Goal: Transaction & Acquisition: Purchase product/service

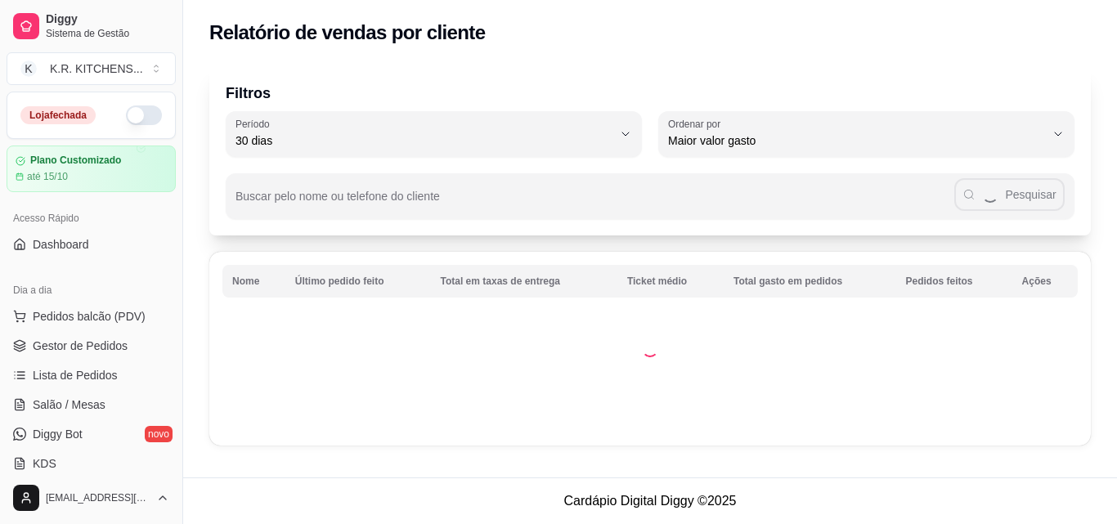
select select "30"
select select "HIGHEST_TOTAL_SPENT_WITH_ORDERS"
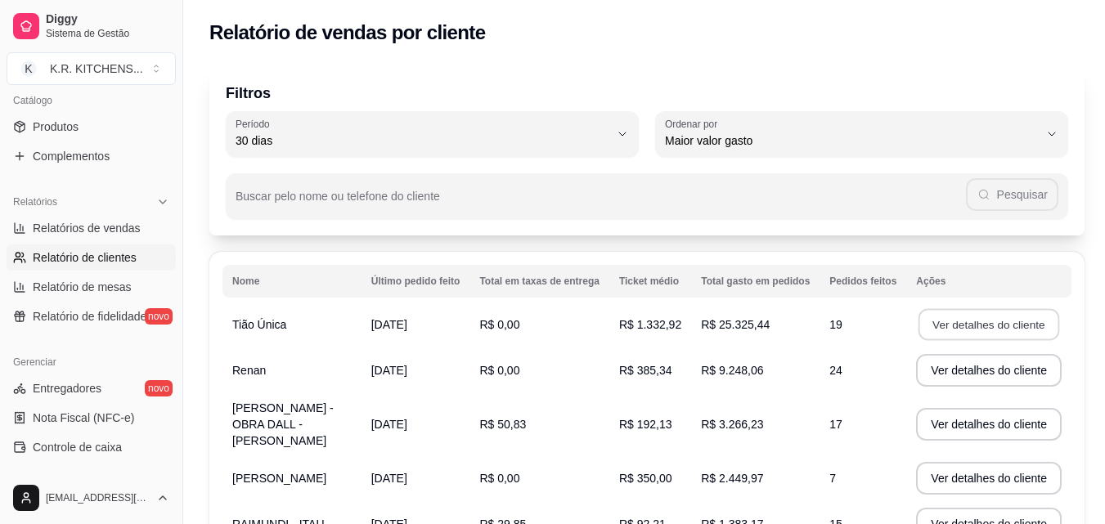
click at [995, 323] on button "Ver detalhes do cliente" at bounding box center [988, 325] width 141 height 32
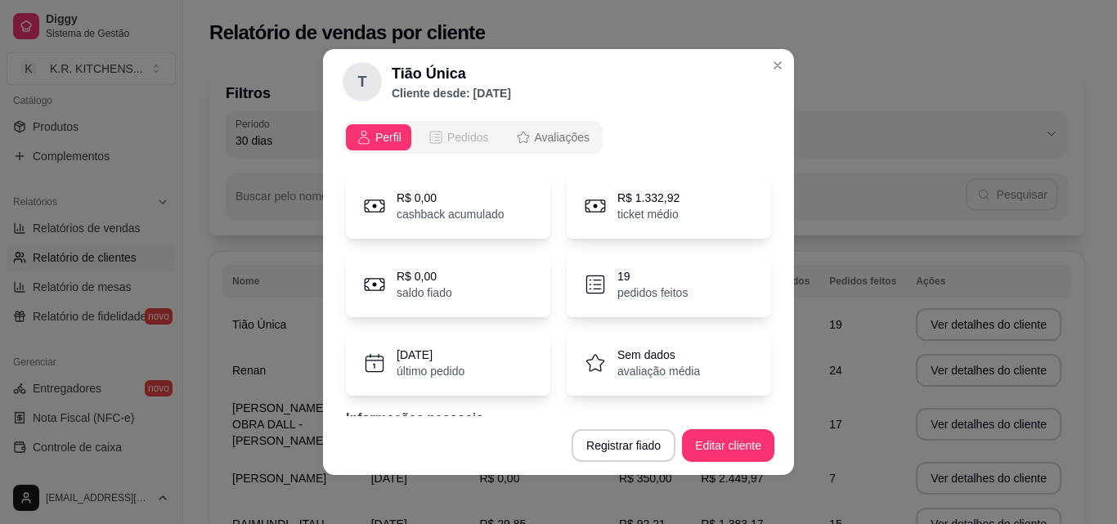
click at [467, 139] on span "Pedidos" at bounding box center [468, 137] width 42 height 16
click at [467, 85] on h2 "Tião Única" at bounding box center [451, 73] width 119 height 23
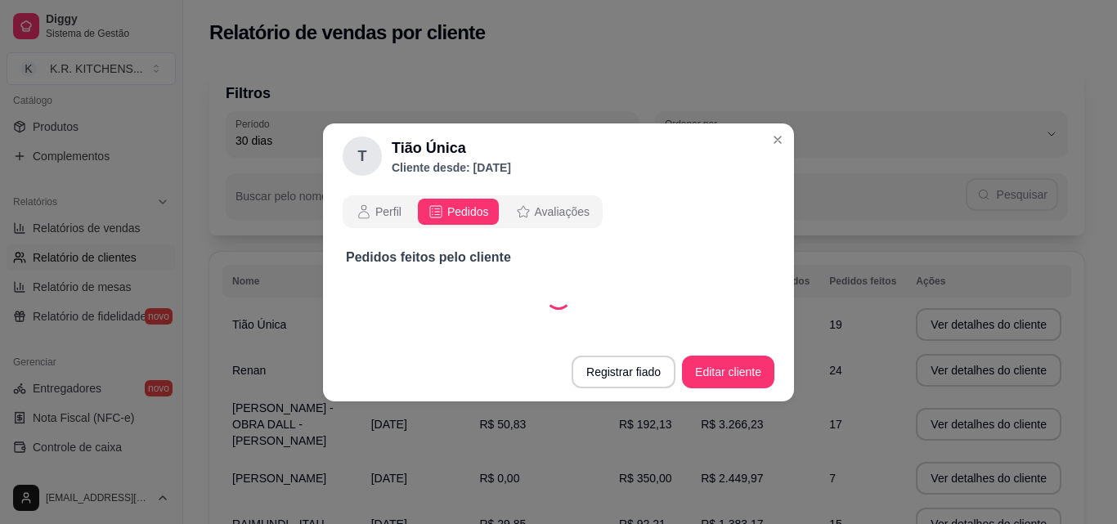
select select "30"
select select "ALL"
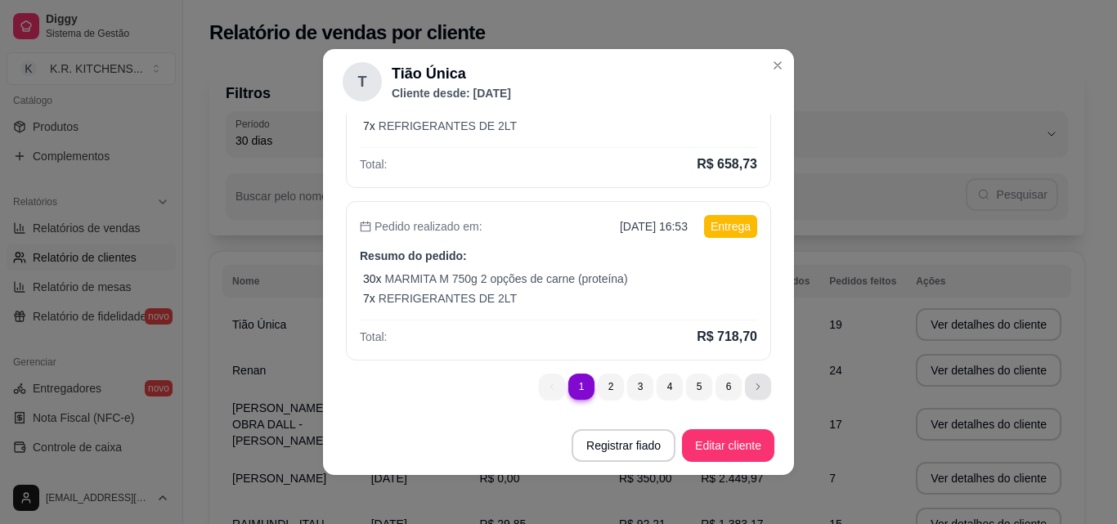
scroll to position [0, 0]
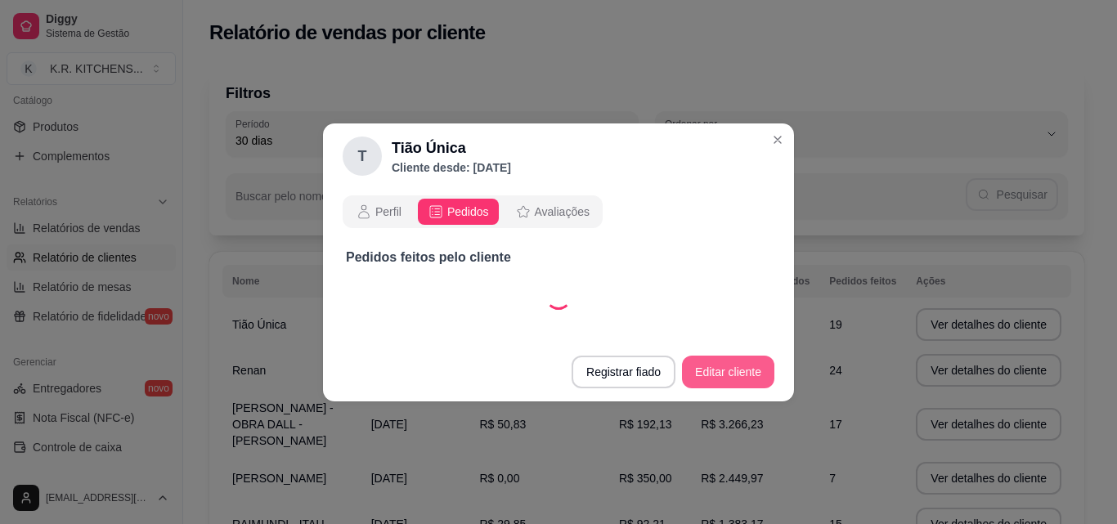
select select "30"
select select "ALL"
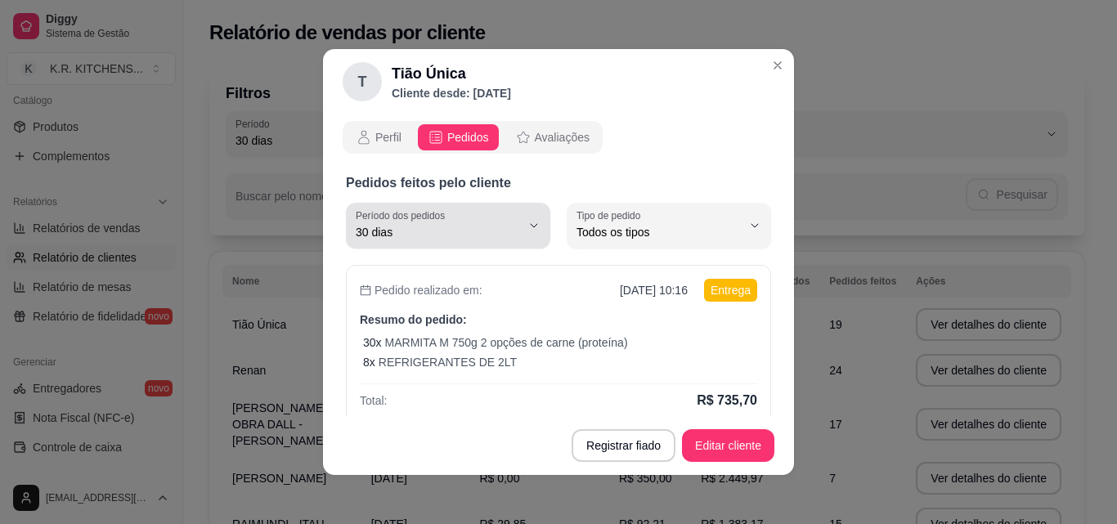
click at [527, 227] on icon "button" at bounding box center [533, 225] width 13 height 13
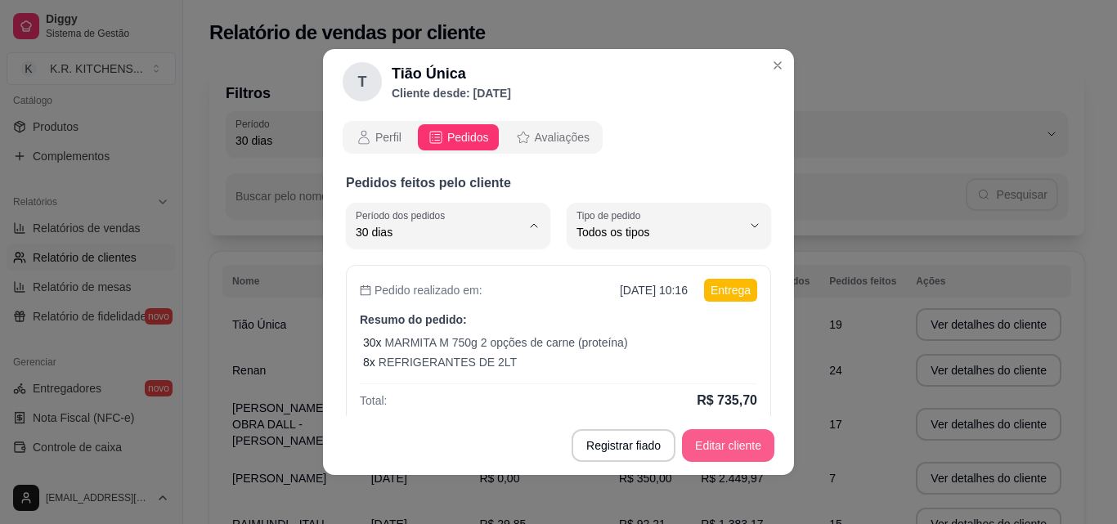
click at [713, 448] on button "Editar cliente" at bounding box center [728, 445] width 92 height 33
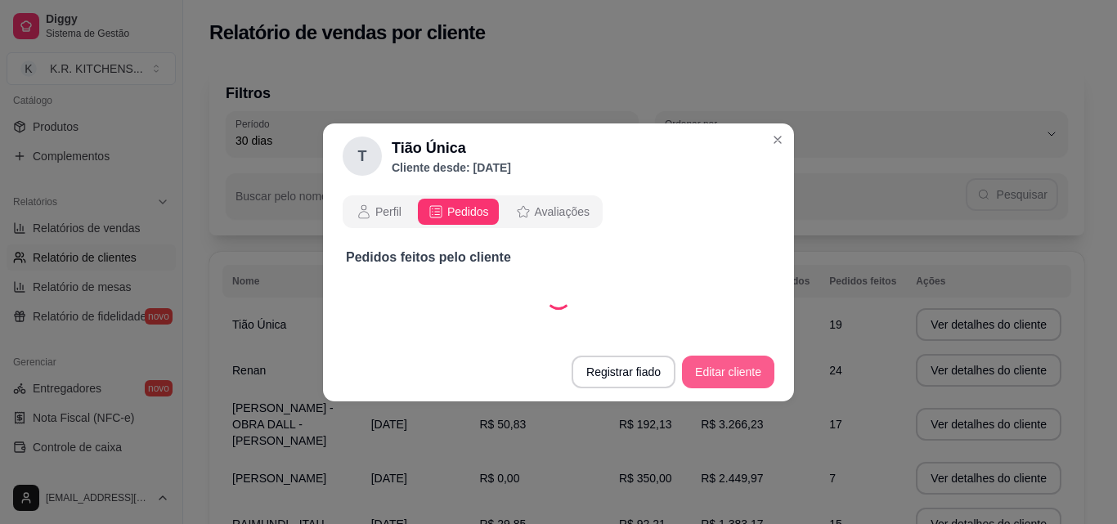
select select "30"
select select "ALL"
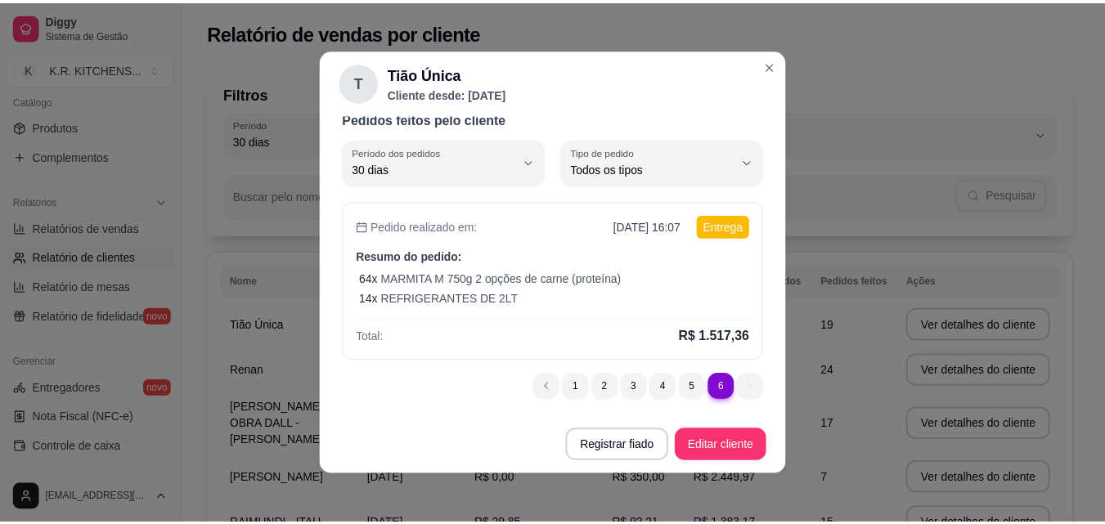
scroll to position [3, 0]
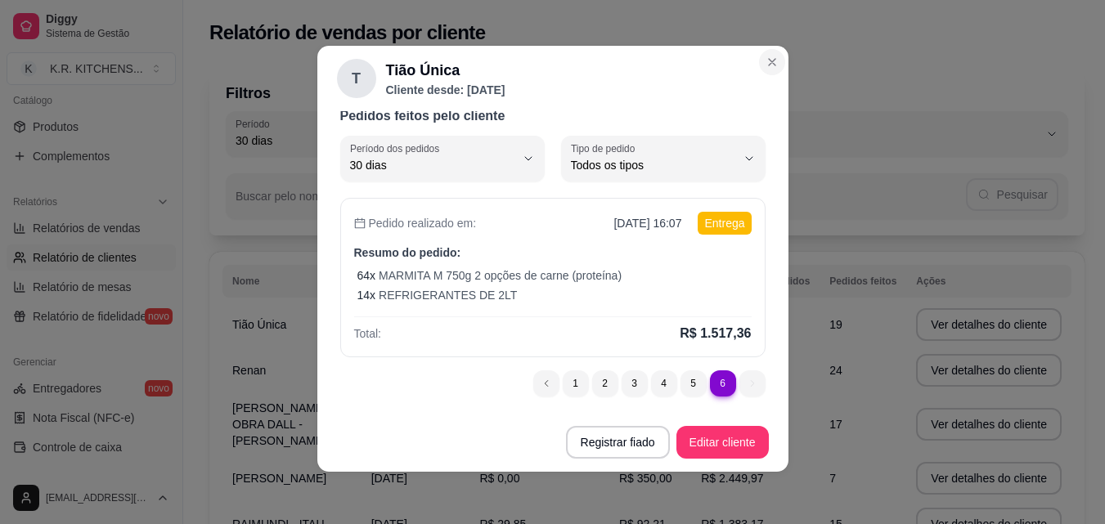
click at [771, 58] on div "Filtros 30 Período Hoje Ontem 7 dias 15 dias 30 dias 45 dias 60 dias Período 30…" at bounding box center [646, 454] width 927 height 796
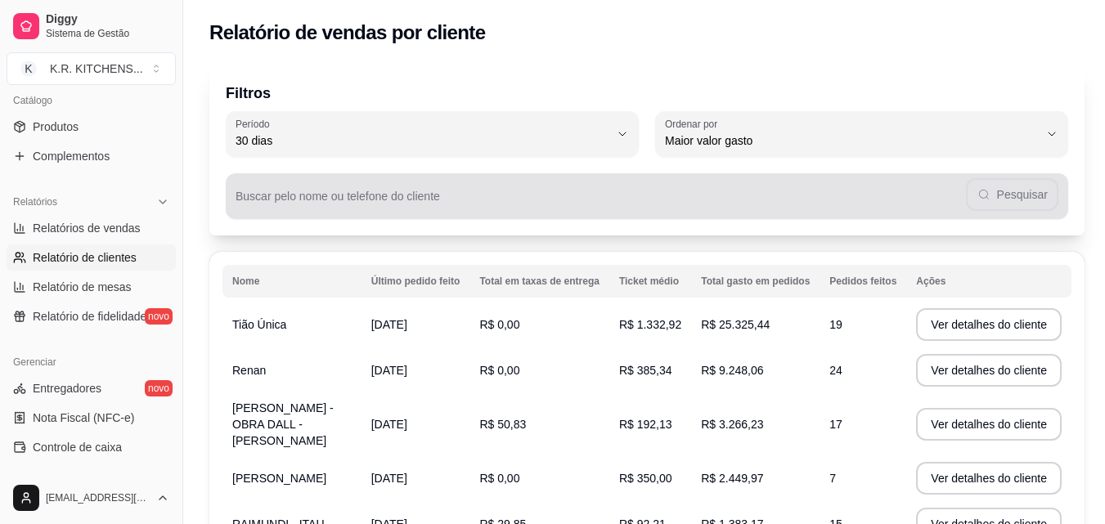
click at [501, 198] on input "Buscar pelo nome ou telefone do cliente" at bounding box center [601, 203] width 730 height 16
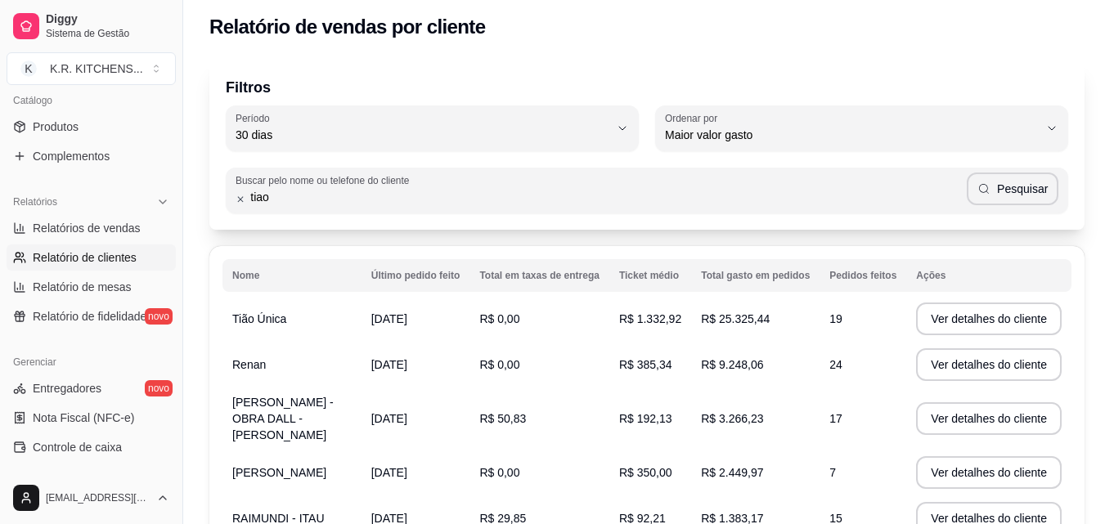
scroll to position [0, 0]
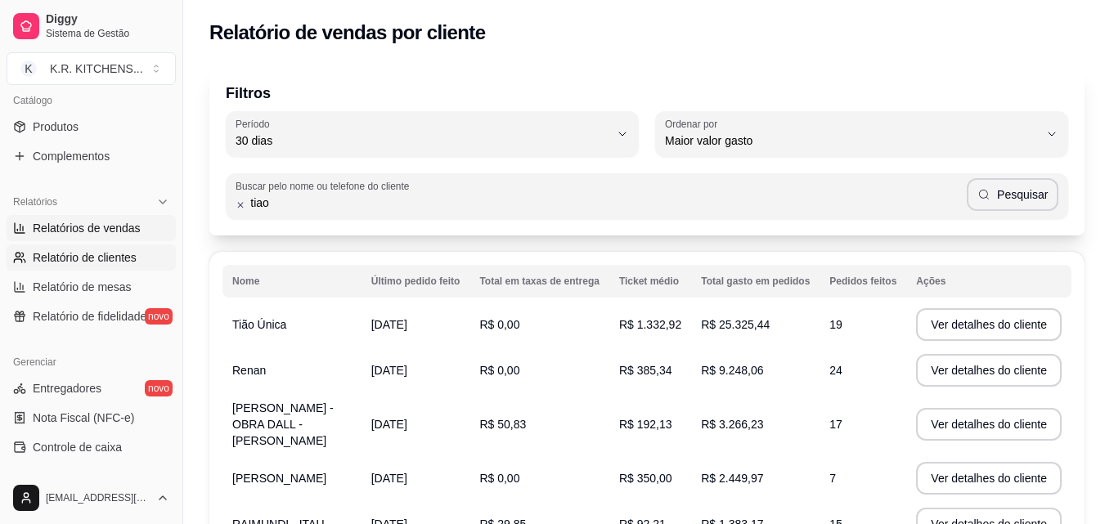
type input "tiao"
click at [101, 223] on span "Relatórios de vendas" at bounding box center [87, 228] width 108 height 16
select select "ALL"
select select "0"
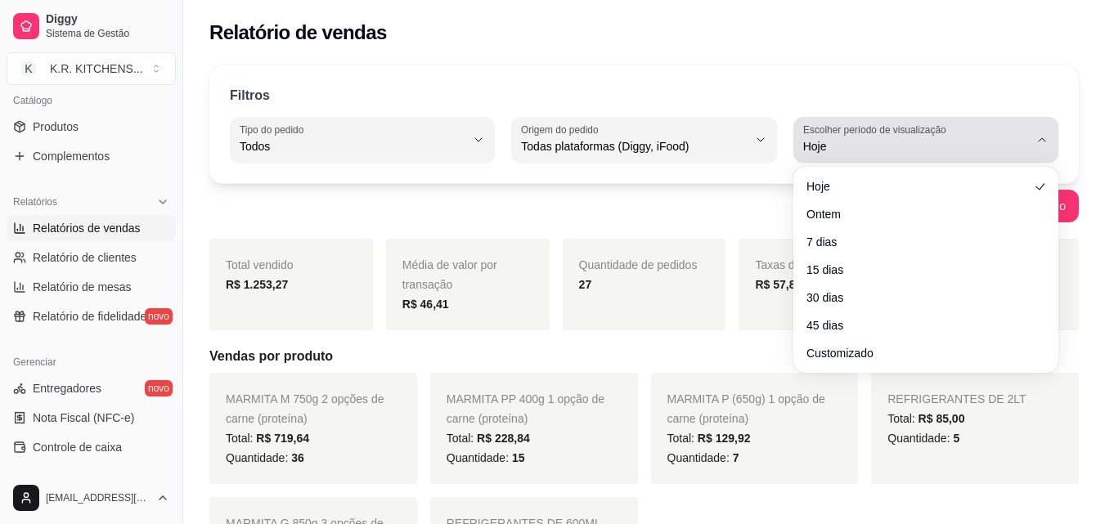
click at [1047, 134] on icon "button" at bounding box center [1041, 139] width 13 height 13
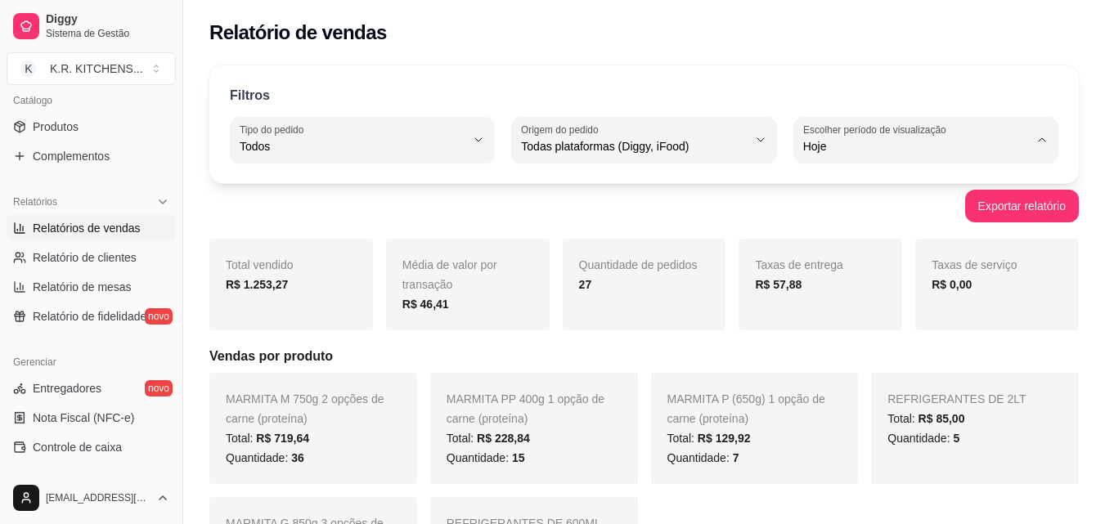
click at [882, 300] on span "30 dias" at bounding box center [916, 293] width 213 height 16
type input "30"
select select "30"
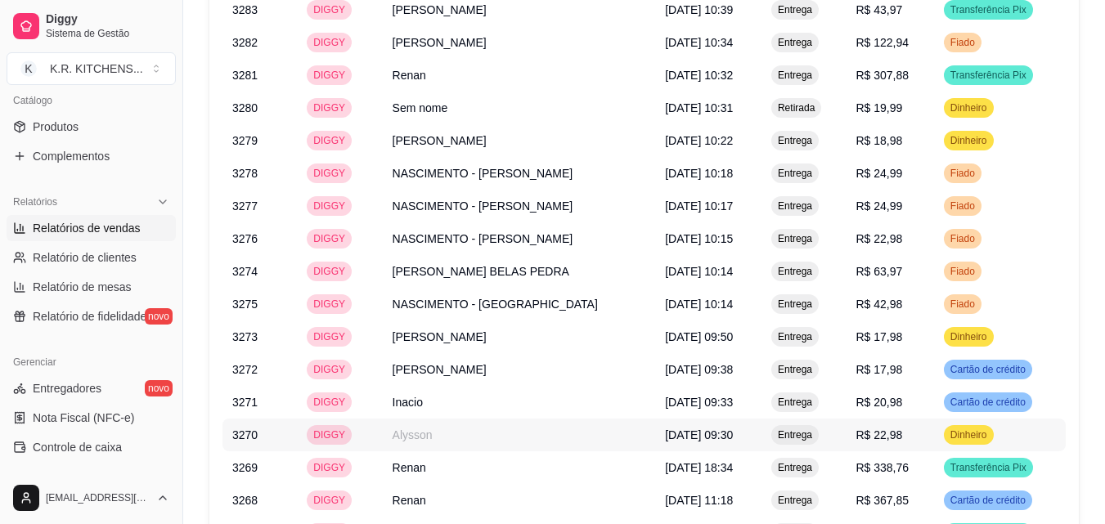
scroll to position [2366, 0]
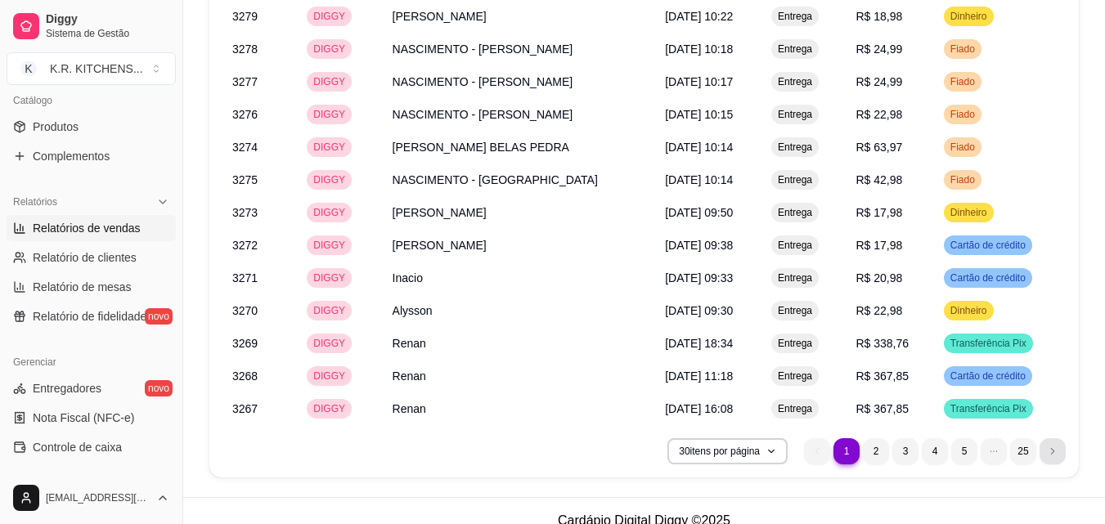
click at [1050, 446] on icon "next page button" at bounding box center [1053, 451] width 10 height 10
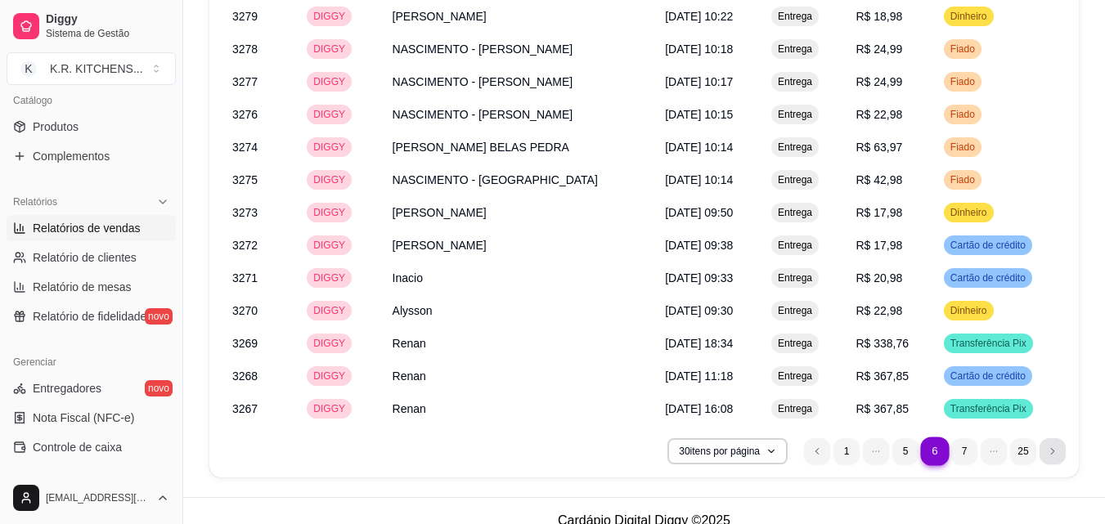
click at [1050, 446] on icon "next page button" at bounding box center [1053, 451] width 10 height 10
click at [1051, 446] on icon "next page button" at bounding box center [1053, 451] width 10 height 10
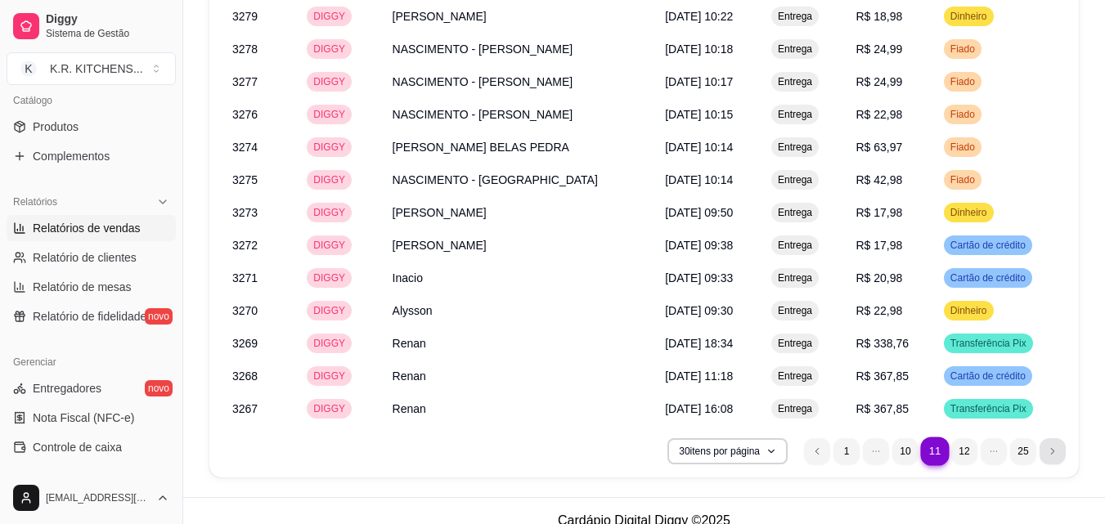
click at [1051, 446] on icon "next page button" at bounding box center [1053, 451] width 10 height 10
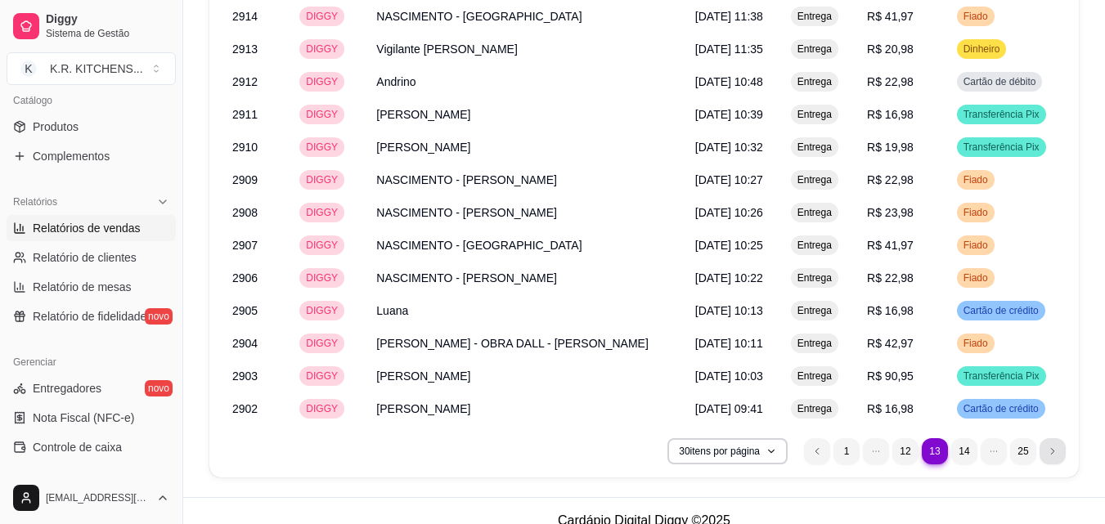
click at [1051, 446] on icon "next page button" at bounding box center [1053, 451] width 10 height 10
click at [1052, 446] on icon "next page button" at bounding box center [1053, 451] width 10 height 10
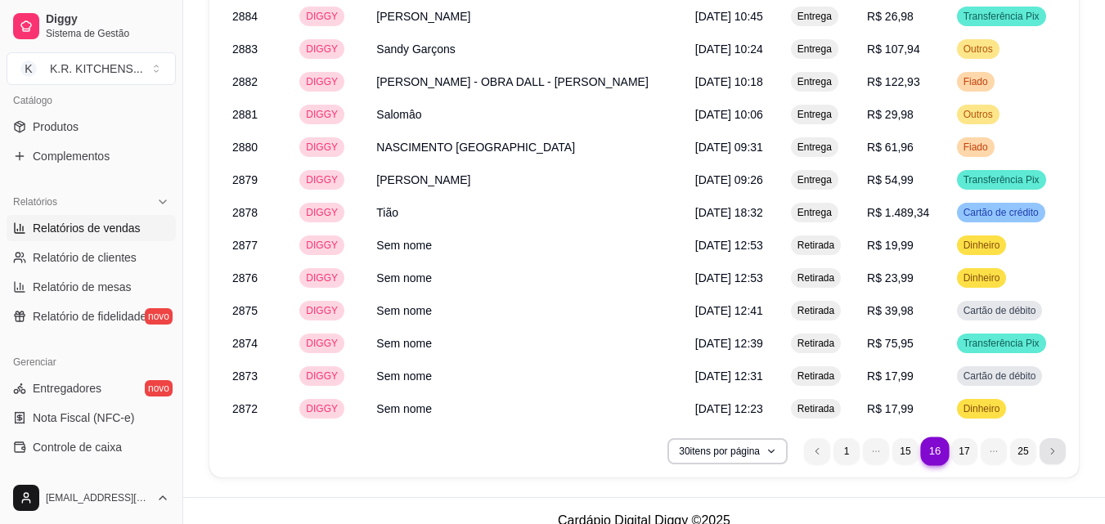
click at [1052, 446] on icon "next page button" at bounding box center [1053, 451] width 10 height 10
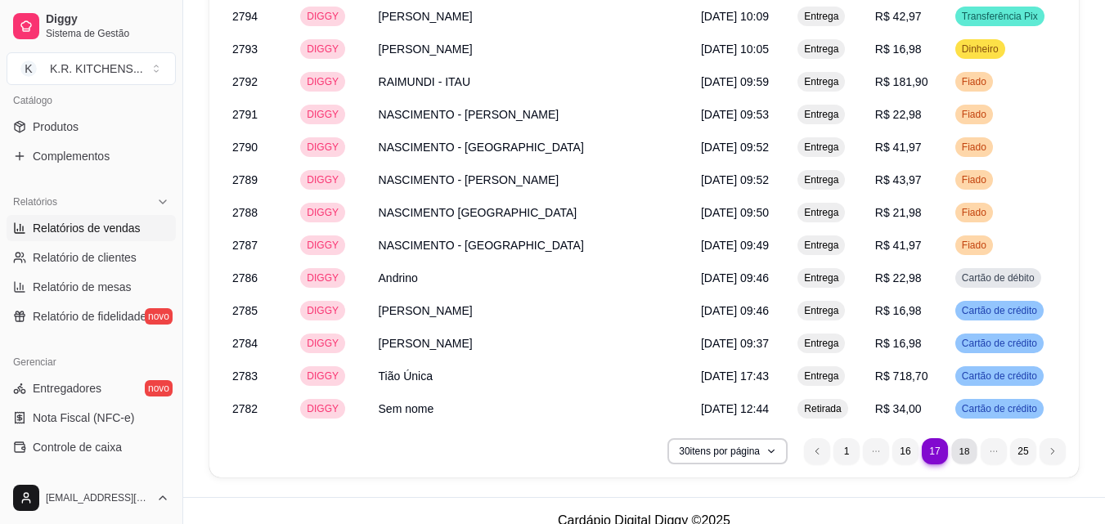
click at [962, 438] on li "18" at bounding box center [963, 450] width 25 height 25
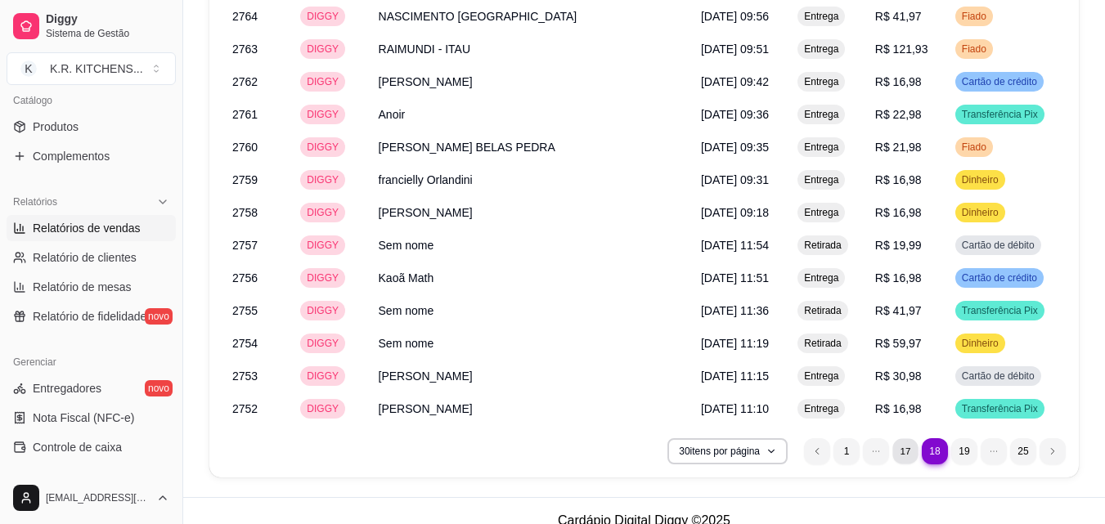
click at [906, 438] on li "17" at bounding box center [904, 450] width 25 height 25
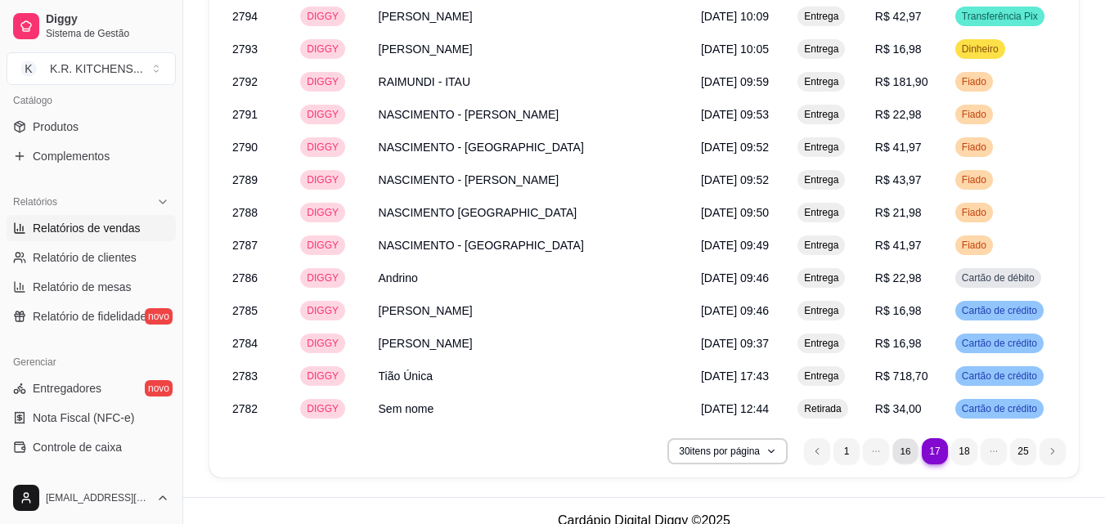
click at [909, 438] on li "16" at bounding box center [904, 450] width 25 height 25
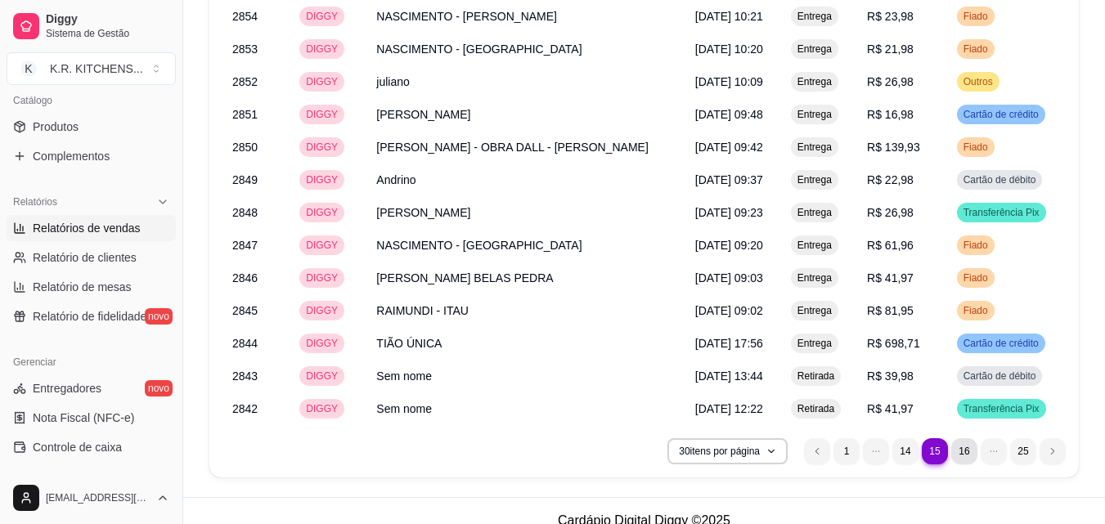
click at [964, 438] on li "16" at bounding box center [964, 451] width 26 height 26
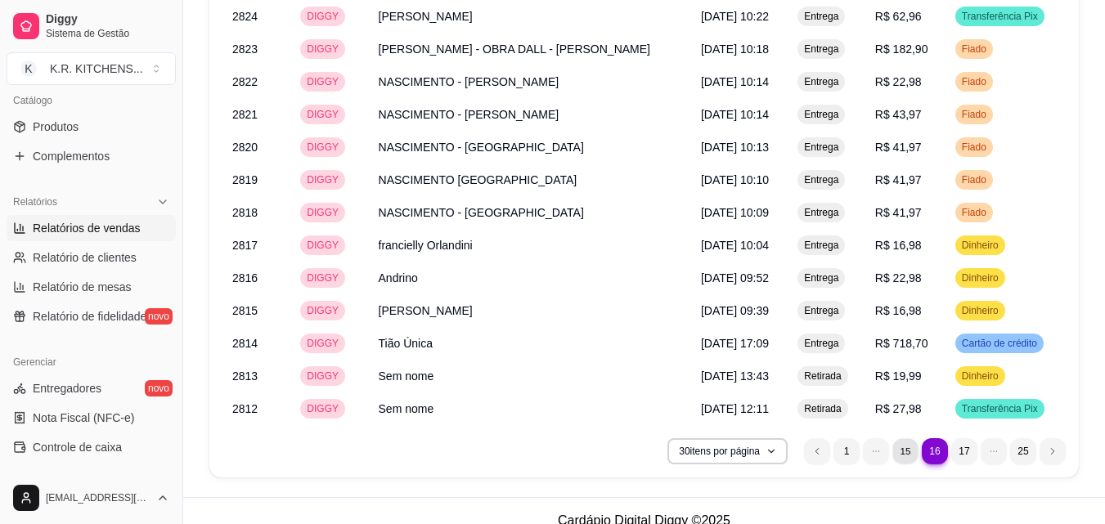
click at [910, 438] on li "15" at bounding box center [904, 450] width 25 height 25
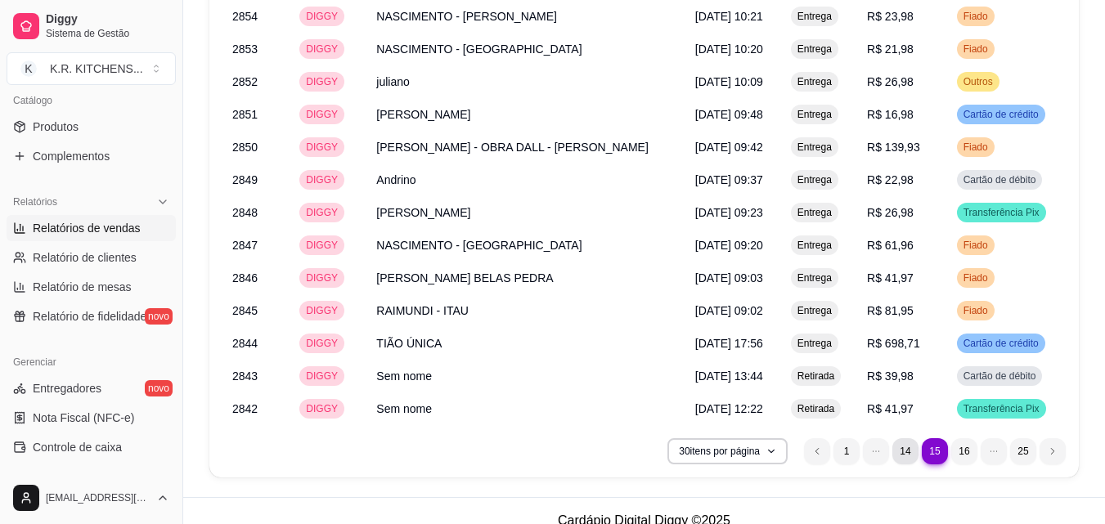
click at [911, 438] on li "14" at bounding box center [905, 451] width 26 height 26
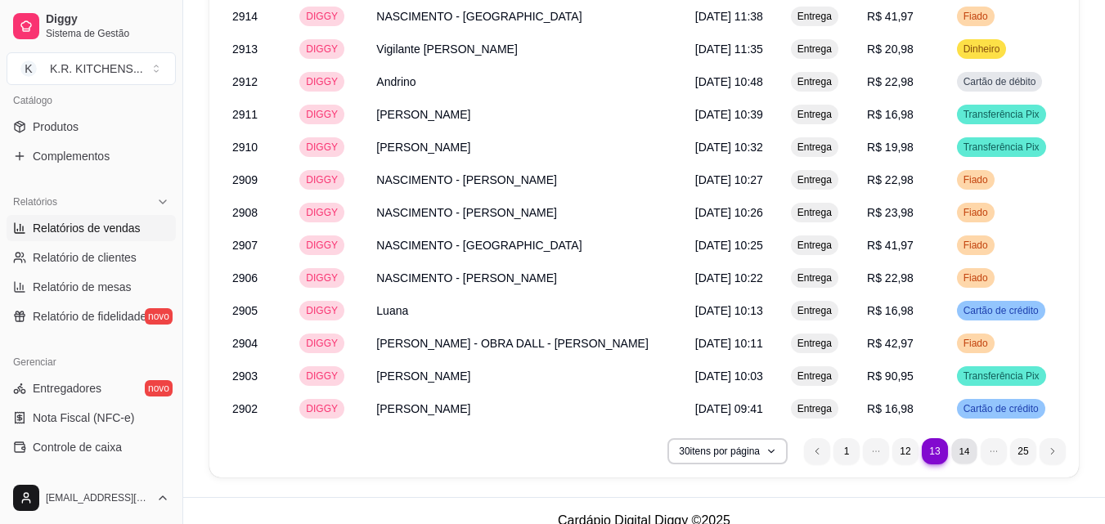
click at [965, 438] on li "14" at bounding box center [963, 450] width 25 height 25
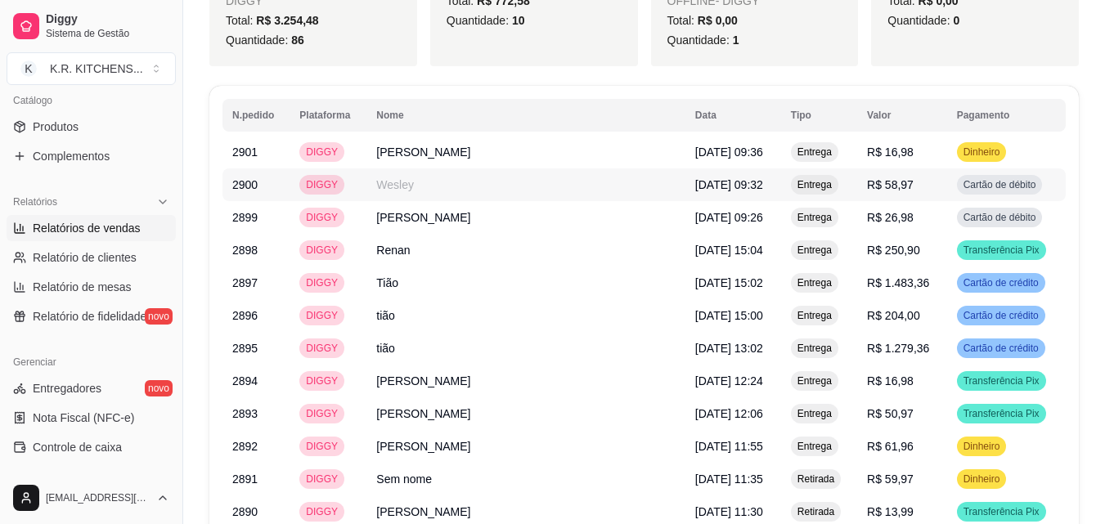
scroll to position [1712, 0]
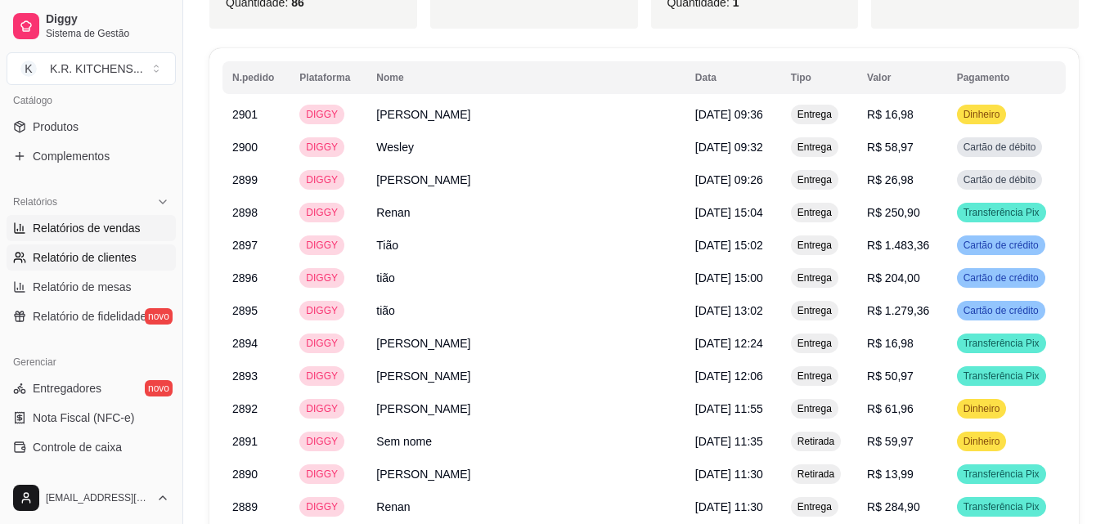
click at [103, 254] on span "Relatório de clientes" at bounding box center [85, 257] width 104 height 16
select select "30"
select select "HIGHEST_TOTAL_SPENT_WITH_ORDERS"
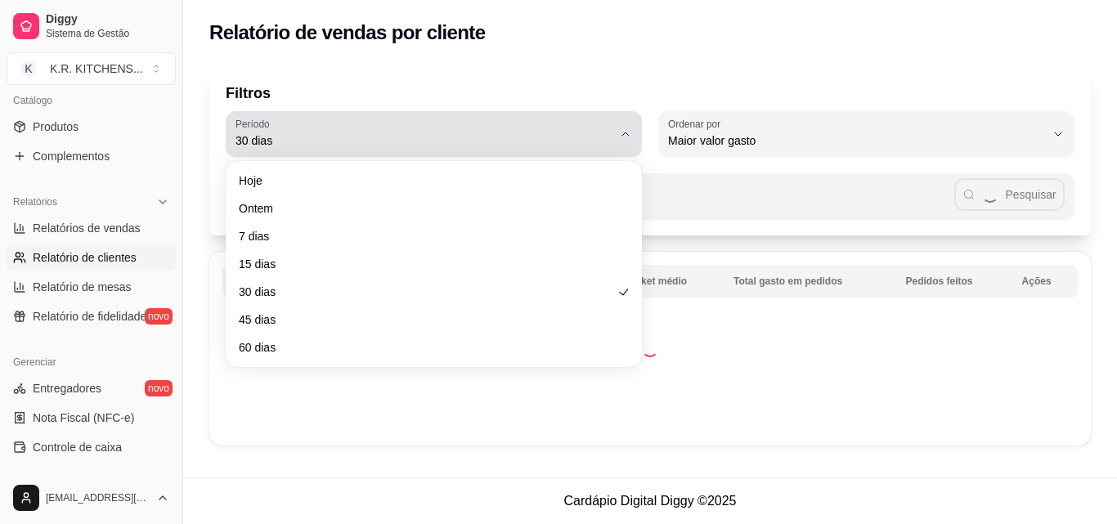
click at [279, 137] on span "30 dias" at bounding box center [424, 140] width 377 height 16
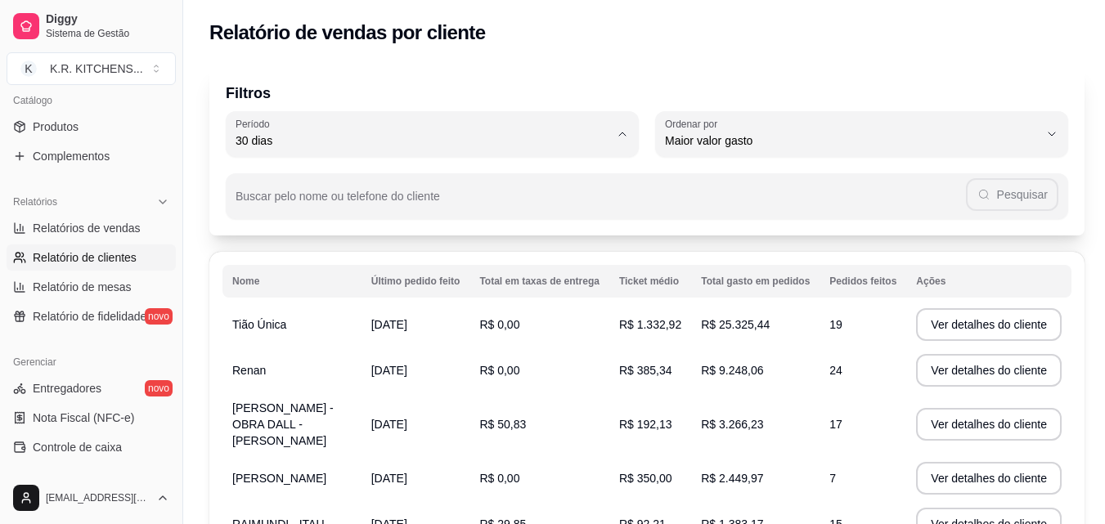
click at [314, 240] on span "7 dias" at bounding box center [423, 234] width 359 height 16
type input "7"
select select "7"
click at [314, 240] on span "7 dias" at bounding box center [423, 234] width 359 height 16
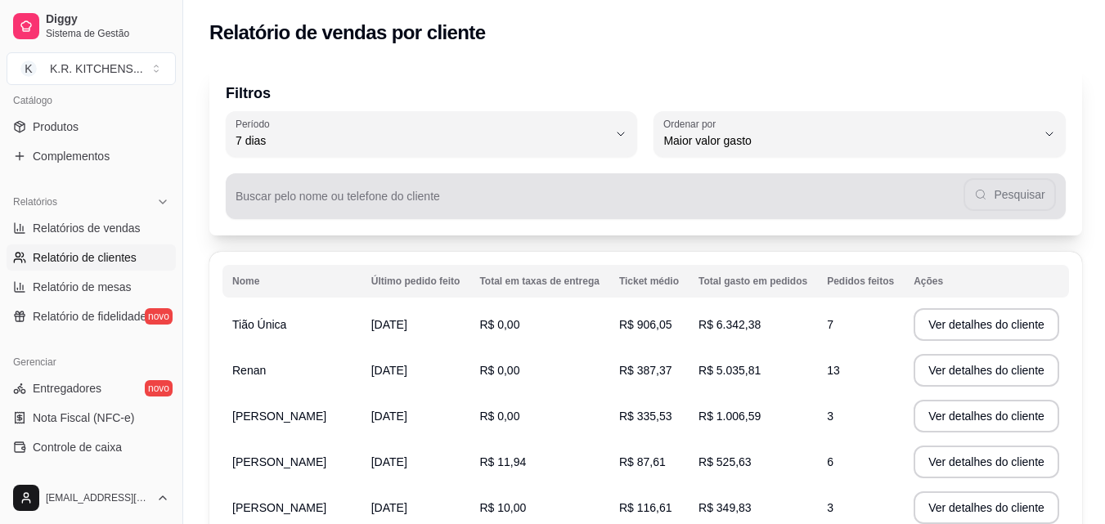
click at [319, 191] on div "Pesquisar" at bounding box center [646, 196] width 820 height 33
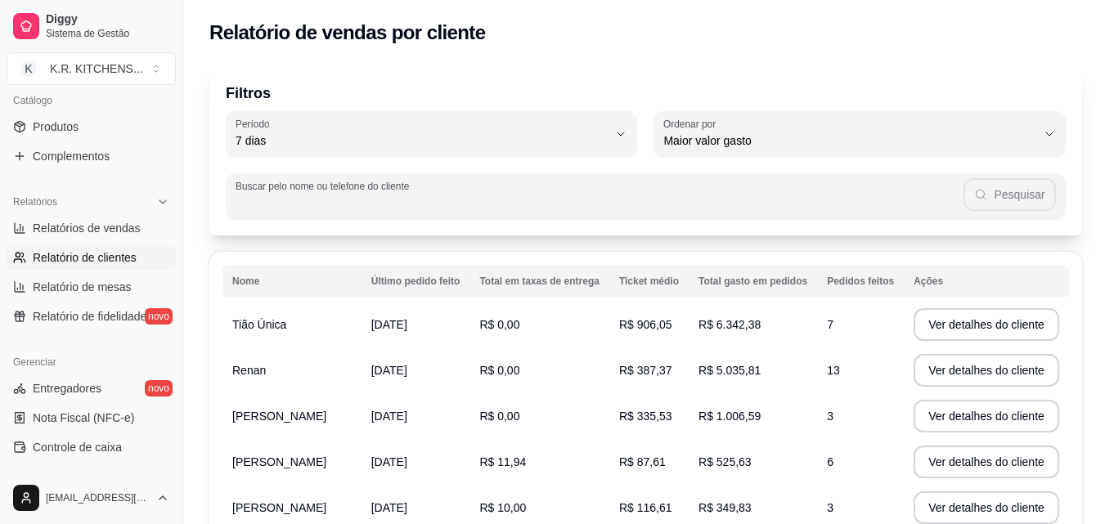
click at [330, 363] on td "Renan" at bounding box center [291, 371] width 139 height 46
click at [331, 363] on td "Renan" at bounding box center [291, 371] width 139 height 46
click at [932, 371] on button "Ver detalhes do cliente" at bounding box center [986, 371] width 141 height 32
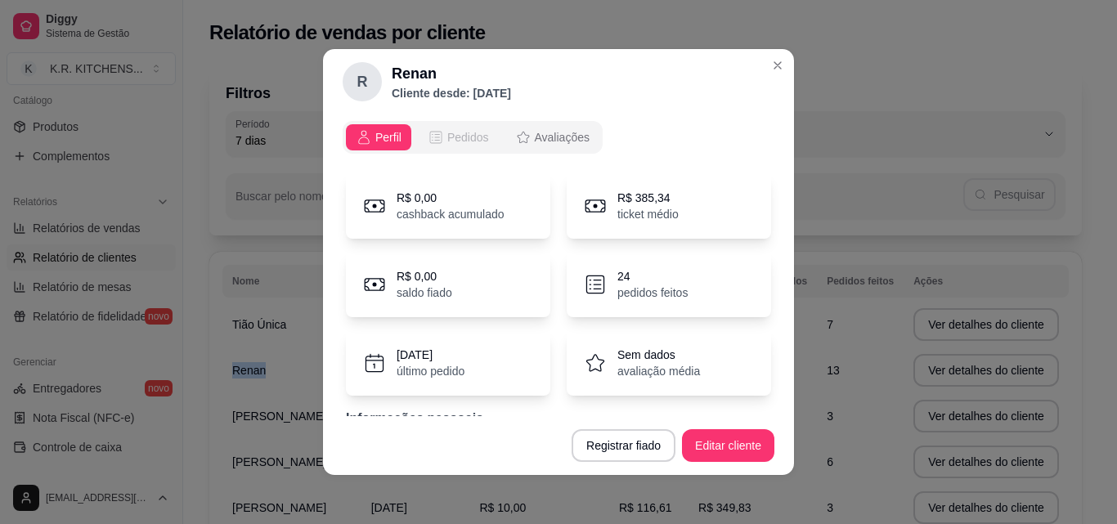
click at [447, 137] on span "Pedidos" at bounding box center [468, 137] width 42 height 16
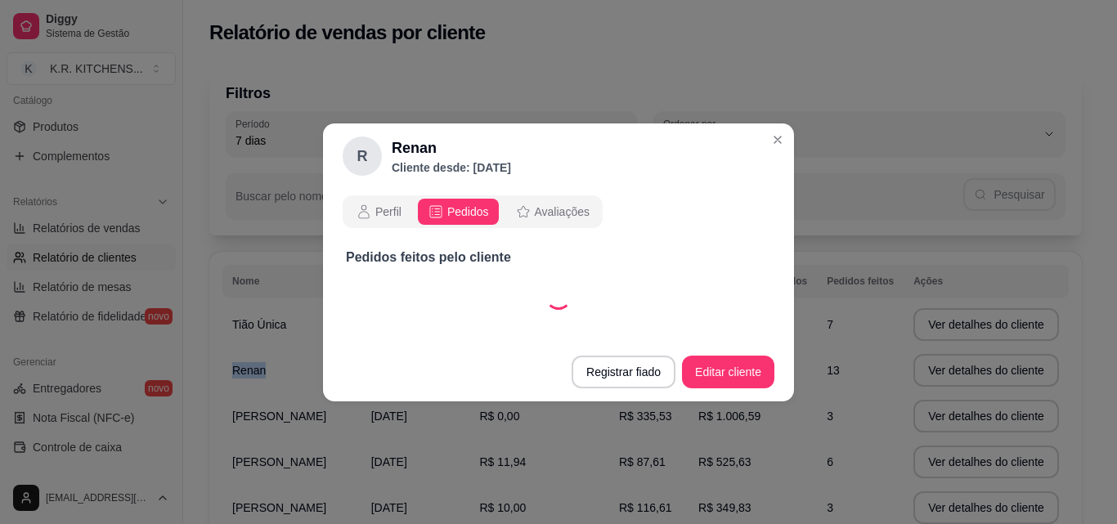
select select "30"
select select "ALL"
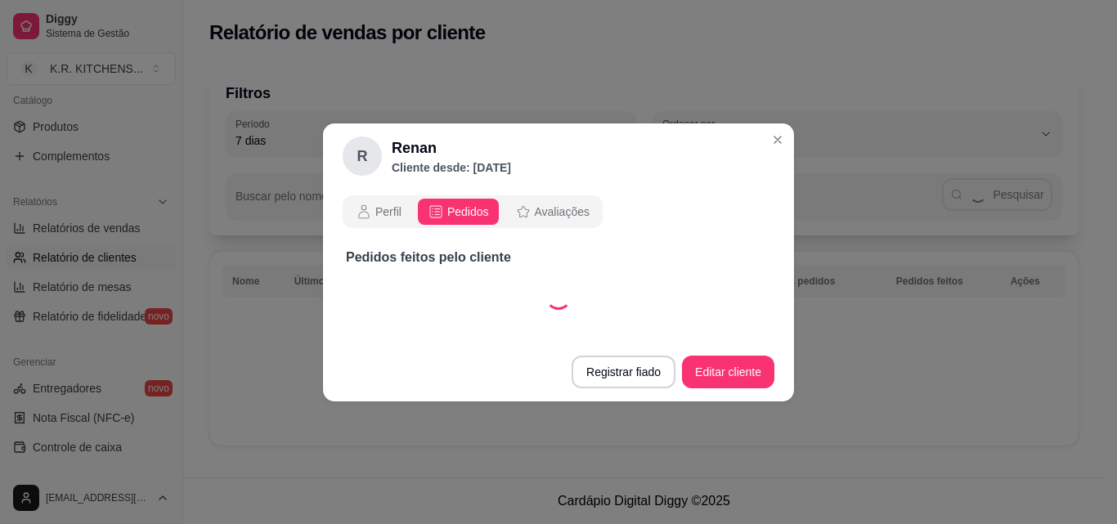
select select "30"
select select "ALL"
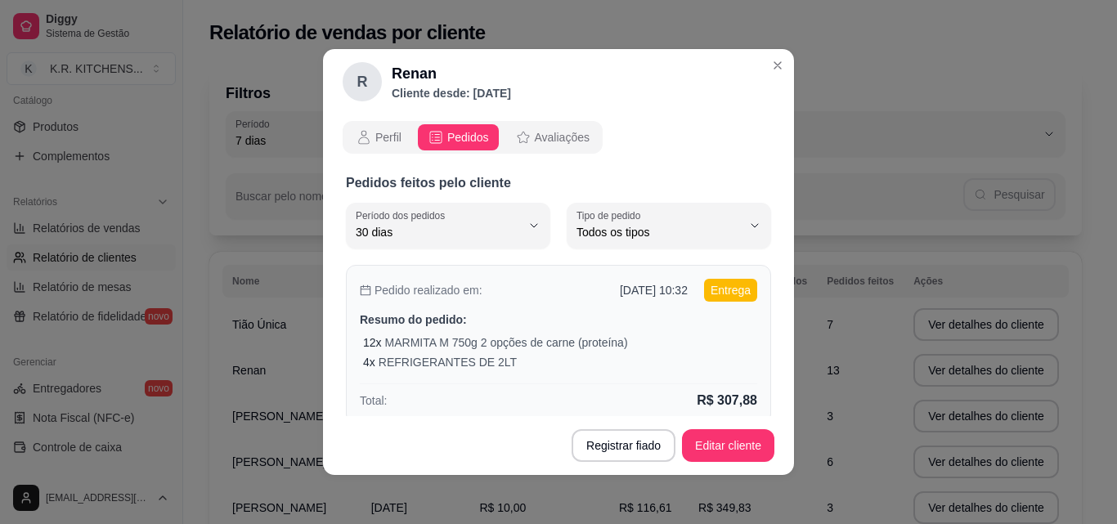
click at [523, 330] on div "Pedido realizado em: [DATE] 10:32 Entrega Resumo do pedido: 12 x MARMITA M 750g…" at bounding box center [558, 344] width 425 height 159
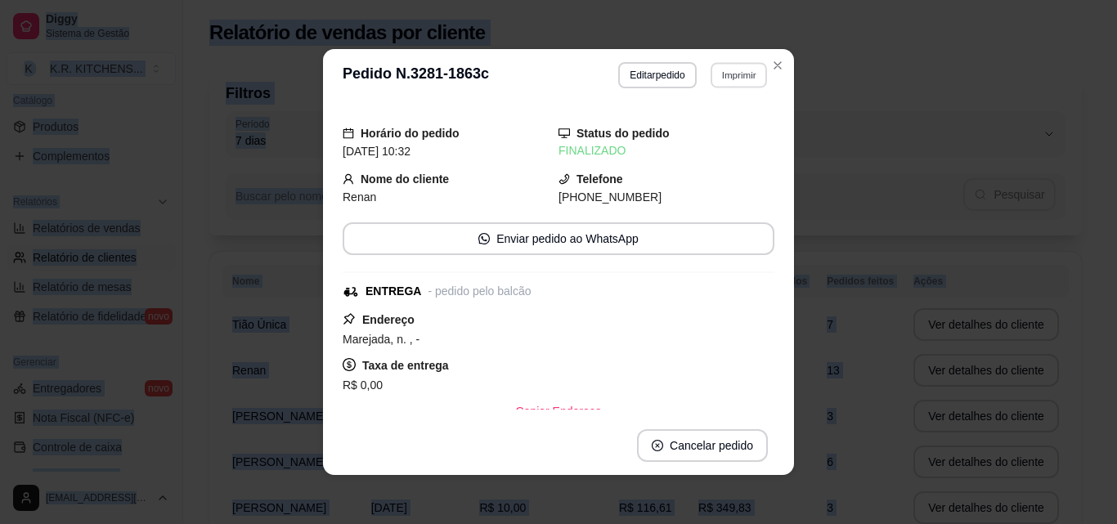
click at [718, 76] on button "Imprimir" at bounding box center [739, 74] width 56 height 25
click at [711, 131] on button "IMPRESSORA" at bounding box center [703, 132] width 119 height 26
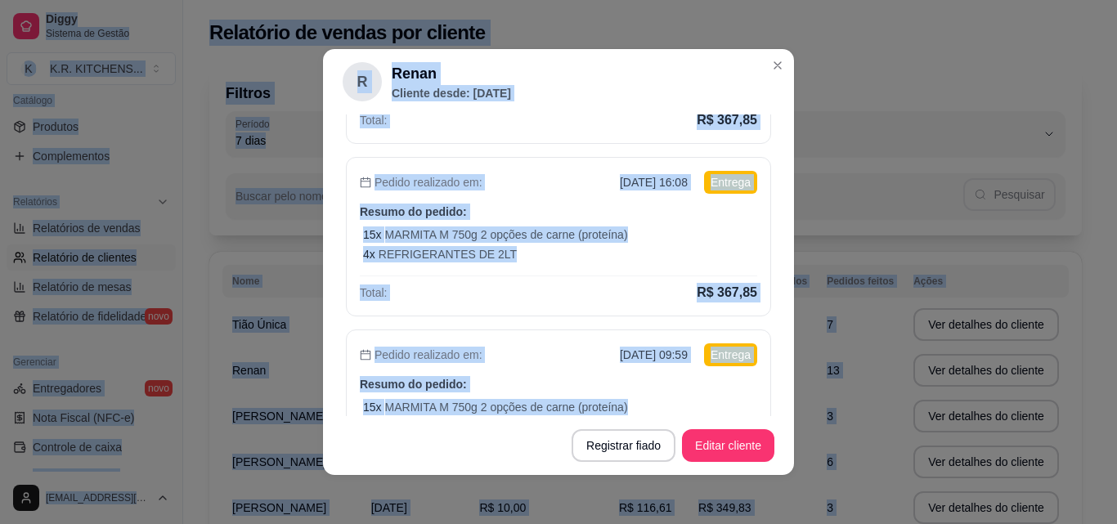
scroll to position [654, 0]
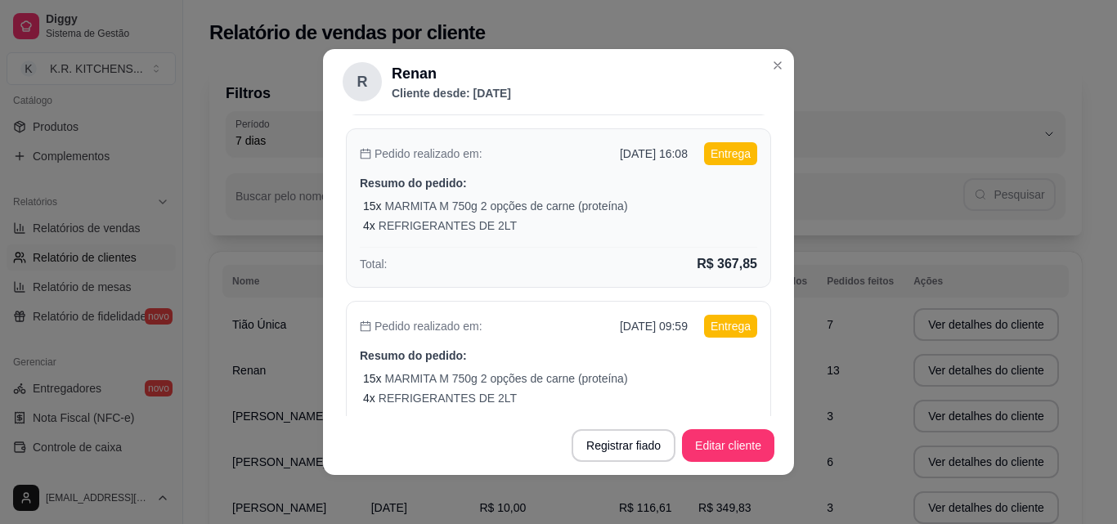
click at [520, 185] on p "Resumo do pedido:" at bounding box center [558, 183] width 397 height 16
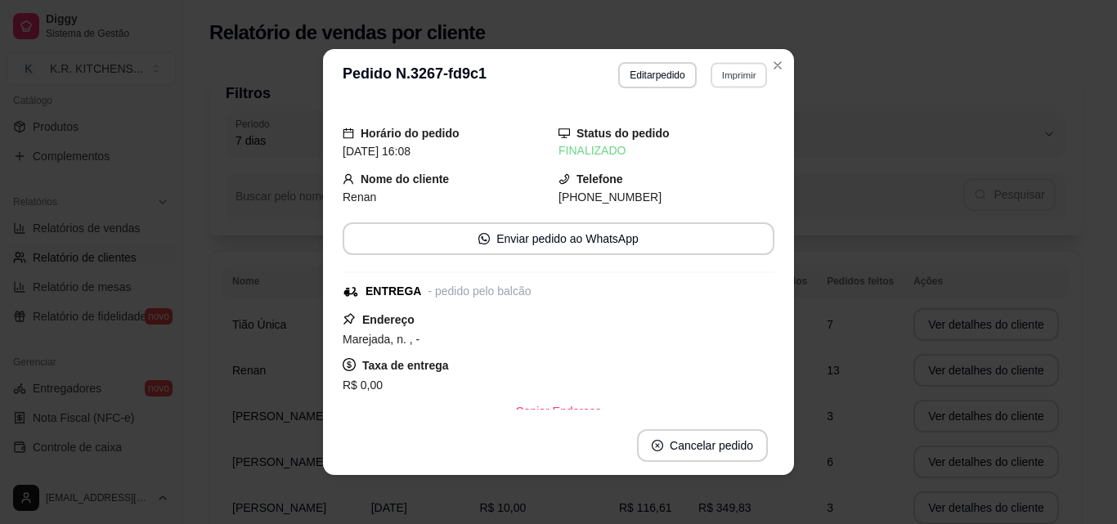
click at [726, 75] on button "Imprimir" at bounding box center [739, 74] width 56 height 25
click at [722, 134] on button "IMPRESSORA" at bounding box center [703, 132] width 119 height 26
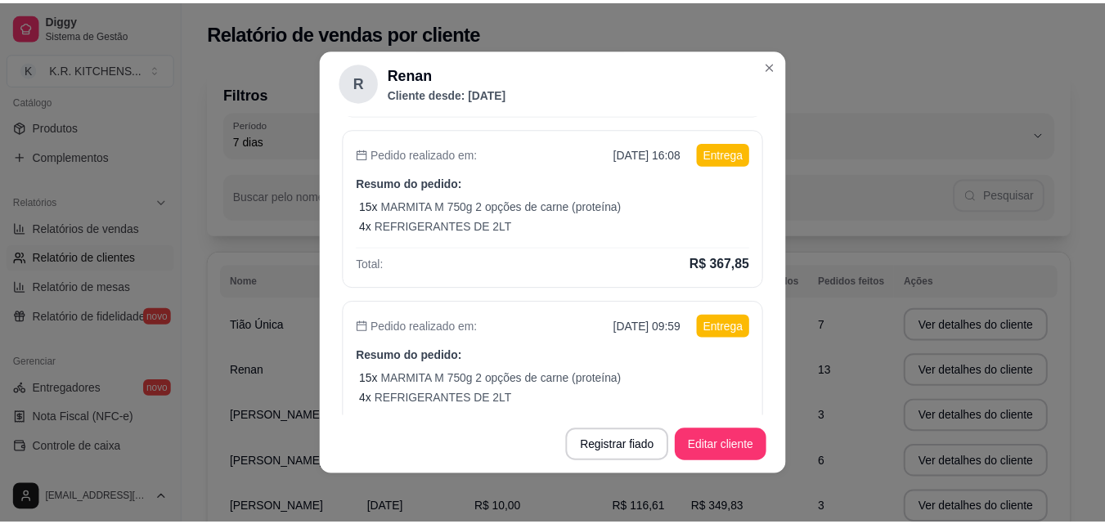
scroll to position [0, 0]
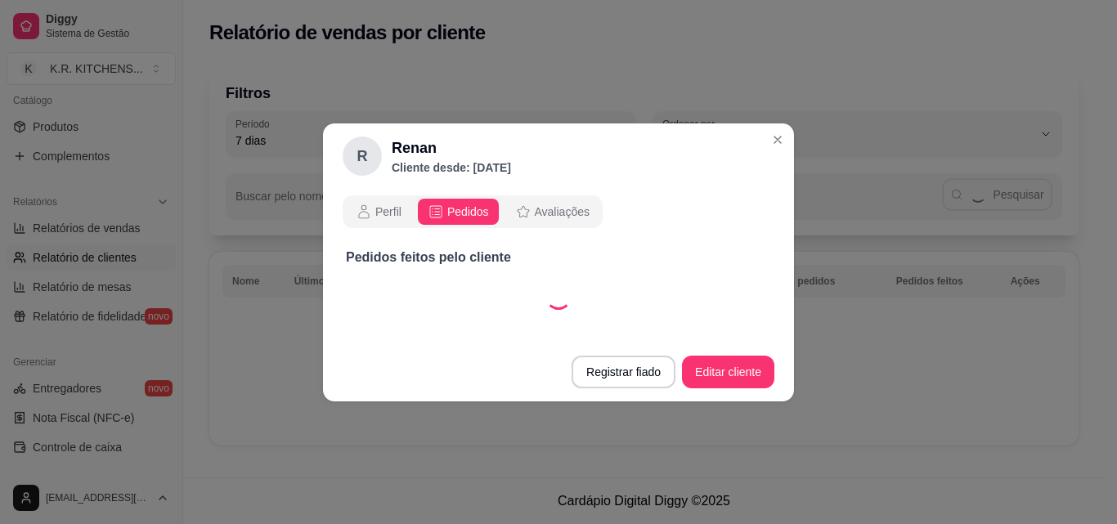
select select "30"
select select "ALL"
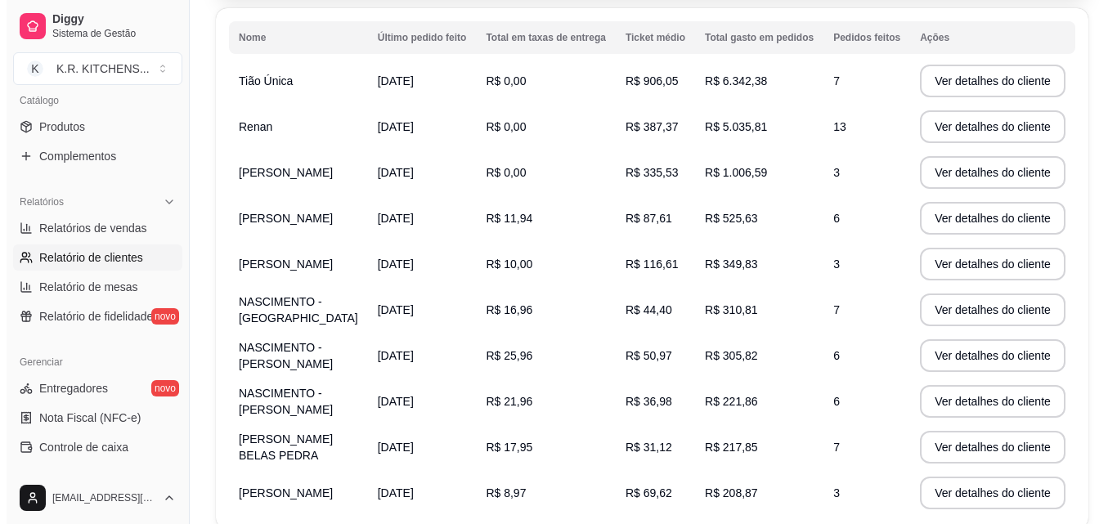
scroll to position [245, 0]
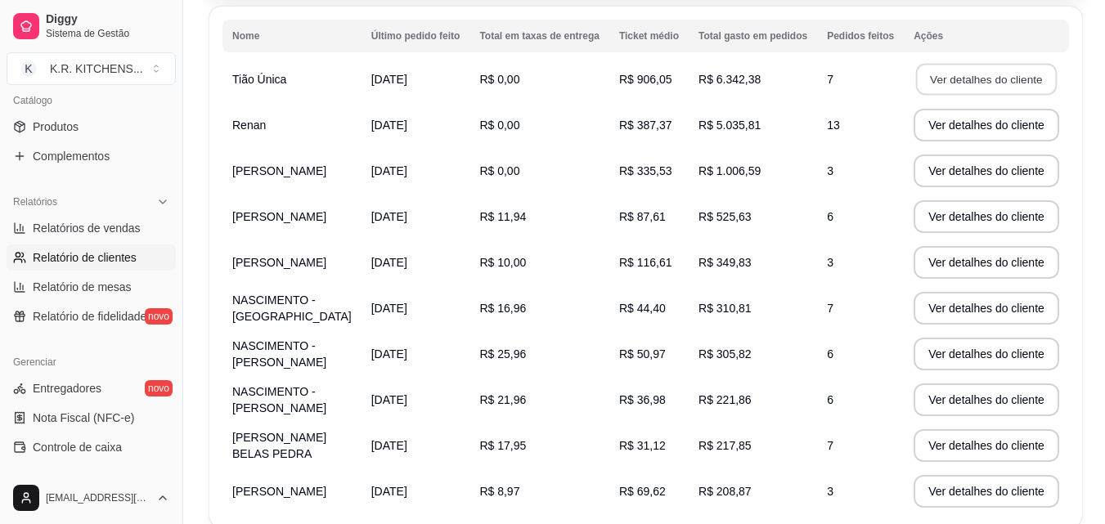
click at [1003, 75] on button "Ver detalhes do cliente" at bounding box center [986, 80] width 141 height 32
click at [1003, 78] on button "Ver detalhes do cliente" at bounding box center [986, 80] width 141 height 32
click at [990, 85] on button "Ver detalhes do cliente" at bounding box center [986, 80] width 141 height 32
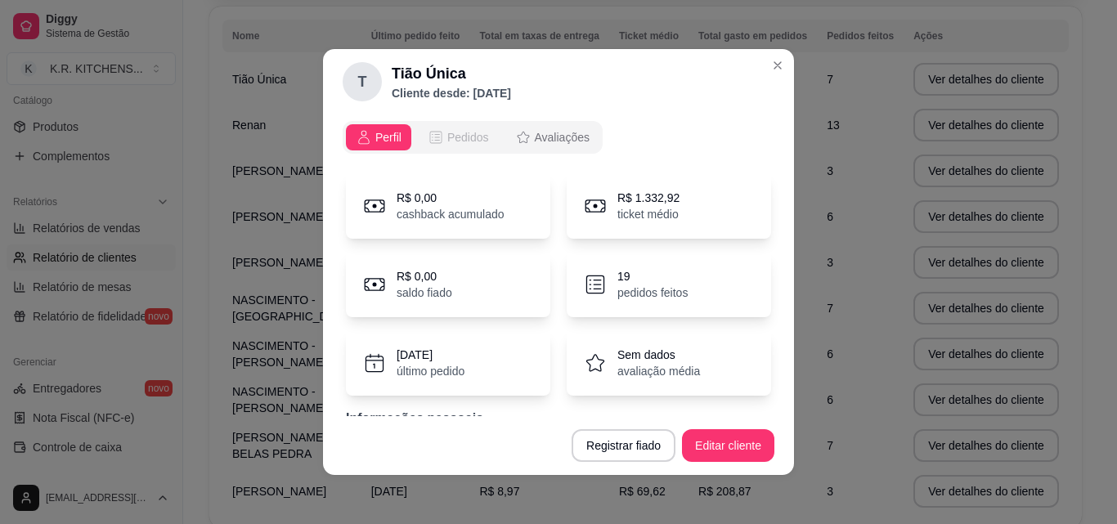
click at [462, 131] on span "Pedidos" at bounding box center [468, 137] width 42 height 16
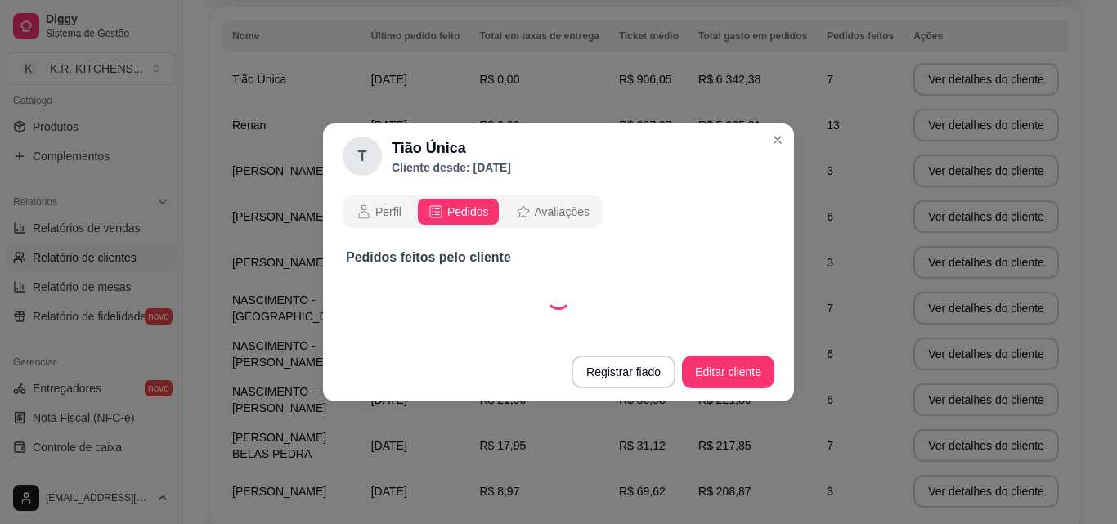
select select "30"
select select "ALL"
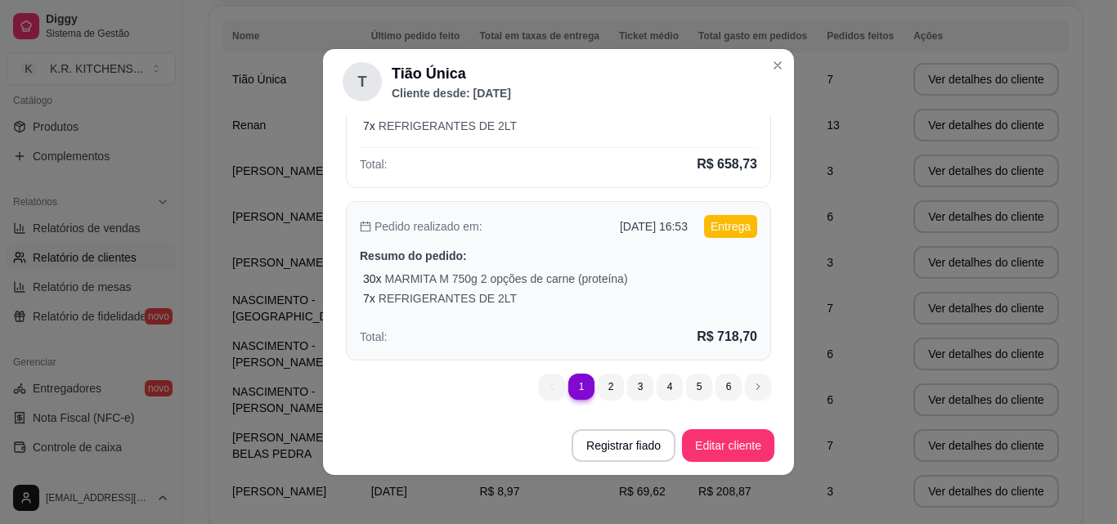
scroll to position [3, 0]
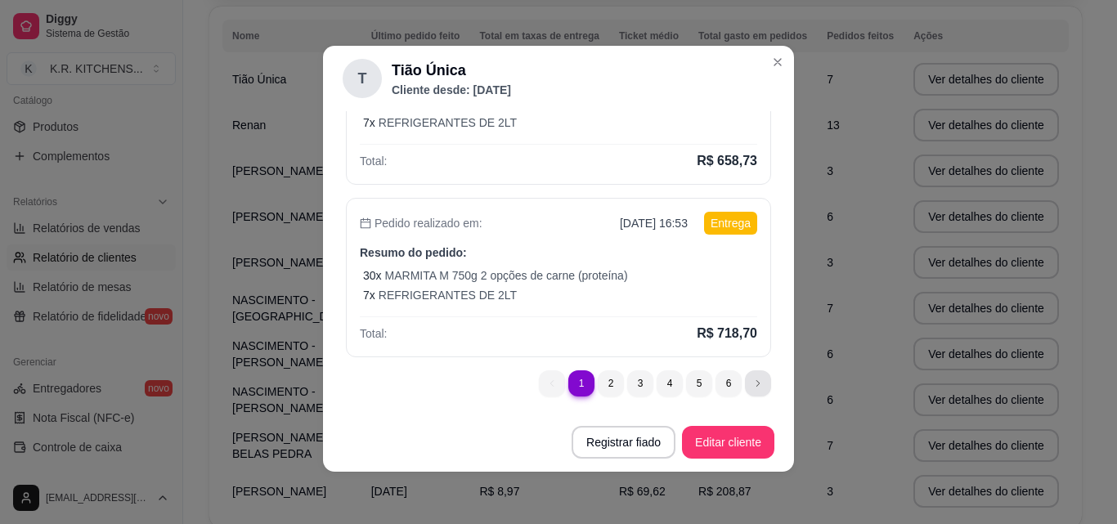
click at [738, 426] on button "Editar cliente" at bounding box center [728, 442] width 92 height 33
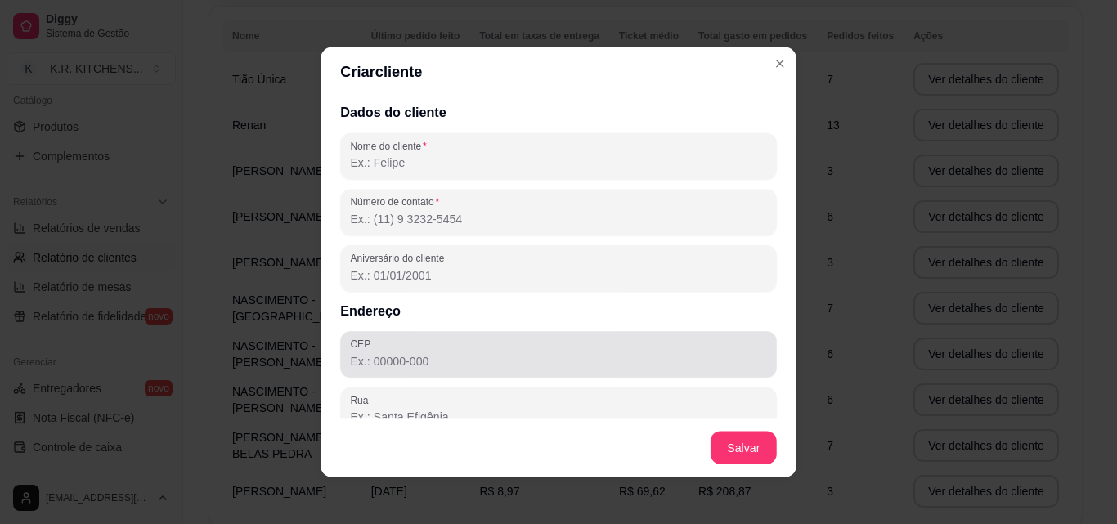
select select "30"
select select "ALL"
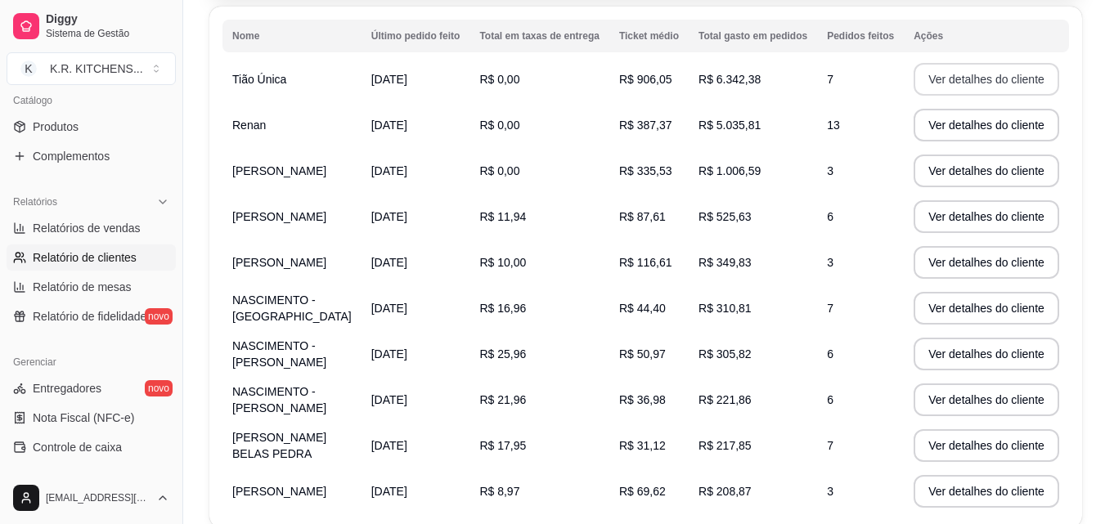
click at [931, 78] on button "Ver detalhes do cliente" at bounding box center [986, 79] width 146 height 33
click at [967, 83] on button "Ver detalhes do cliente" at bounding box center [986, 79] width 146 height 33
click at [989, 80] on button "Ver detalhes do cliente" at bounding box center [986, 79] width 146 height 33
click at [1003, 82] on button "Ver detalhes do cliente" at bounding box center [986, 80] width 141 height 32
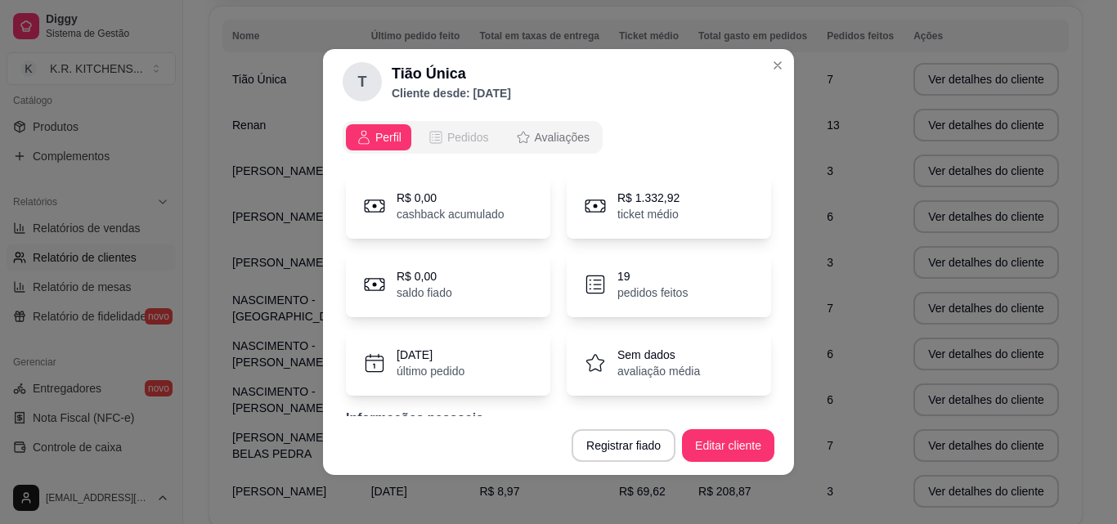
click at [461, 135] on span "Pedidos" at bounding box center [468, 137] width 42 height 16
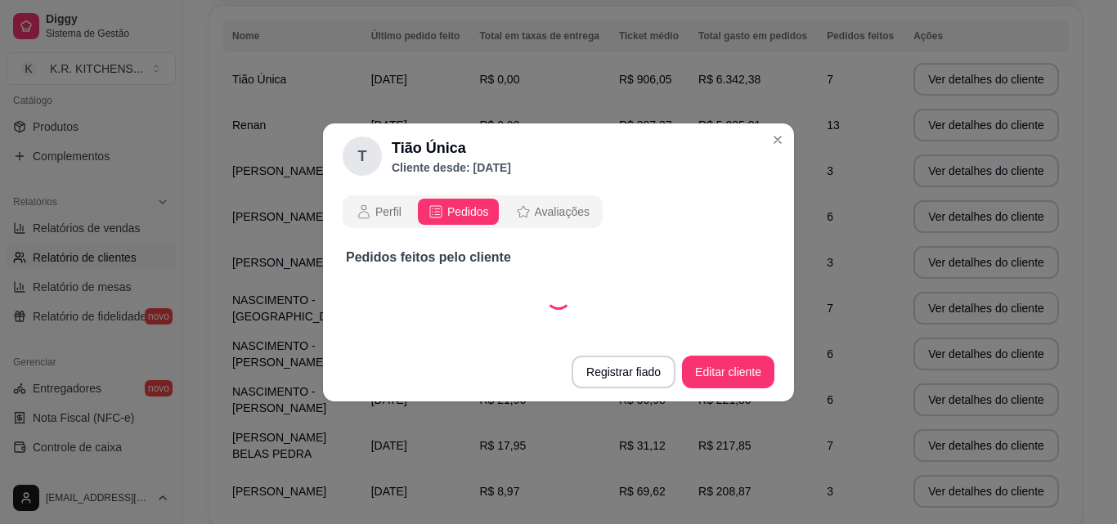
select select "30"
select select "ALL"
select select "30"
select select "ALL"
select select "30"
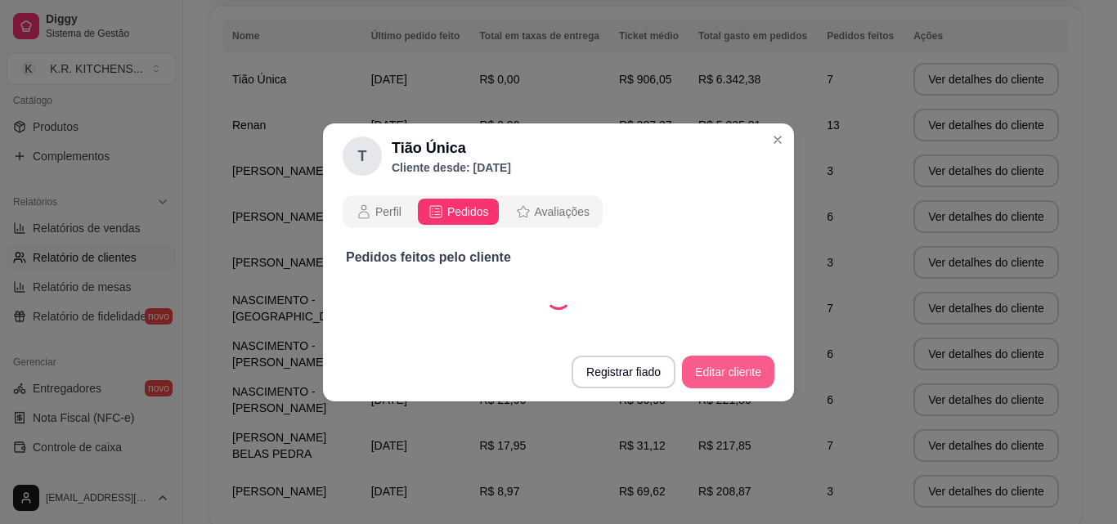
select select "ALL"
select select "30"
select select "ALL"
select select "30"
select select "ALL"
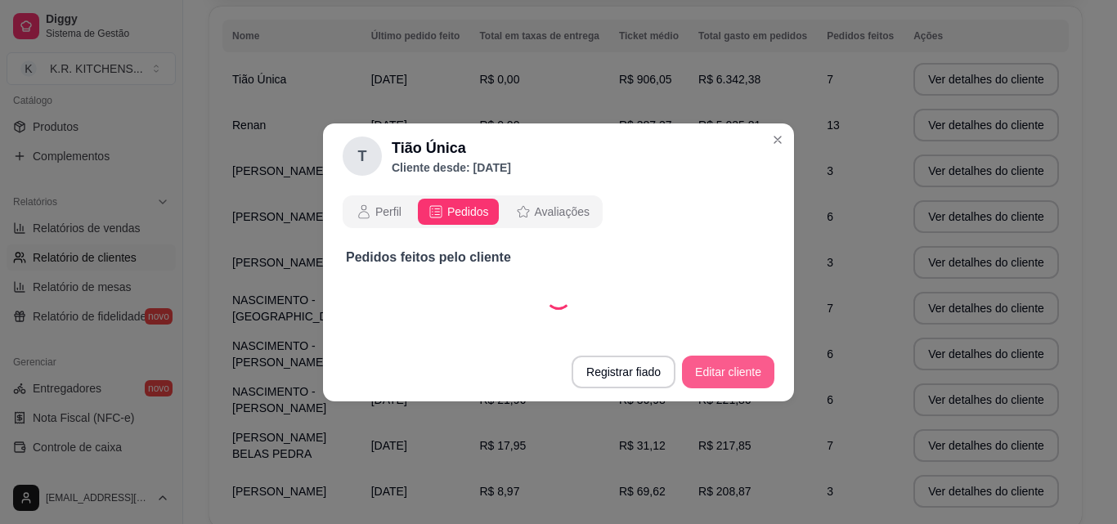
select select "30"
select select "ALL"
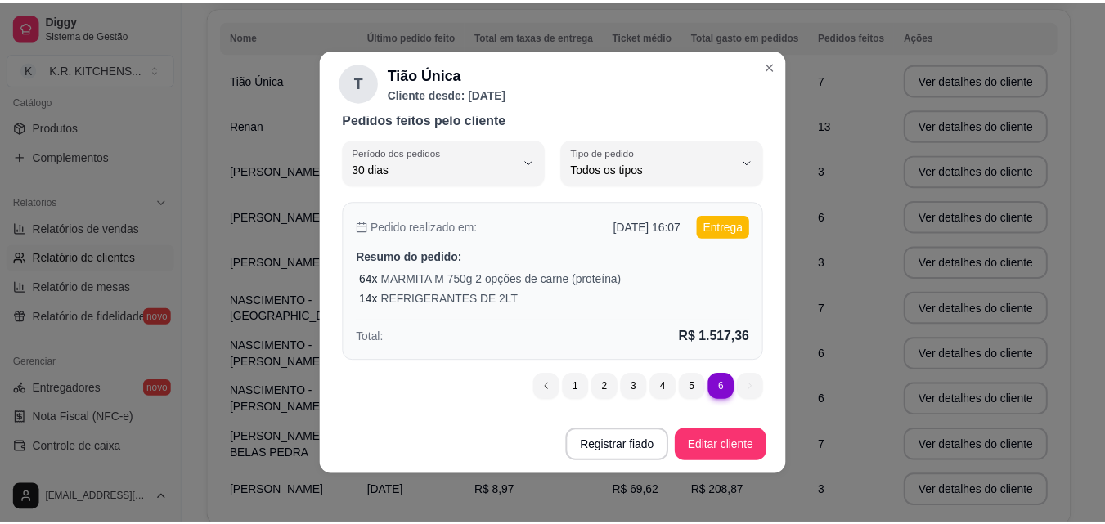
scroll to position [3, 0]
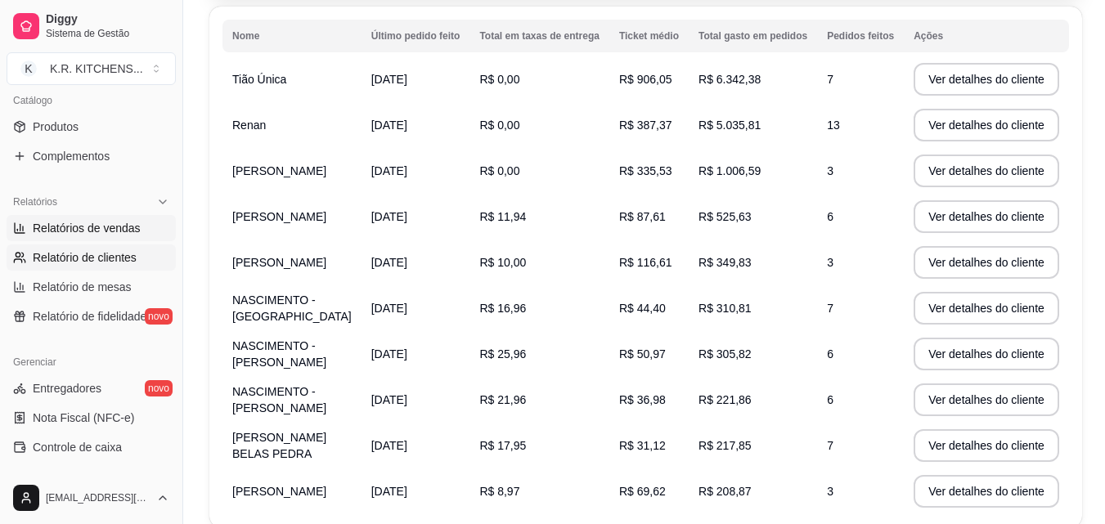
click at [125, 229] on span "Relatórios de vendas" at bounding box center [87, 228] width 108 height 16
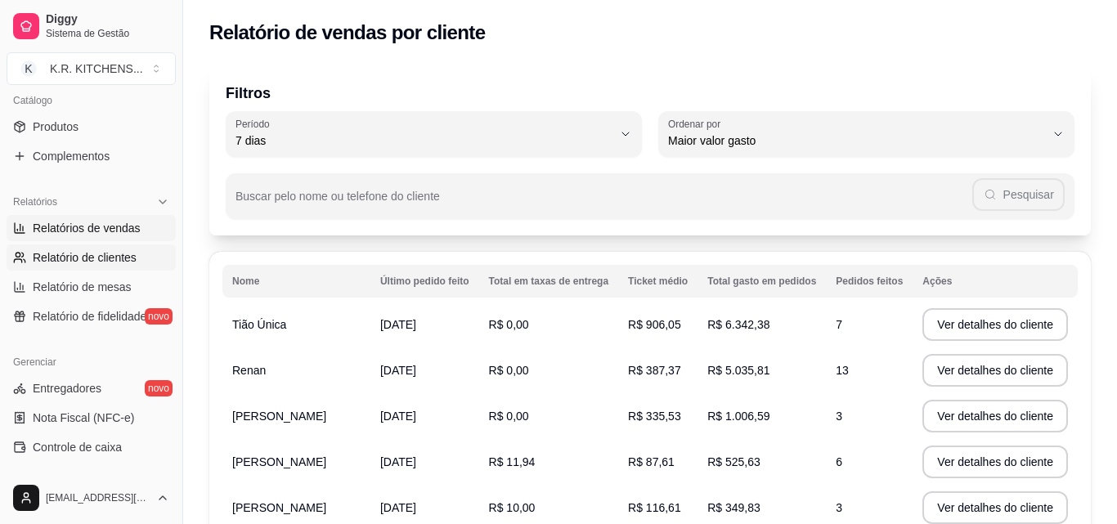
select select "ALL"
select select "0"
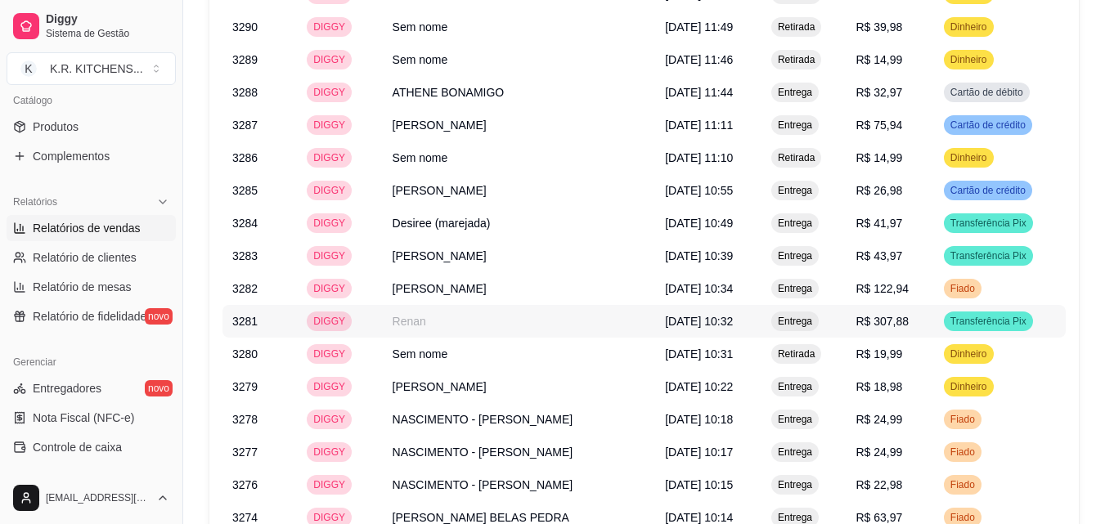
scroll to position [1437, 0]
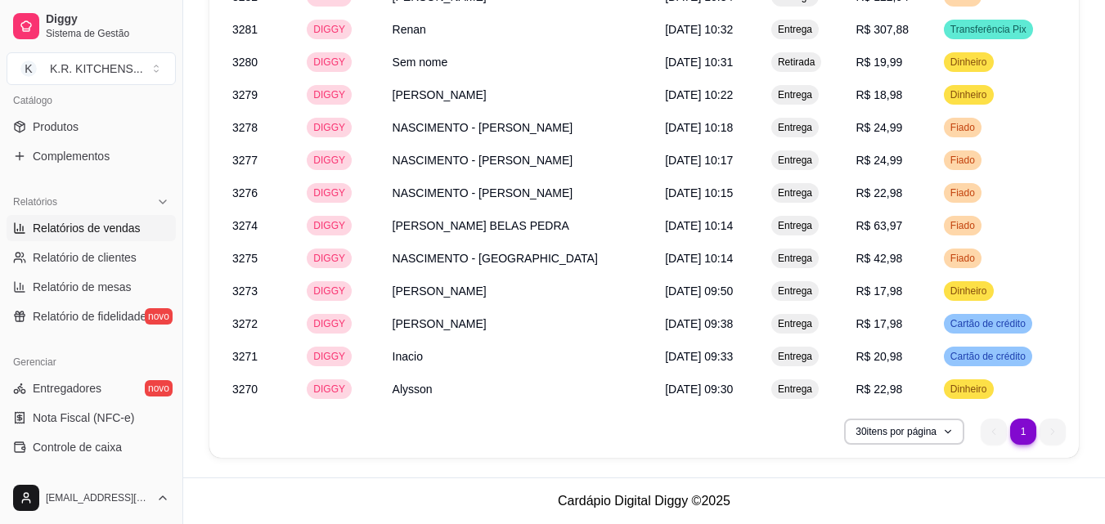
click at [1049, 433] on ul "1 1" at bounding box center [1022, 432] width 85 height 26
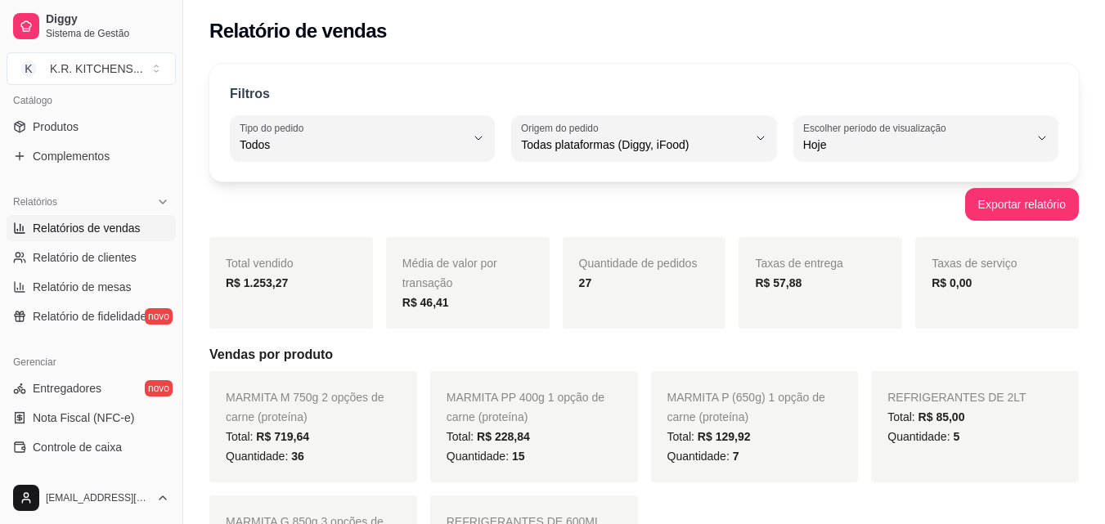
scroll to position [0, 0]
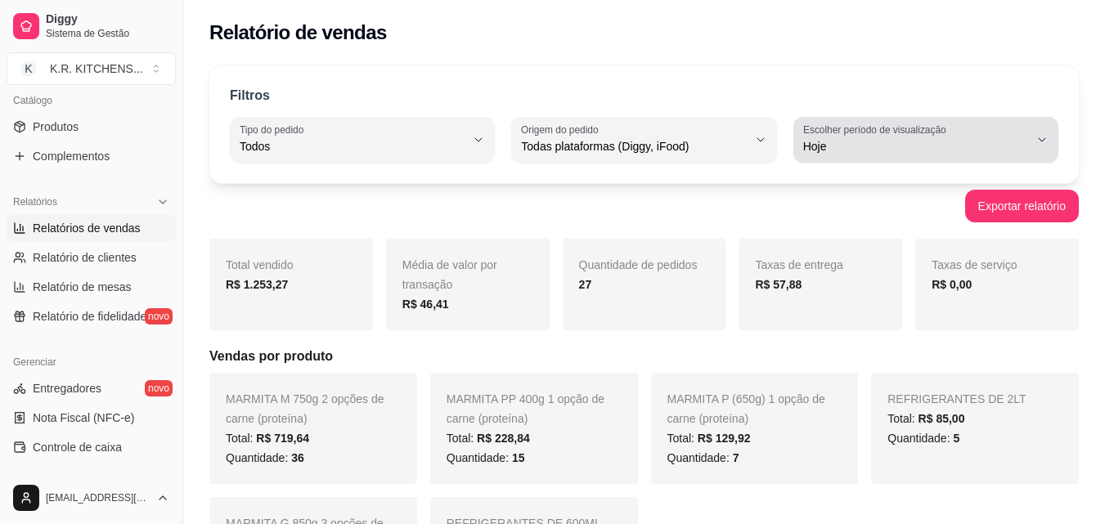
click at [1039, 137] on icon "button" at bounding box center [1041, 139] width 13 height 13
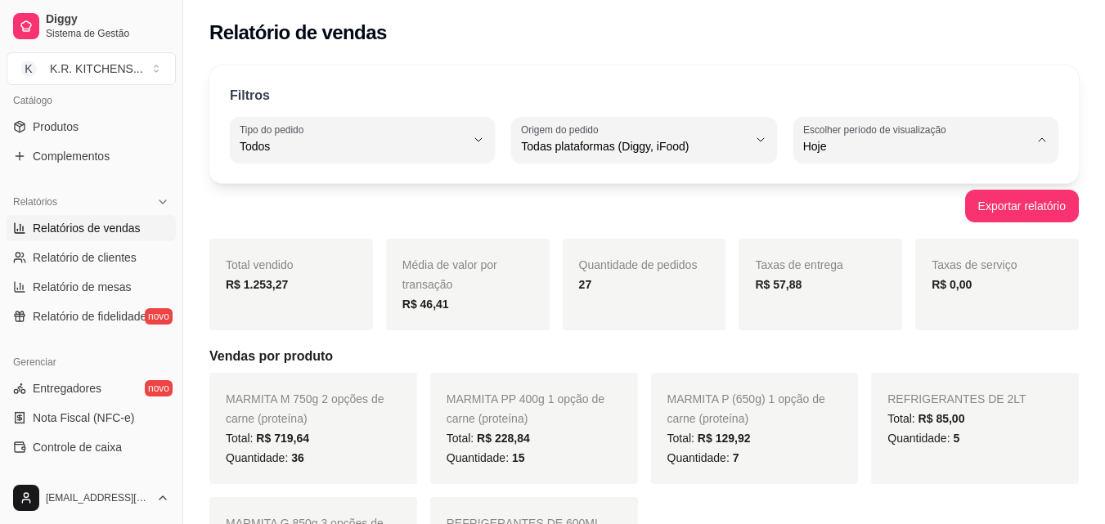
click at [897, 299] on span "30 dias" at bounding box center [916, 293] width 213 height 16
type input "30"
select select "30"
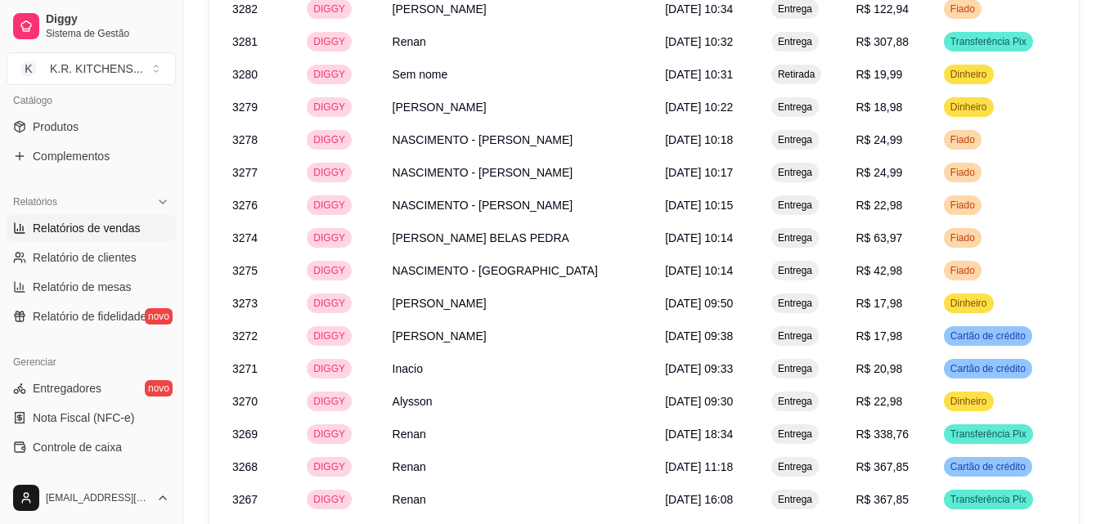
scroll to position [2366, 0]
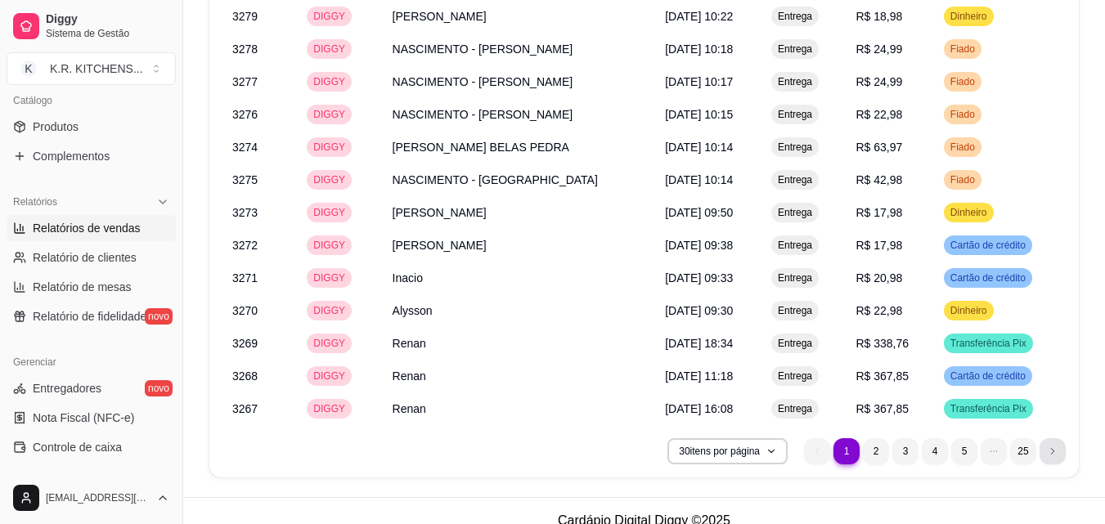
click at [1050, 446] on icon "next page button" at bounding box center [1053, 451] width 10 height 10
click at [1048, 446] on icon "next page button" at bounding box center [1053, 451] width 10 height 10
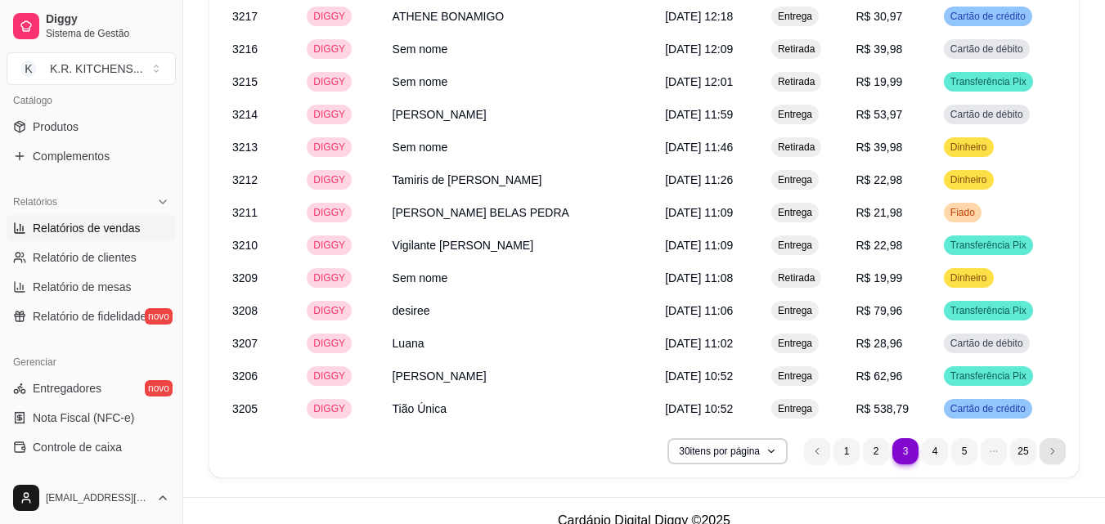
click at [1055, 446] on icon "next page button" at bounding box center [1053, 451] width 10 height 10
click at [1054, 449] on icon "next page button" at bounding box center [1052, 452] width 3 height 6
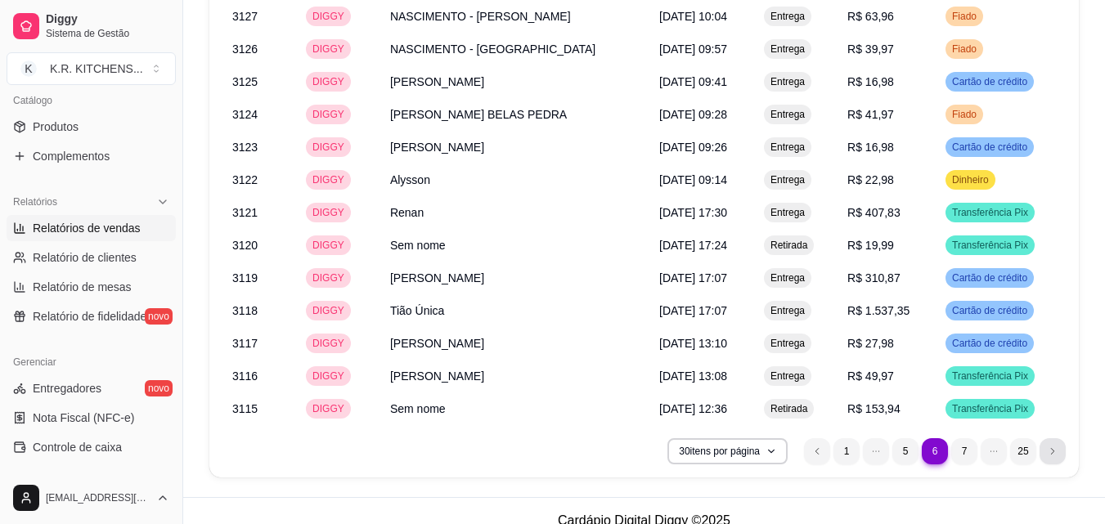
click at [1055, 446] on icon "next page button" at bounding box center [1053, 451] width 10 height 10
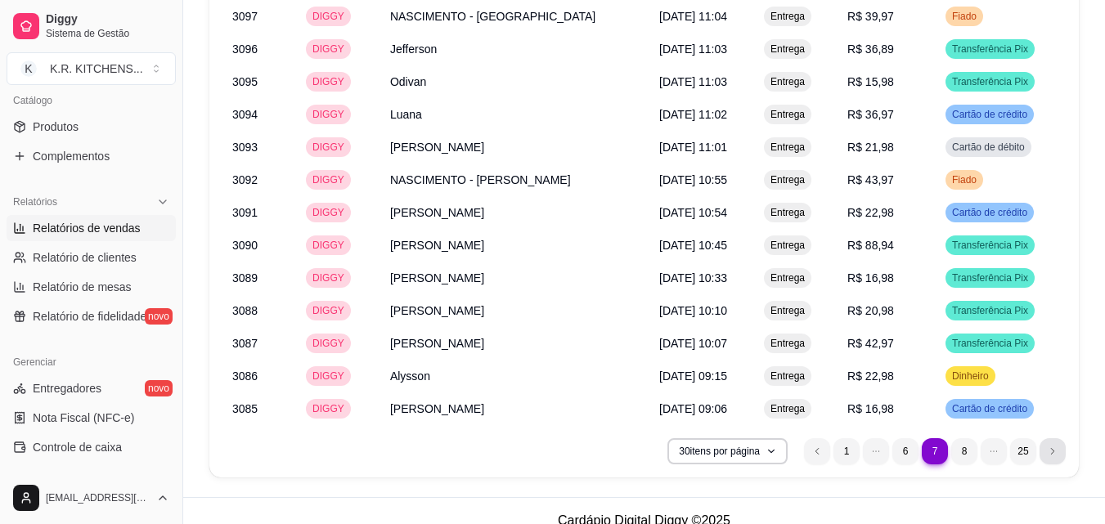
click at [1055, 446] on icon "next page button" at bounding box center [1053, 451] width 10 height 10
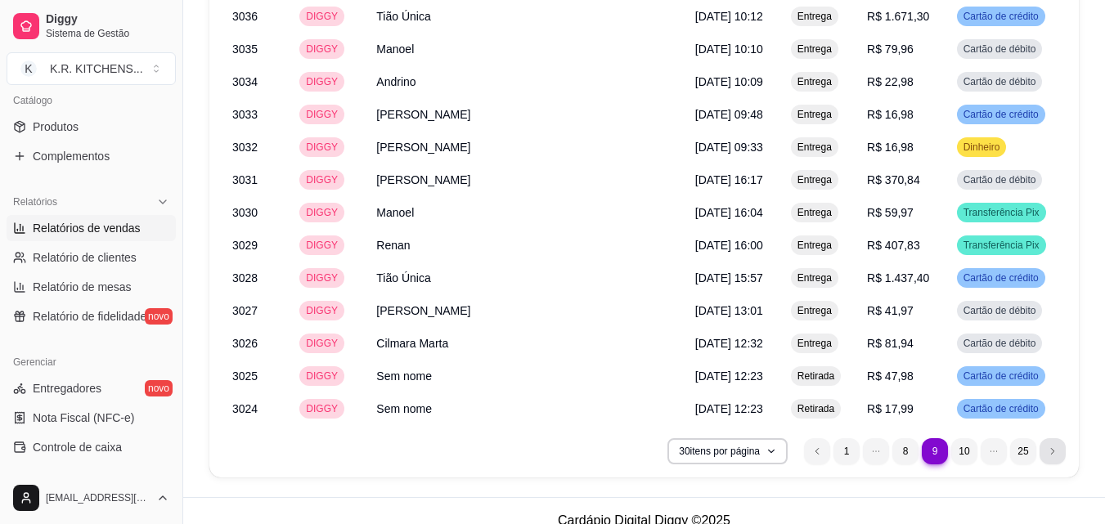
click at [1048, 446] on icon "next page button" at bounding box center [1053, 451] width 10 height 10
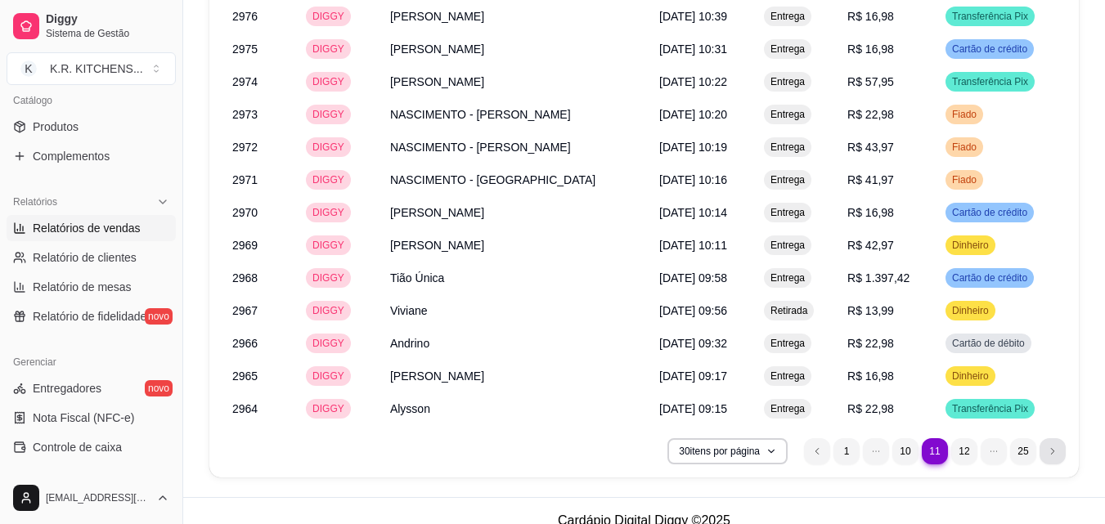
click at [1051, 446] on icon "next page button" at bounding box center [1053, 451] width 10 height 10
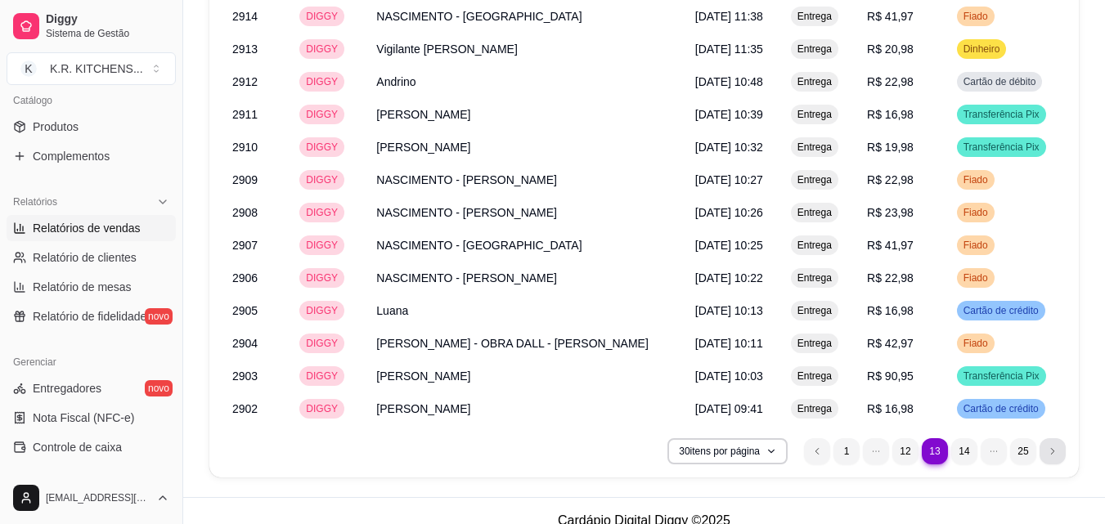
click at [1058, 438] on li "next page button" at bounding box center [1052, 451] width 26 height 26
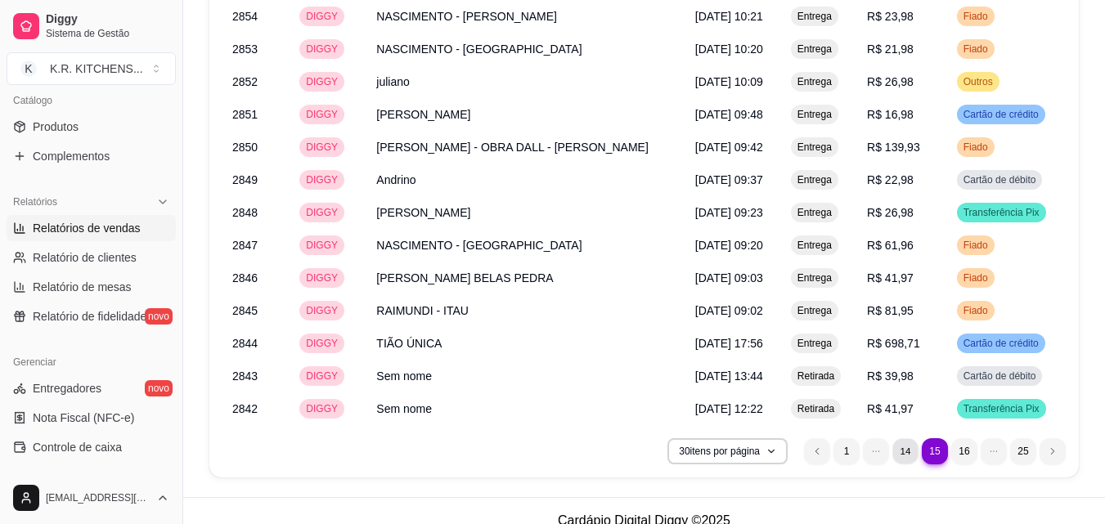
click at [910, 438] on li "14" at bounding box center [904, 450] width 25 height 25
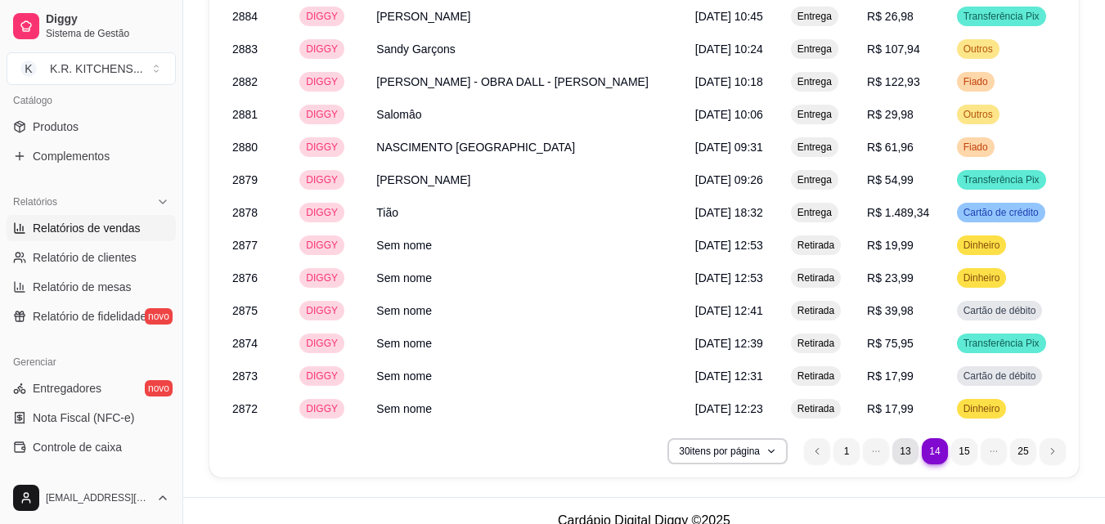
click at [903, 438] on li "13" at bounding box center [905, 451] width 26 height 26
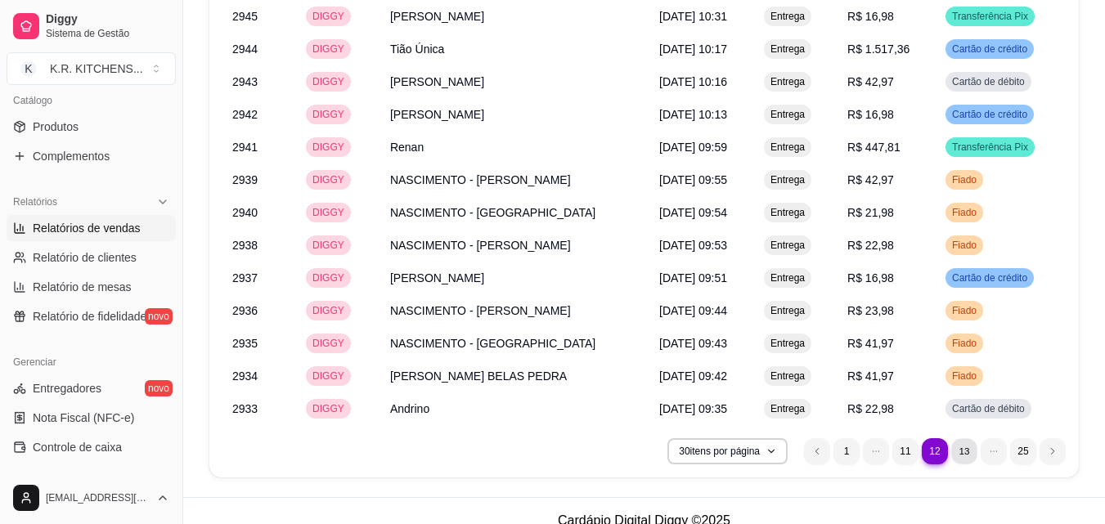
click at [962, 438] on li "13" at bounding box center [963, 450] width 25 height 25
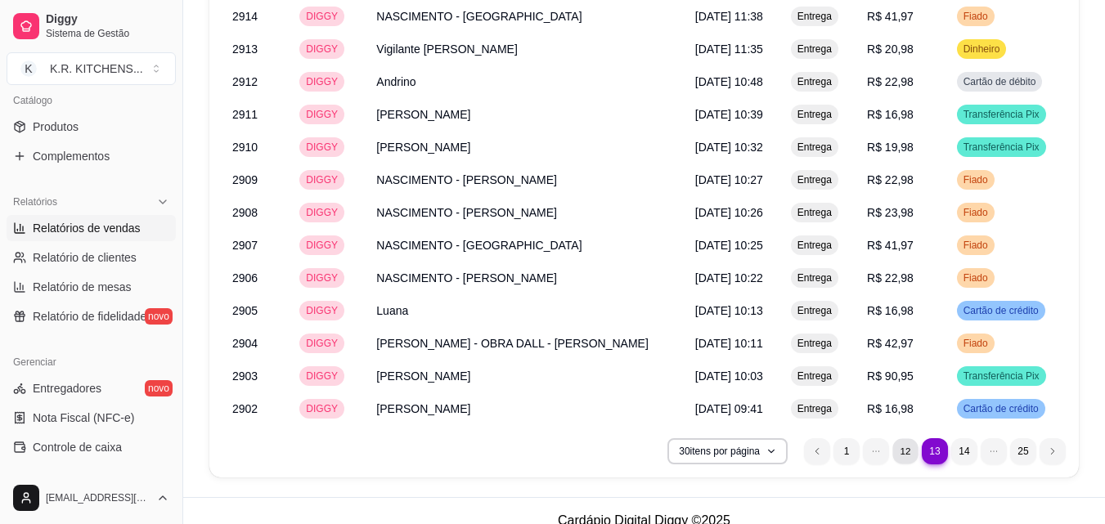
click at [906, 438] on li "12" at bounding box center [904, 450] width 25 height 25
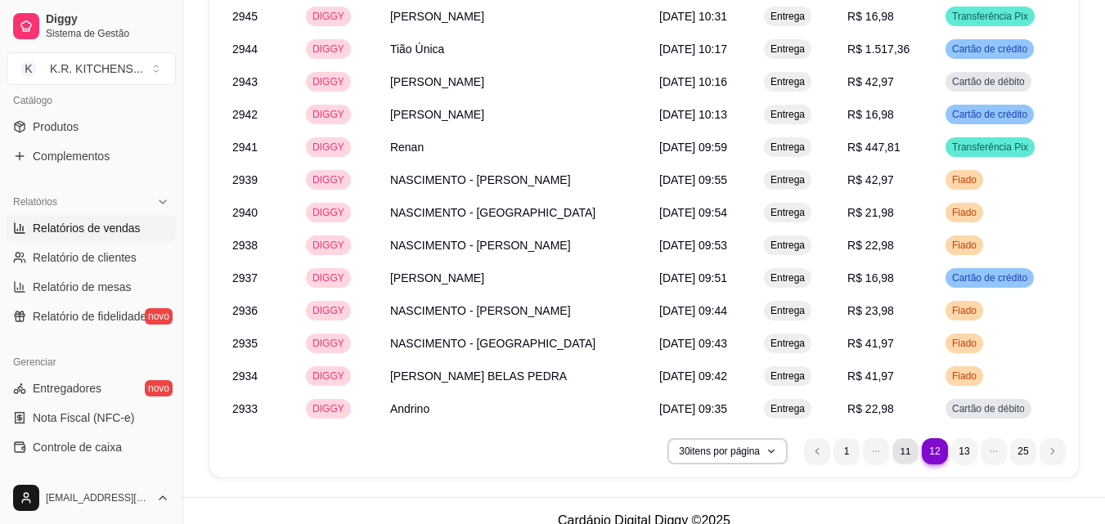
click at [909, 438] on li "11" at bounding box center [904, 450] width 25 height 25
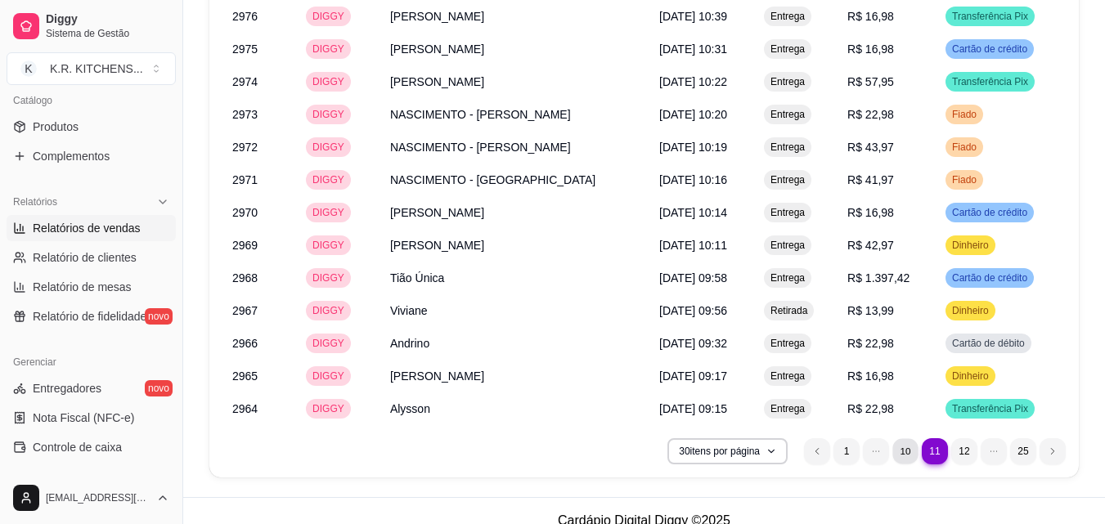
click at [900, 438] on li "10" at bounding box center [904, 450] width 25 height 25
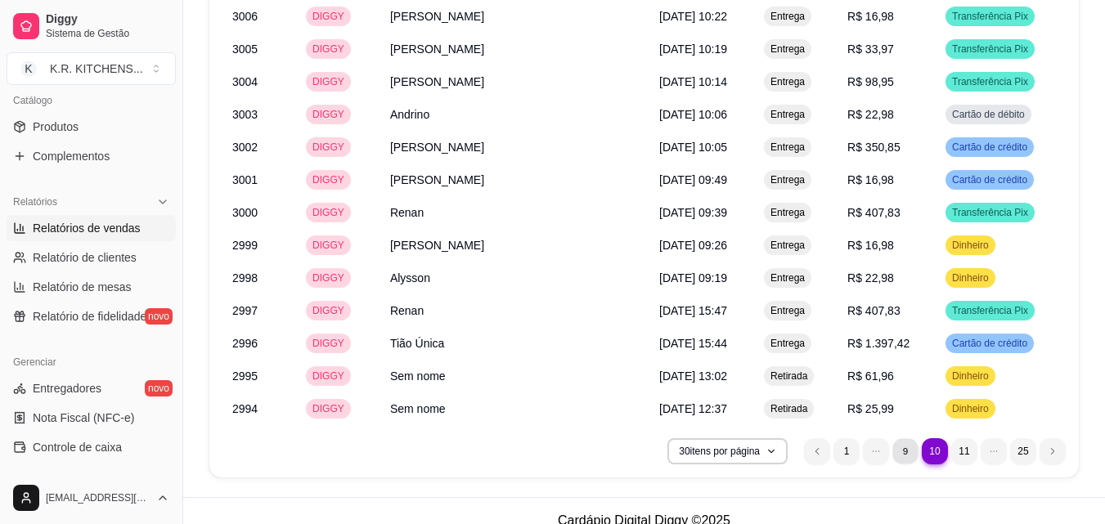
click at [899, 438] on li "9" at bounding box center [904, 450] width 25 height 25
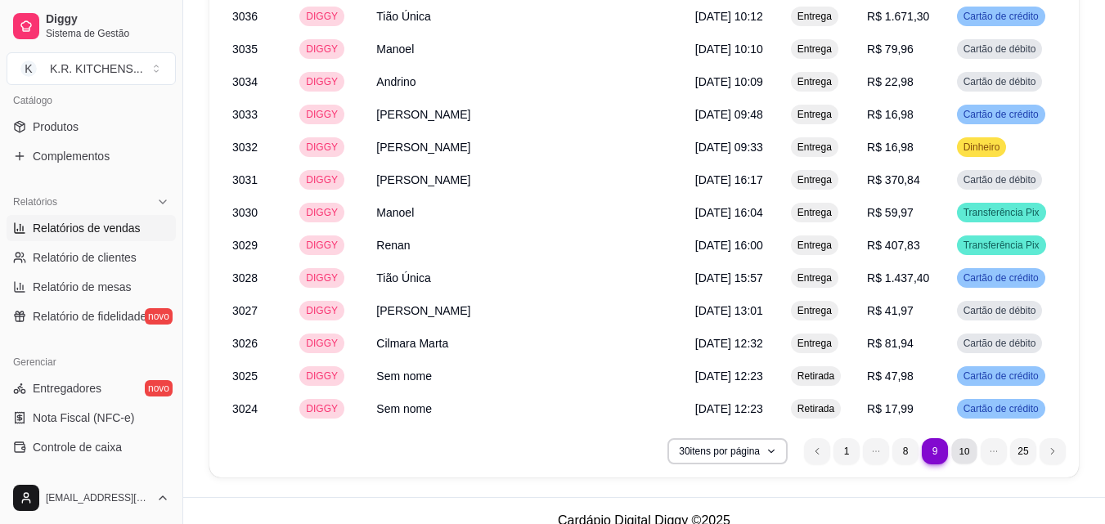
click at [962, 438] on li "10" at bounding box center [963, 450] width 25 height 25
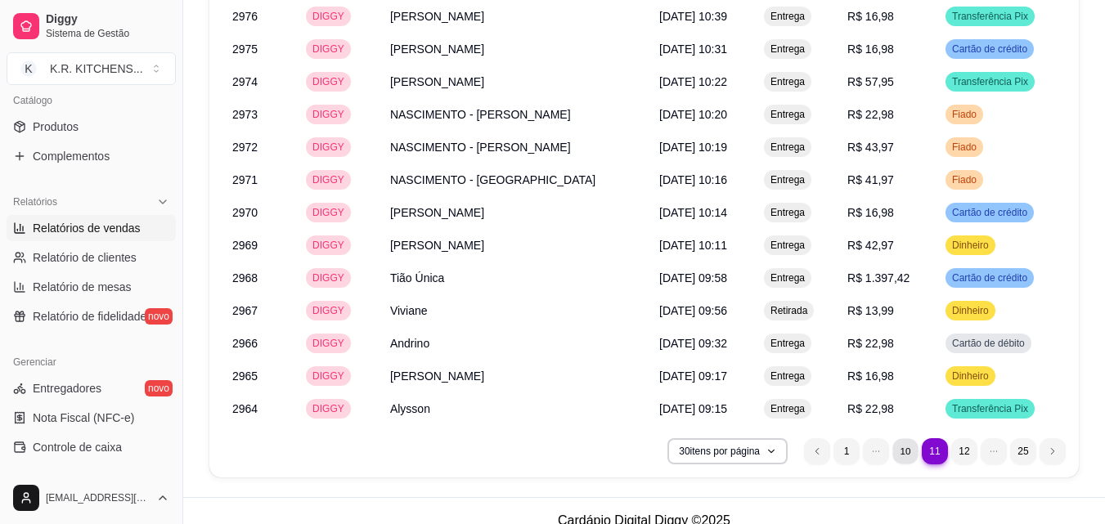
click at [907, 438] on li "10" at bounding box center [904, 450] width 25 height 25
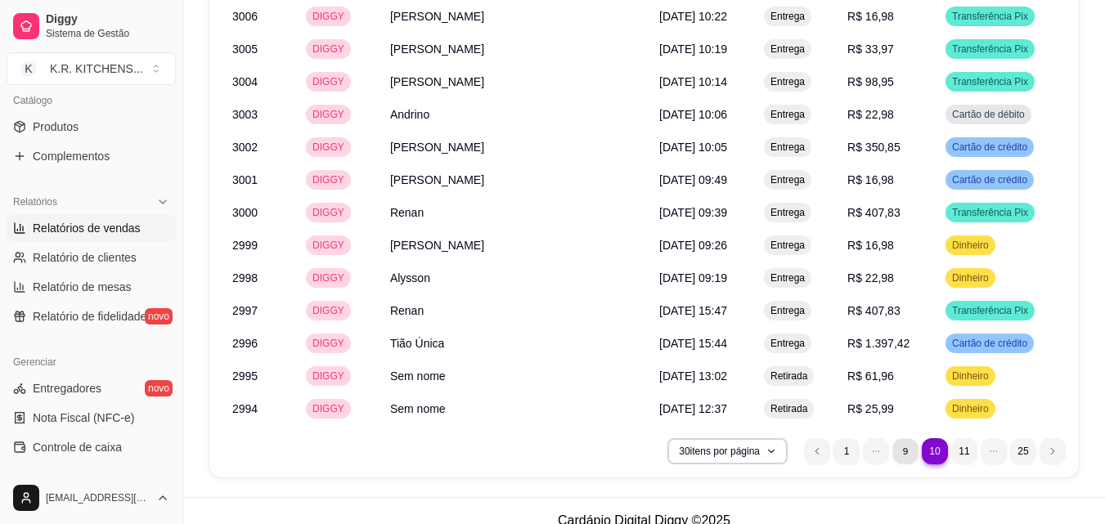
click at [909, 438] on li "9" at bounding box center [904, 450] width 25 height 25
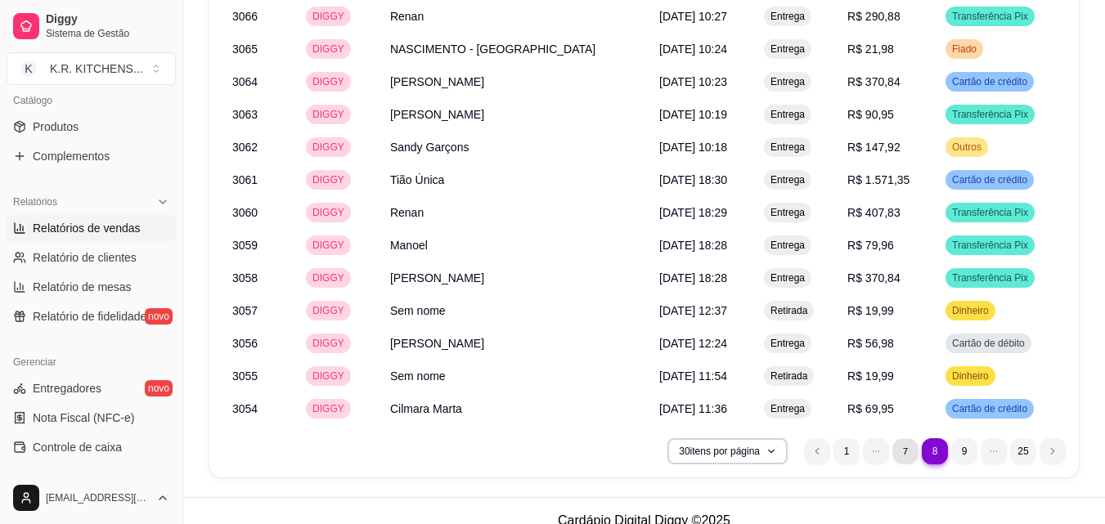
click at [906, 438] on li "7" at bounding box center [904, 450] width 25 height 25
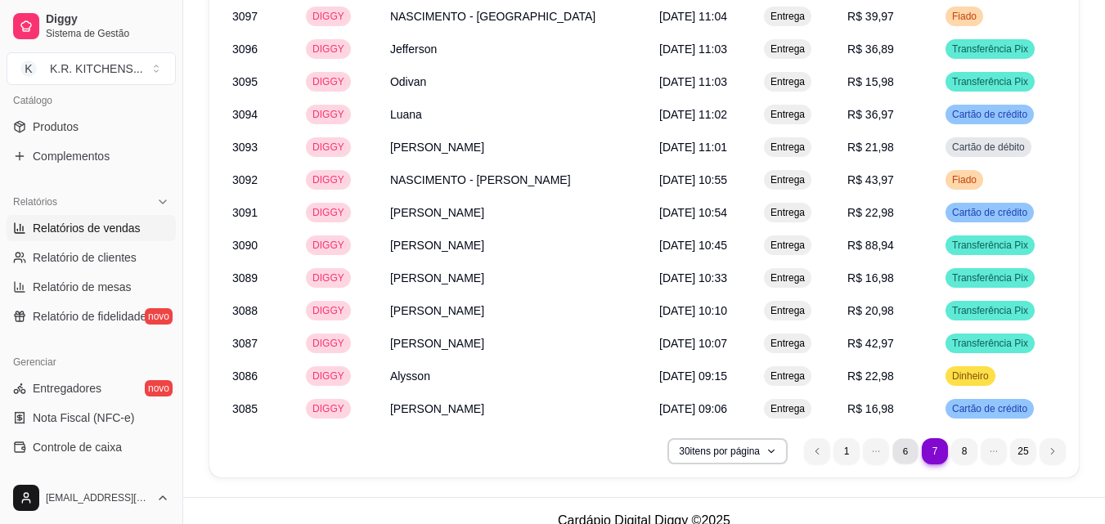
click at [902, 438] on li "6" at bounding box center [904, 450] width 25 height 25
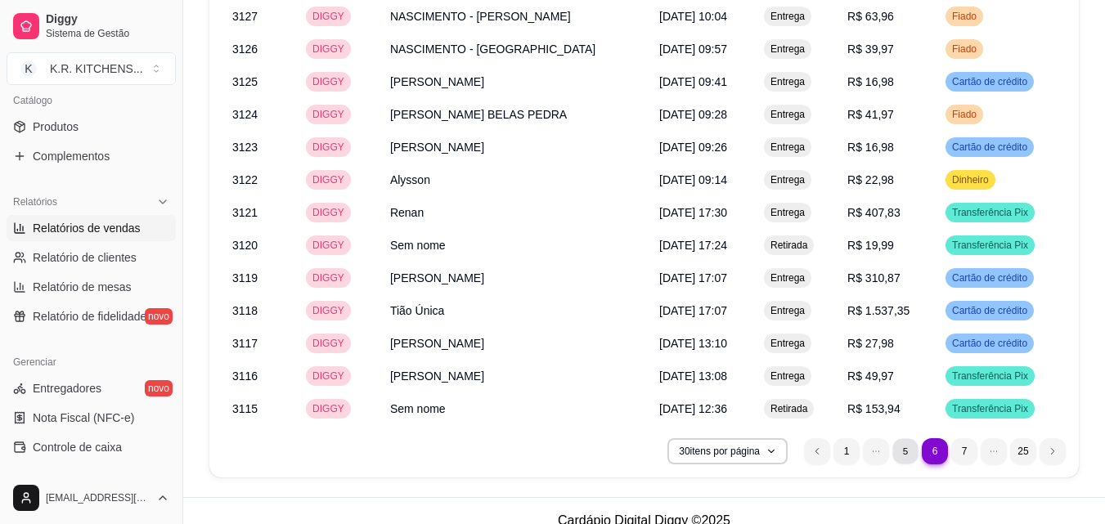
click at [906, 438] on li "5" at bounding box center [904, 450] width 25 height 25
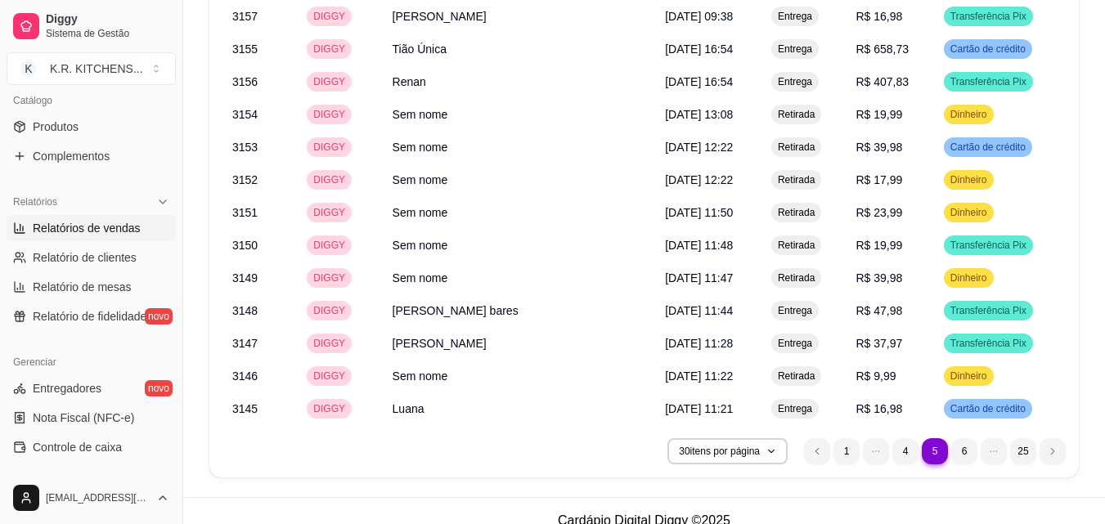
click at [959, 438] on li "6" at bounding box center [963, 450] width 25 height 25
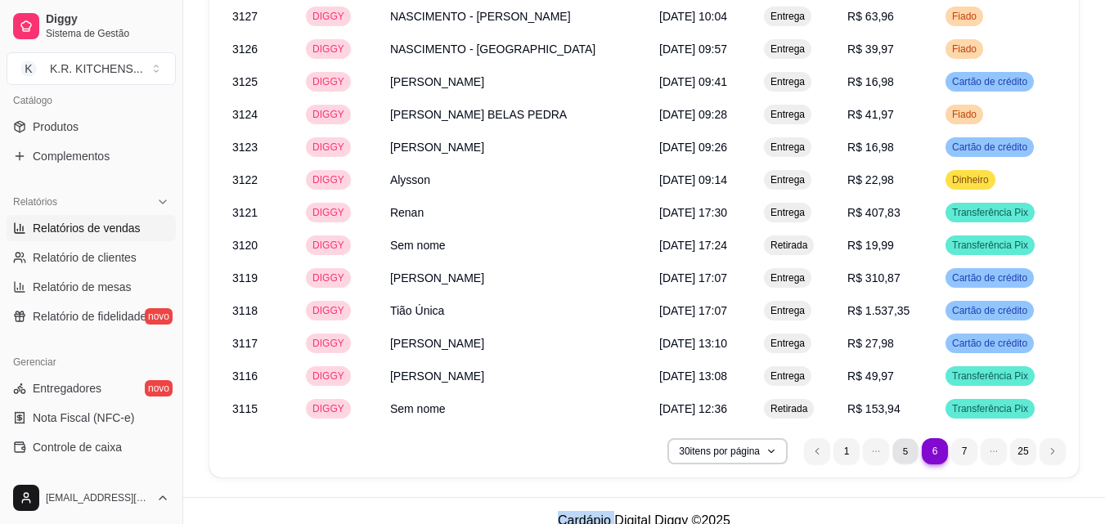
click at [909, 438] on li "5" at bounding box center [904, 450] width 25 height 25
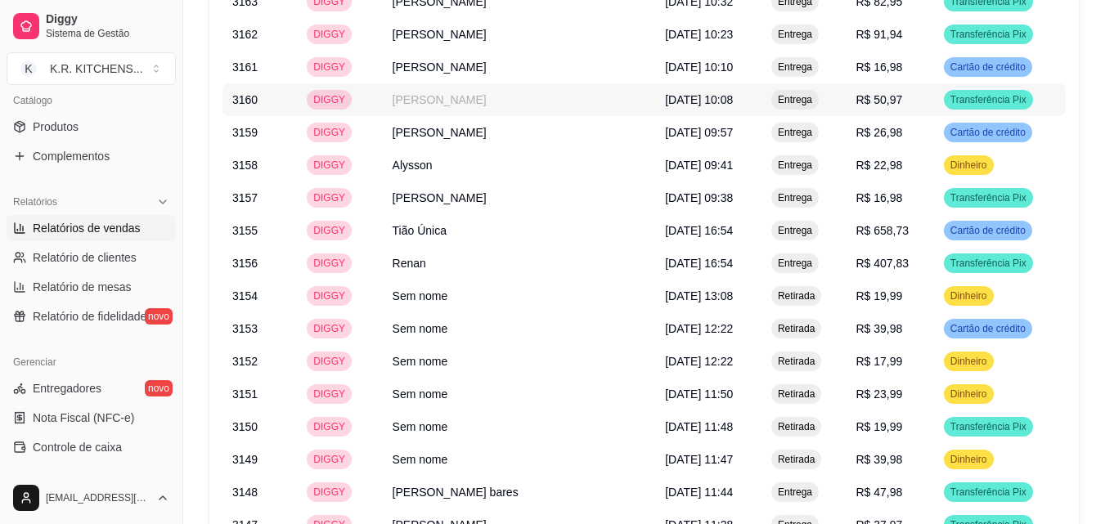
scroll to position [2202, 0]
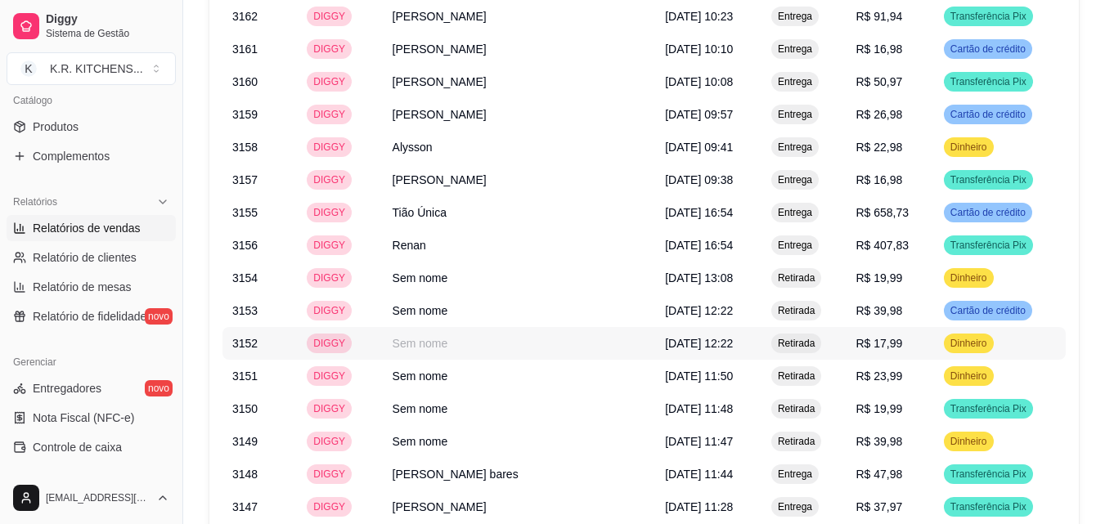
click at [522, 327] on td "Sem nome" at bounding box center [519, 343] width 273 height 33
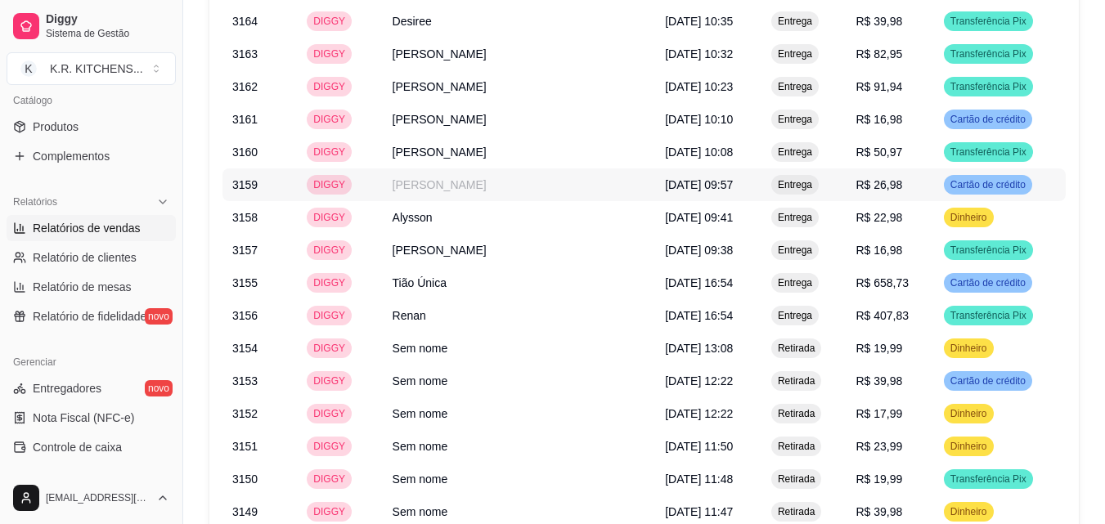
scroll to position [2366, 0]
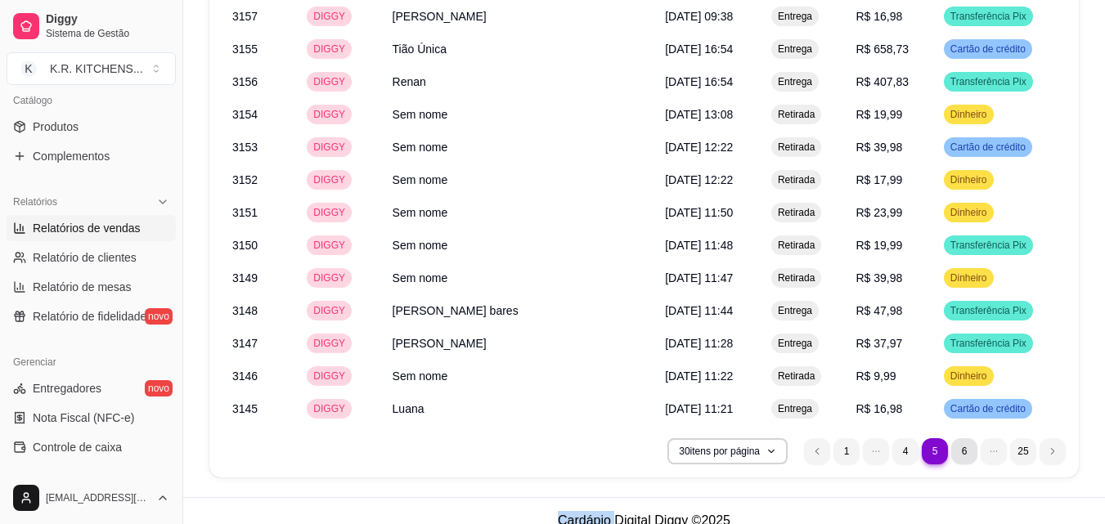
click at [959, 438] on li "6" at bounding box center [964, 451] width 26 height 26
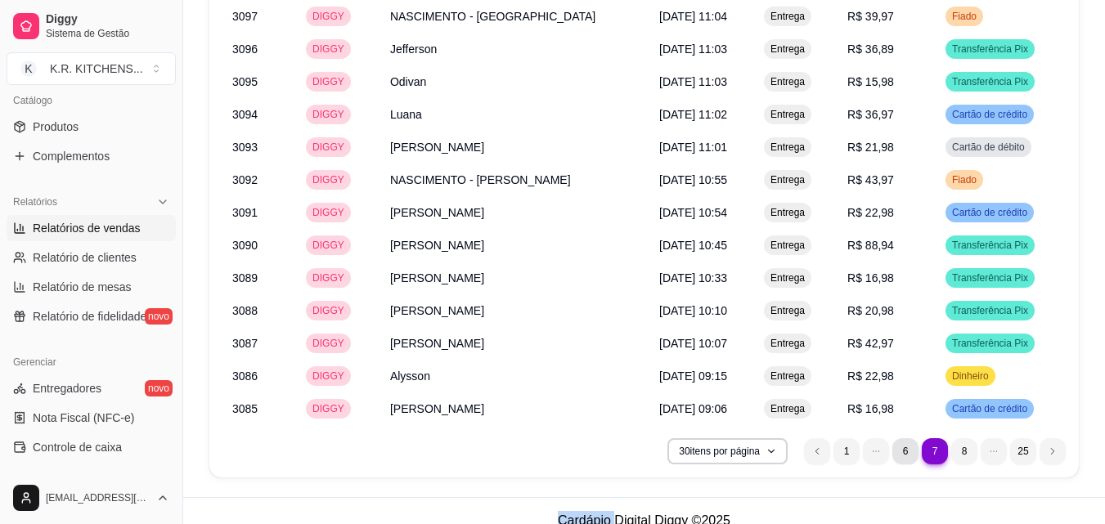
click at [908, 438] on li "6" at bounding box center [905, 451] width 26 height 26
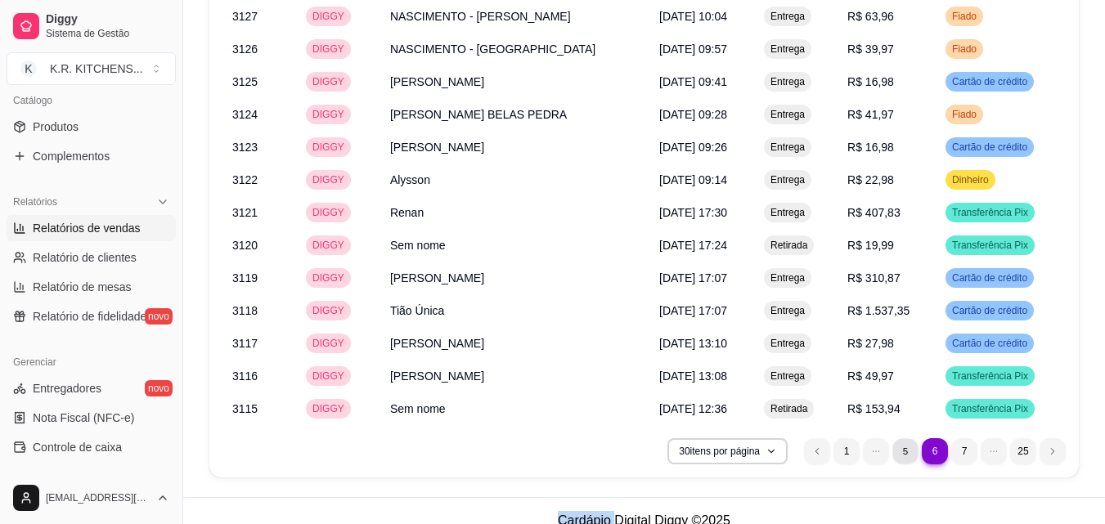
click at [902, 438] on li "5" at bounding box center [904, 450] width 25 height 25
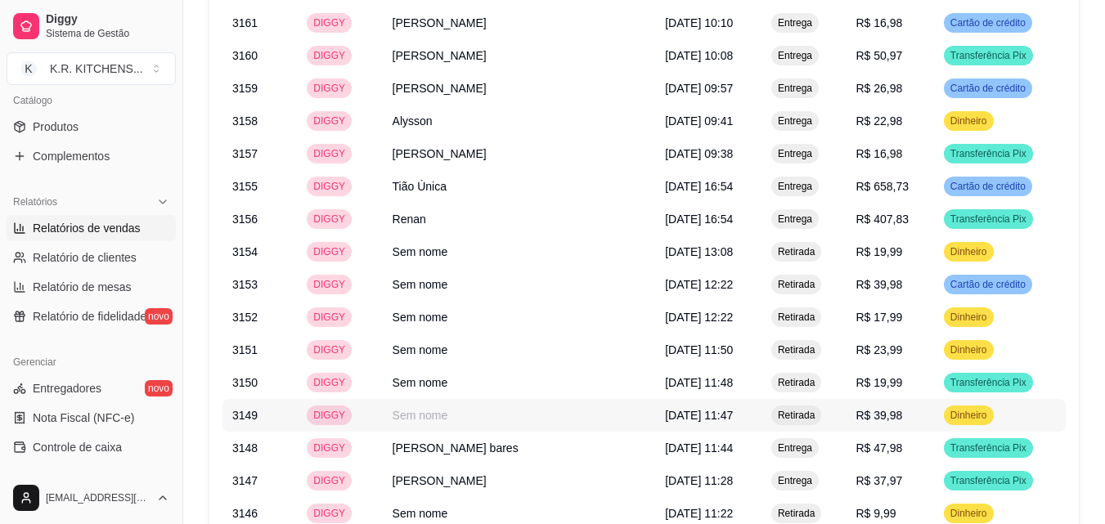
scroll to position [2202, 0]
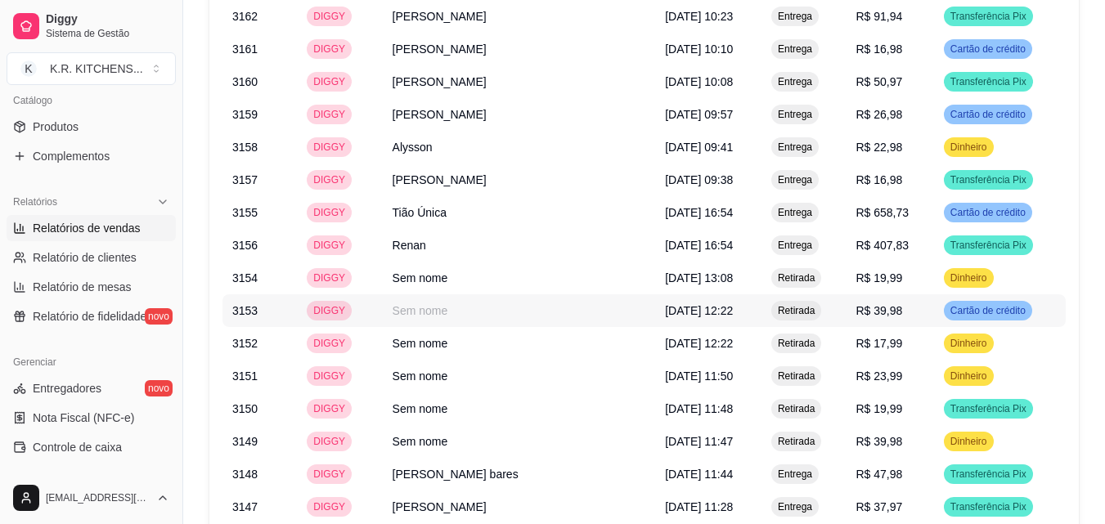
click at [655, 304] on td "[DATE] 12:22" at bounding box center [708, 310] width 106 height 33
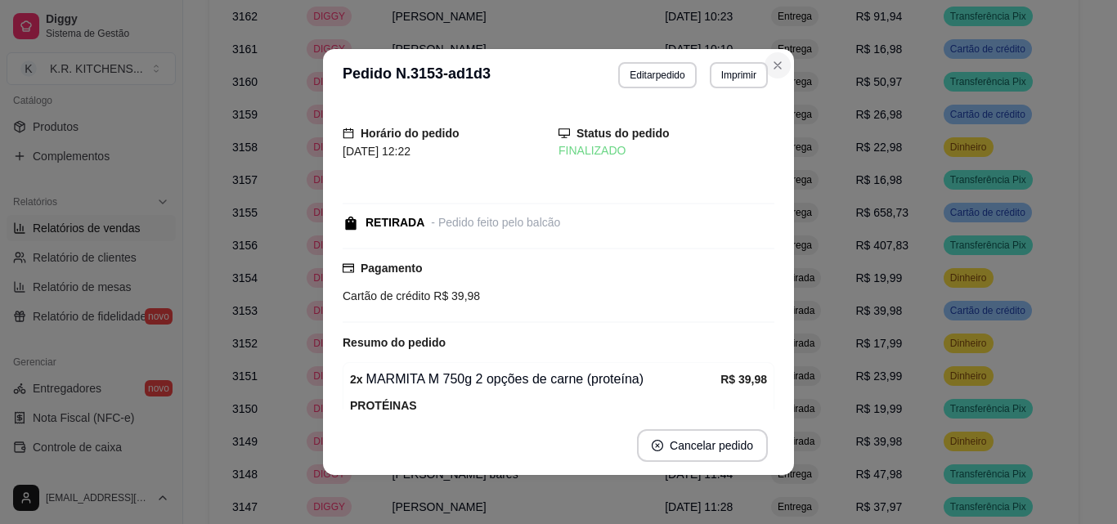
click at [774, 69] on td "Entrega" at bounding box center [803, 81] width 84 height 33
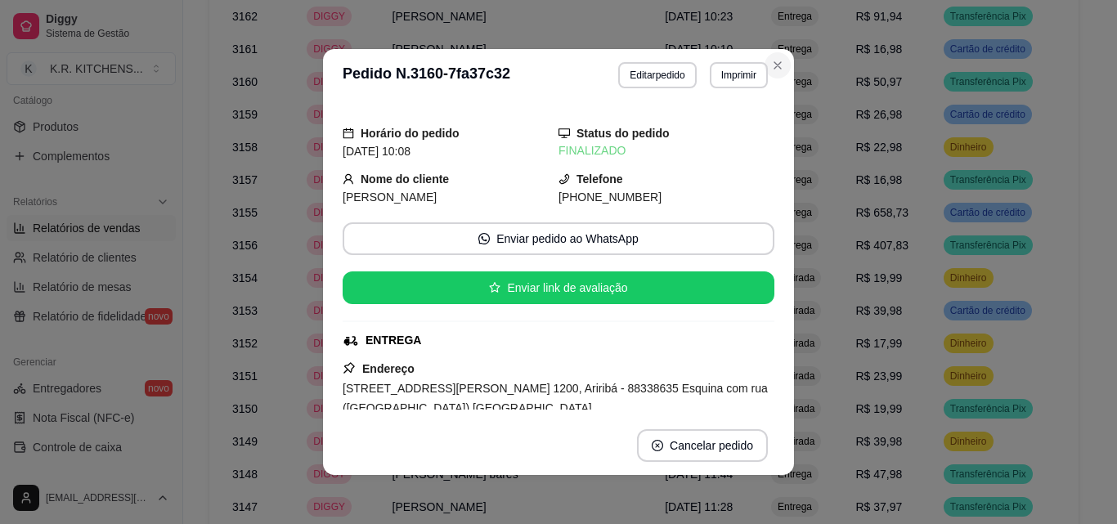
click at [776, 65] on td "Entrega" at bounding box center [803, 81] width 84 height 33
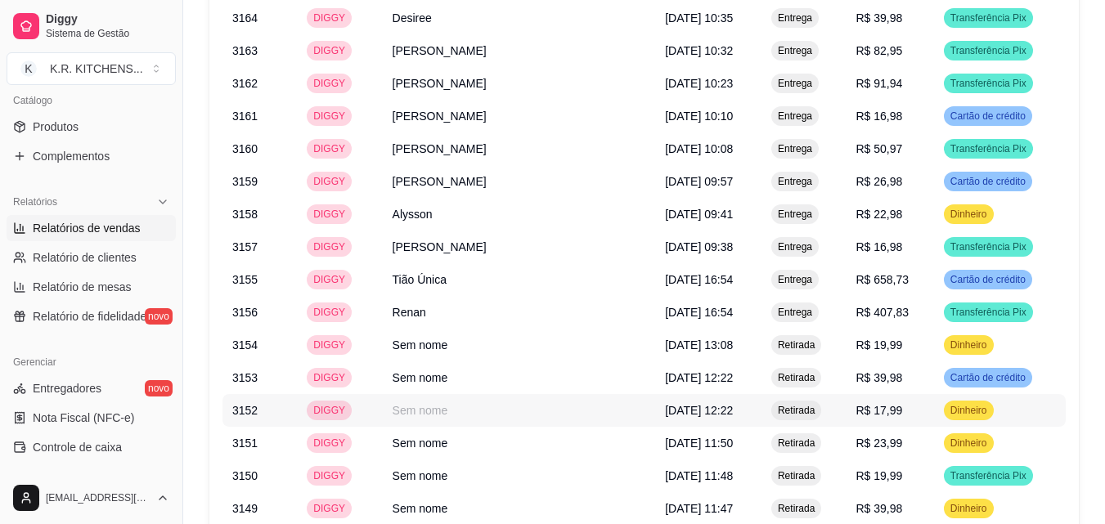
scroll to position [2366, 0]
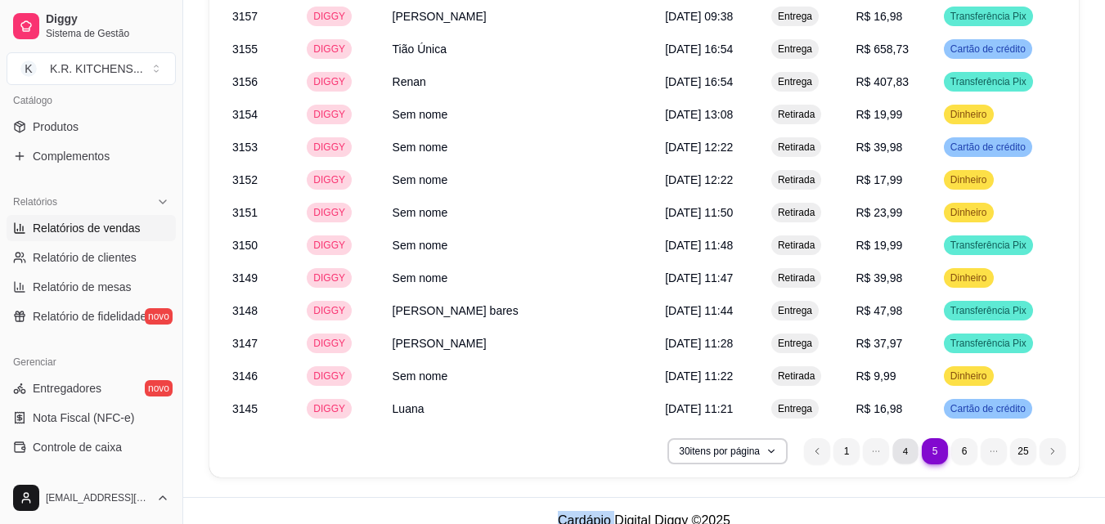
click at [909, 438] on li "4" at bounding box center [904, 450] width 25 height 25
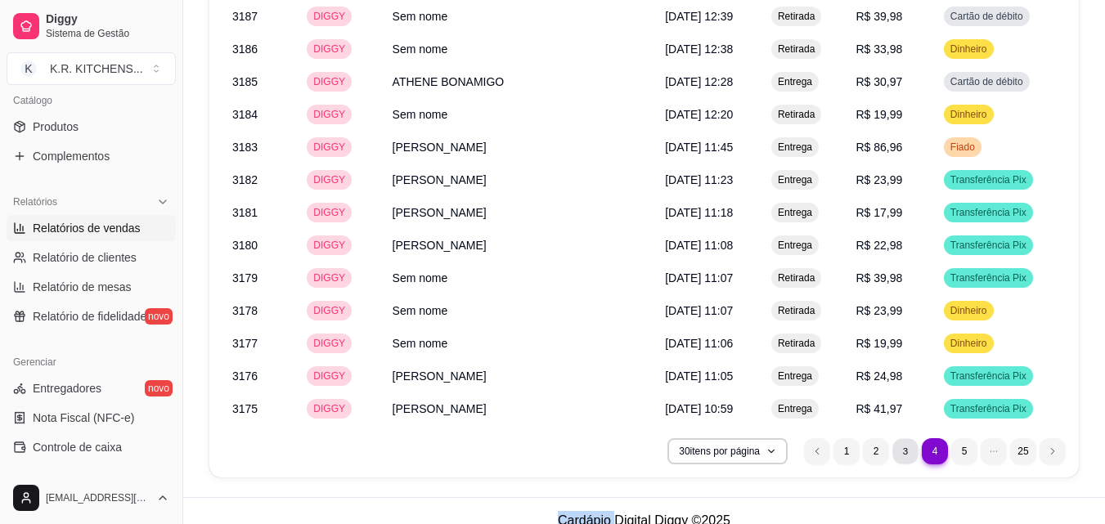
click at [900, 438] on li "3" at bounding box center [904, 450] width 25 height 25
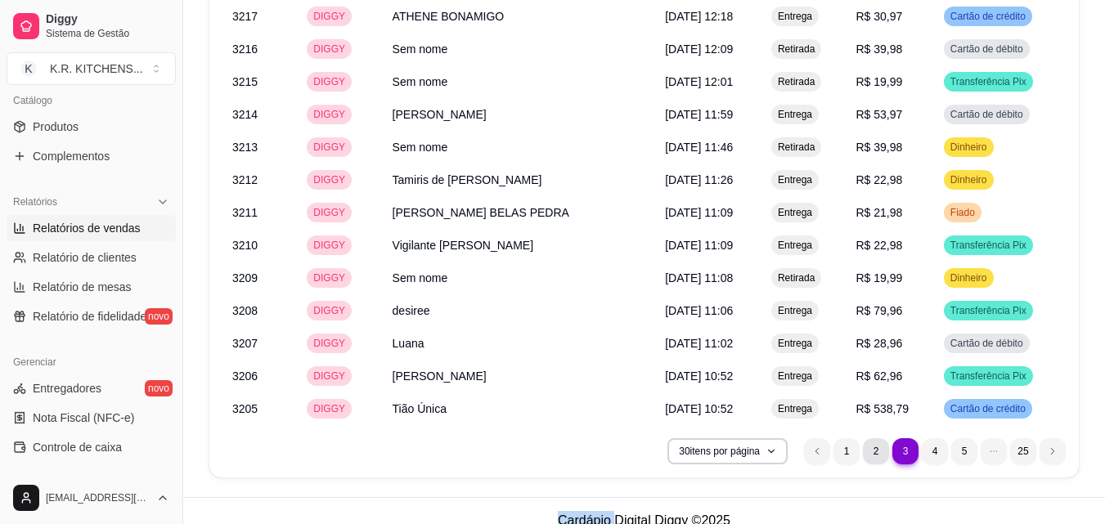
click at [871, 438] on li "2" at bounding box center [876, 451] width 26 height 26
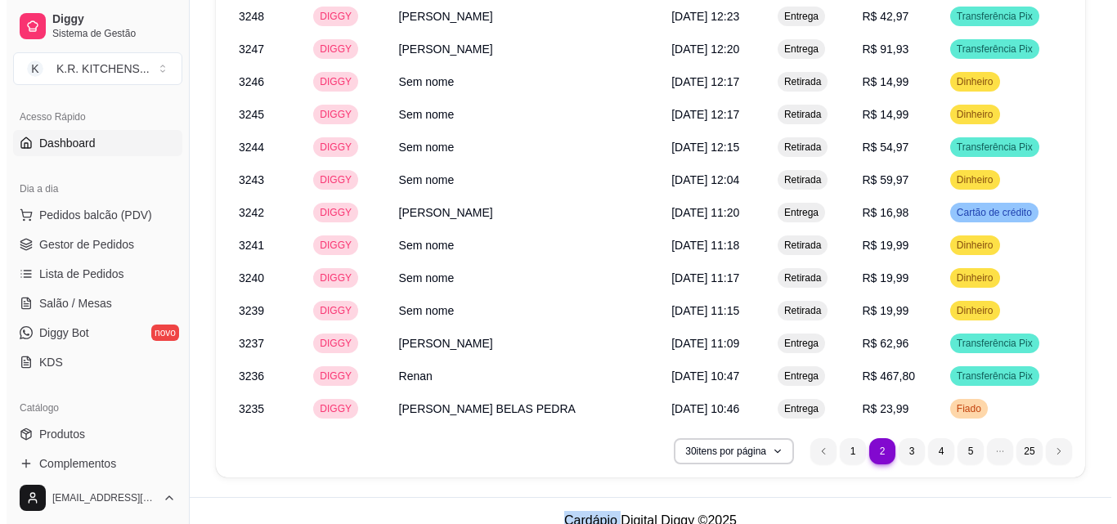
scroll to position [82, 0]
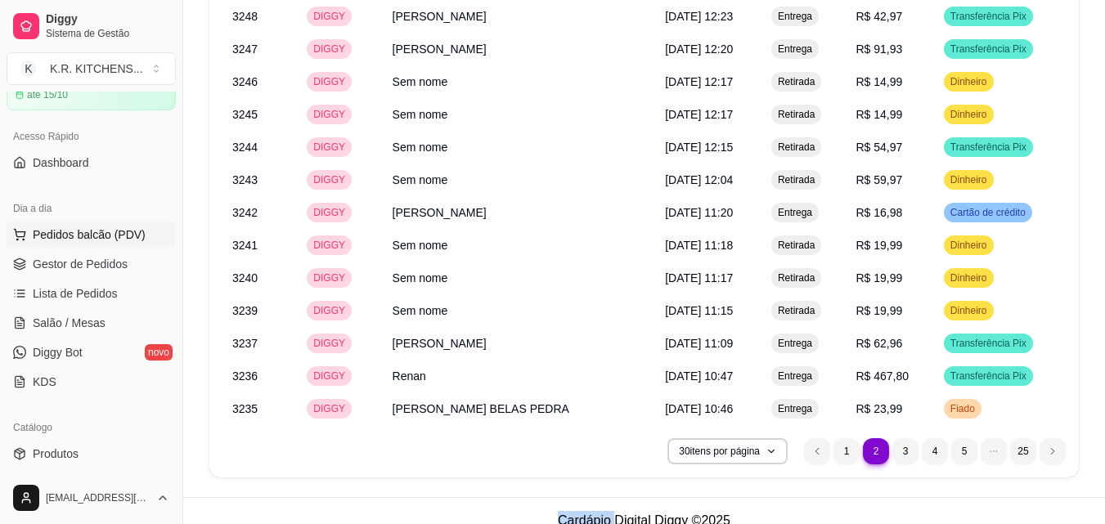
click at [111, 236] on span "Pedidos balcão (PDV)" at bounding box center [89, 235] width 113 height 16
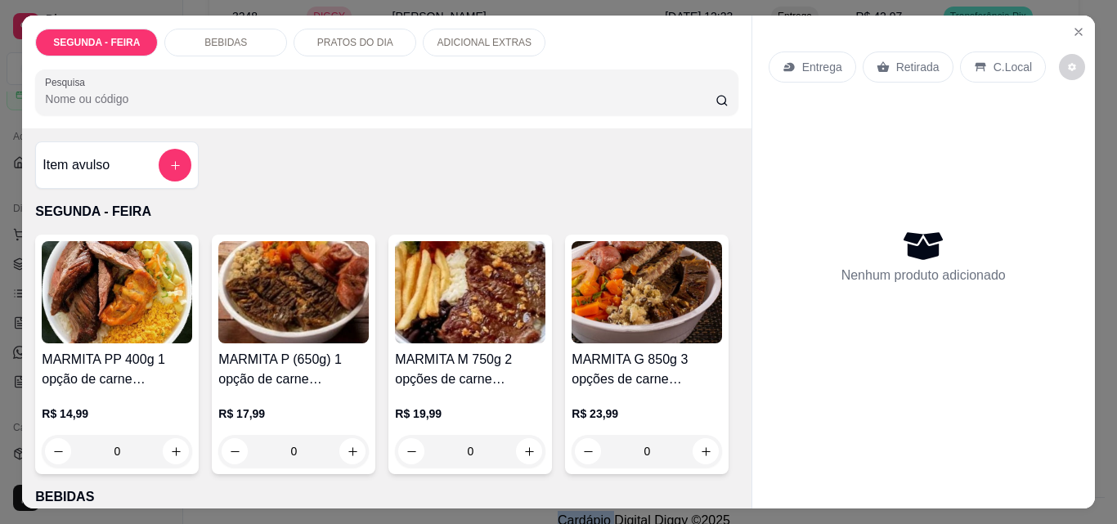
click at [494, 334] on img at bounding box center [470, 292] width 150 height 102
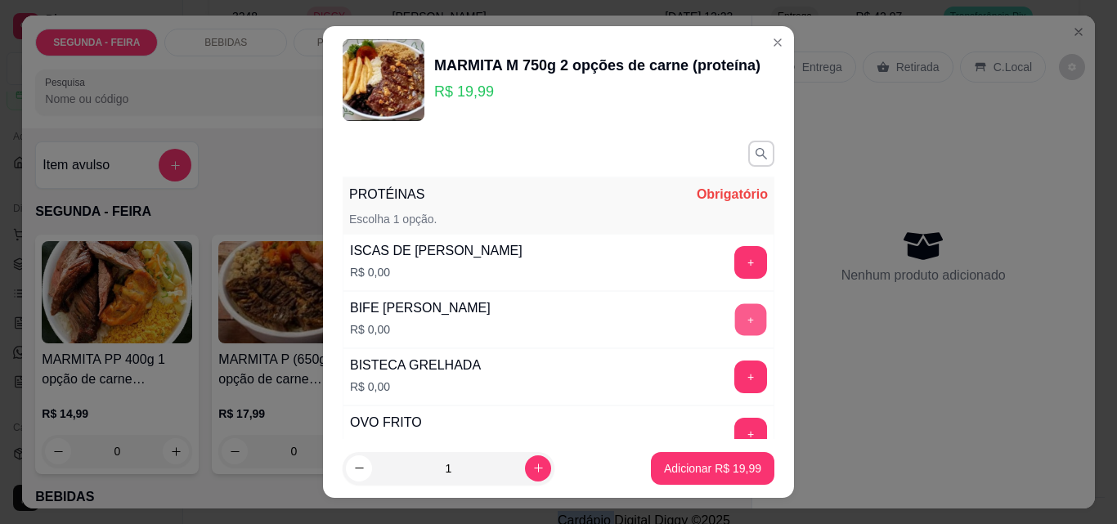
click at [735, 326] on button "+" at bounding box center [751, 320] width 32 height 32
click at [734, 369] on button "+" at bounding box center [750, 377] width 33 height 33
click at [728, 369] on div "+" at bounding box center [751, 377] width 46 height 33
click at [662, 324] on button "-" at bounding box center [678, 320] width 32 height 32
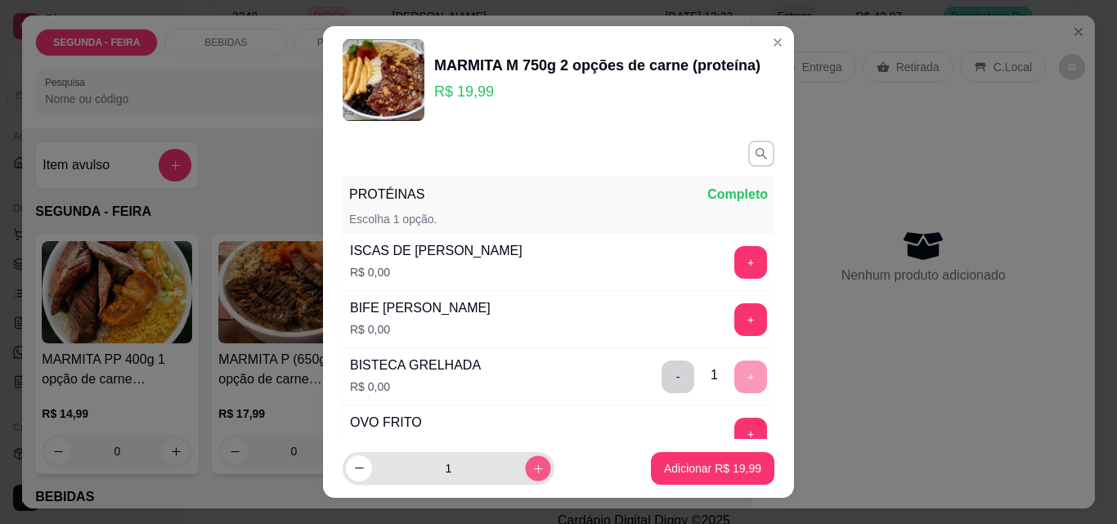
click at [527, 464] on button "increase-product-quantity" at bounding box center [537, 467] width 25 height 25
click at [526, 465] on button "increase-product-quantity" at bounding box center [537, 467] width 25 height 25
click at [532, 464] on icon "increase-product-quantity" at bounding box center [538, 468] width 12 height 12
click at [532, 464] on icon "increase-product-quantity" at bounding box center [538, 469] width 12 height 12
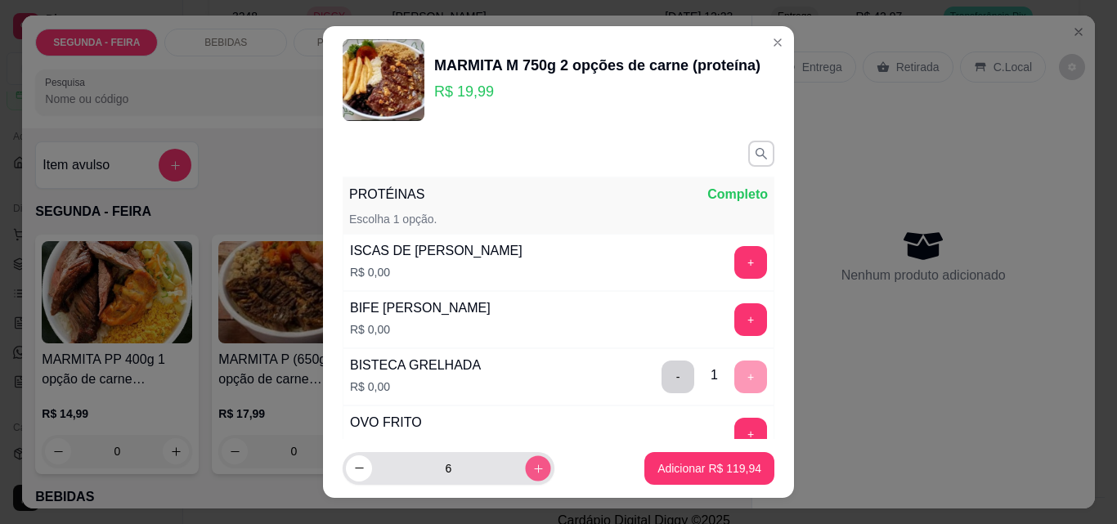
click at [532, 463] on icon "increase-product-quantity" at bounding box center [538, 469] width 12 height 12
click at [525, 461] on button "increase-product-quantity" at bounding box center [538, 468] width 26 height 26
click at [525, 462] on button "increase-product-quantity" at bounding box center [538, 468] width 26 height 26
click at [532, 463] on icon "increase-product-quantity" at bounding box center [538, 469] width 12 height 12
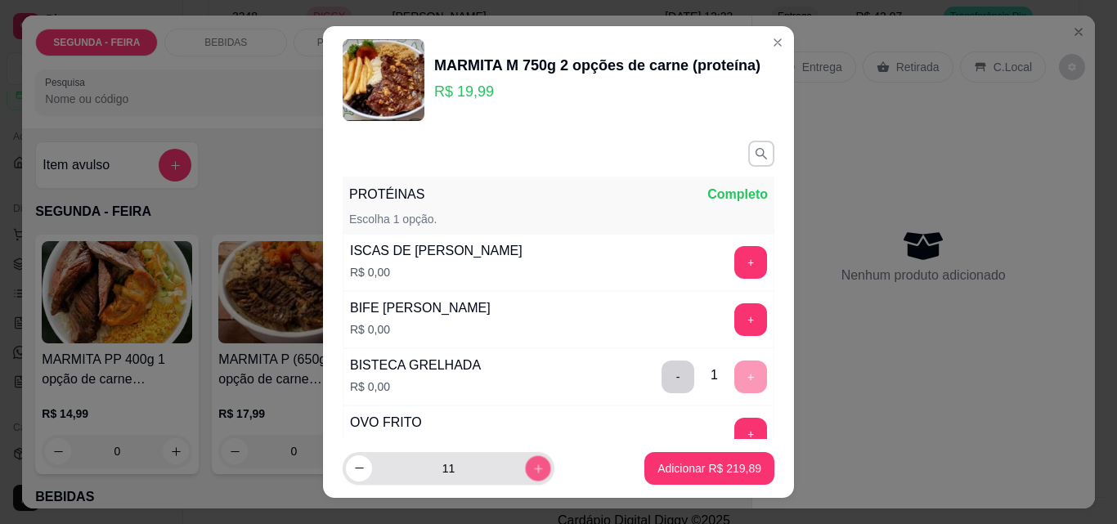
click at [532, 467] on icon "increase-product-quantity" at bounding box center [538, 469] width 12 height 12
type input "12"
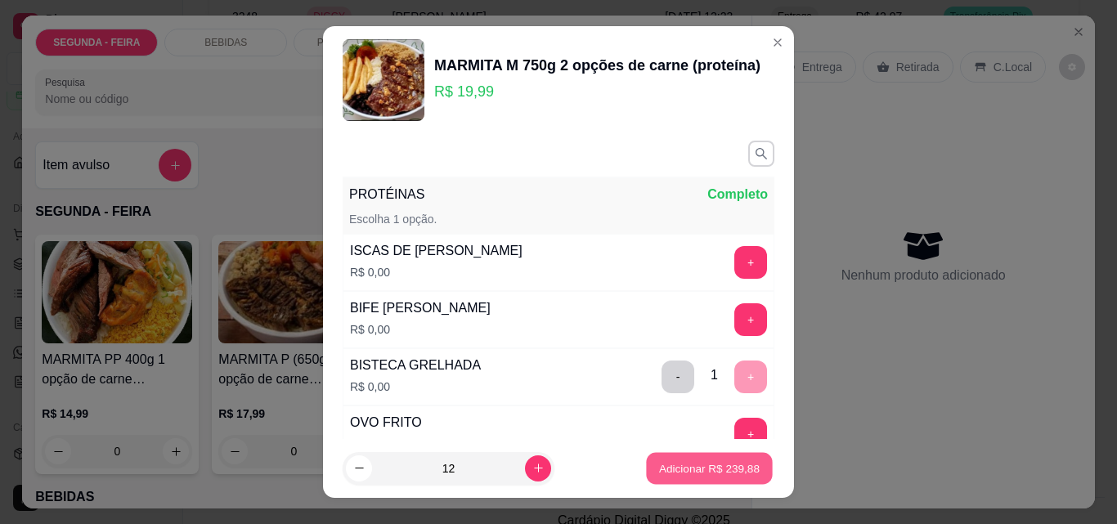
click at [720, 462] on p "Adicionar R$ 239,88" at bounding box center [709, 468] width 101 height 16
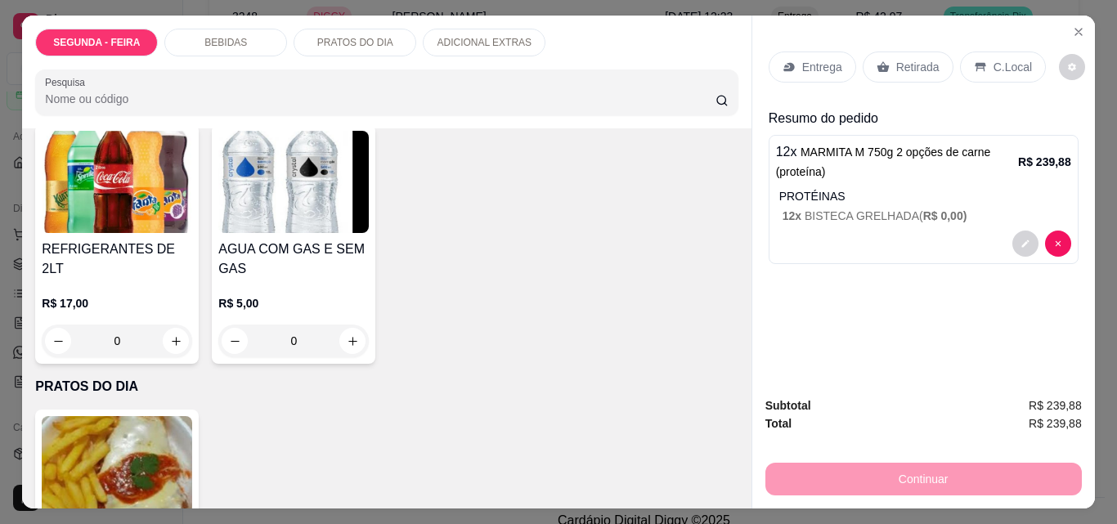
scroll to position [654, 0]
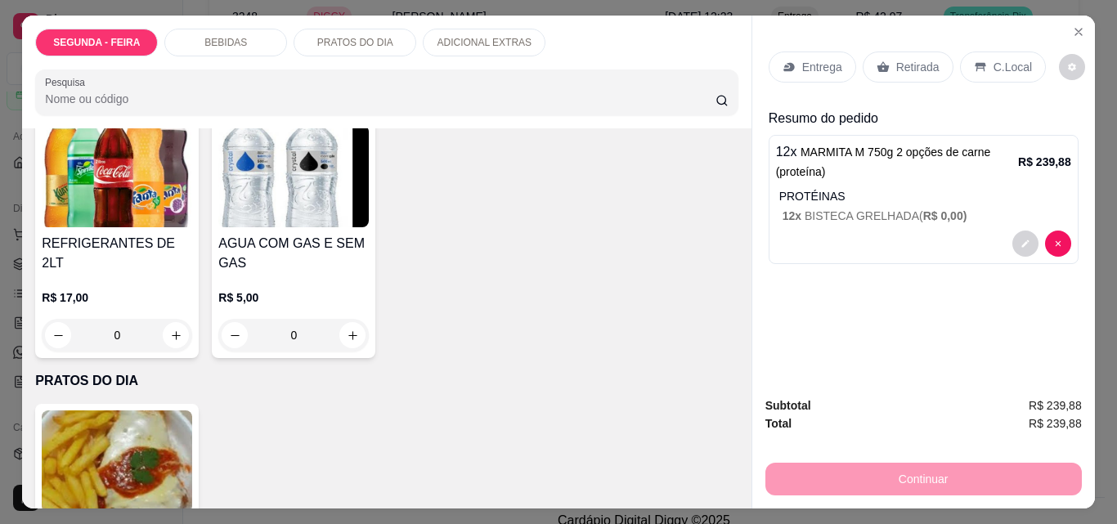
click at [192, 227] on img at bounding box center [117, 176] width 150 height 102
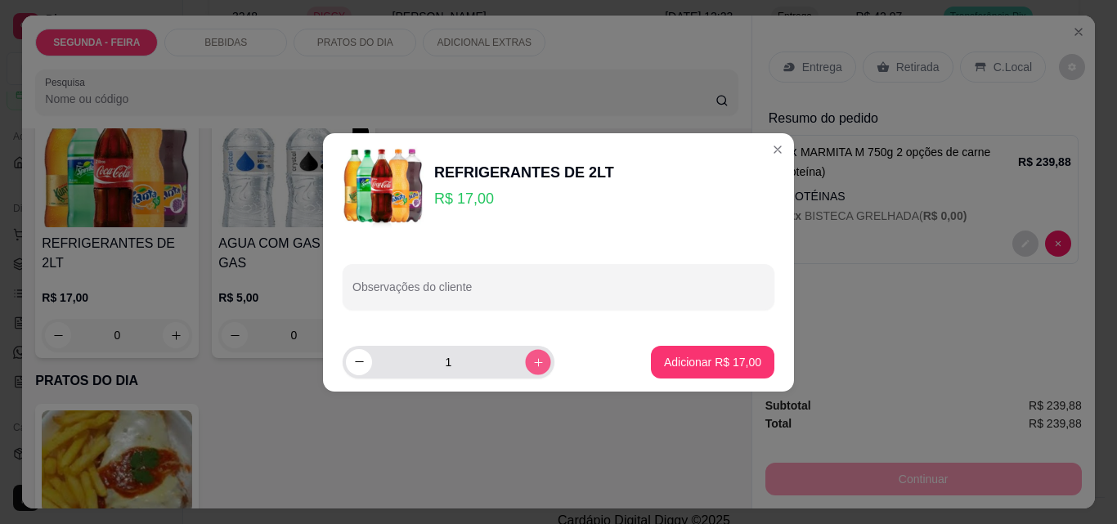
click at [532, 364] on icon "increase-product-quantity" at bounding box center [538, 362] width 12 height 12
click at [525, 361] on button "increase-product-quantity" at bounding box center [537, 361] width 25 height 25
click at [361, 363] on icon "decrease-product-quantity" at bounding box center [359, 362] width 12 height 12
type input "3"
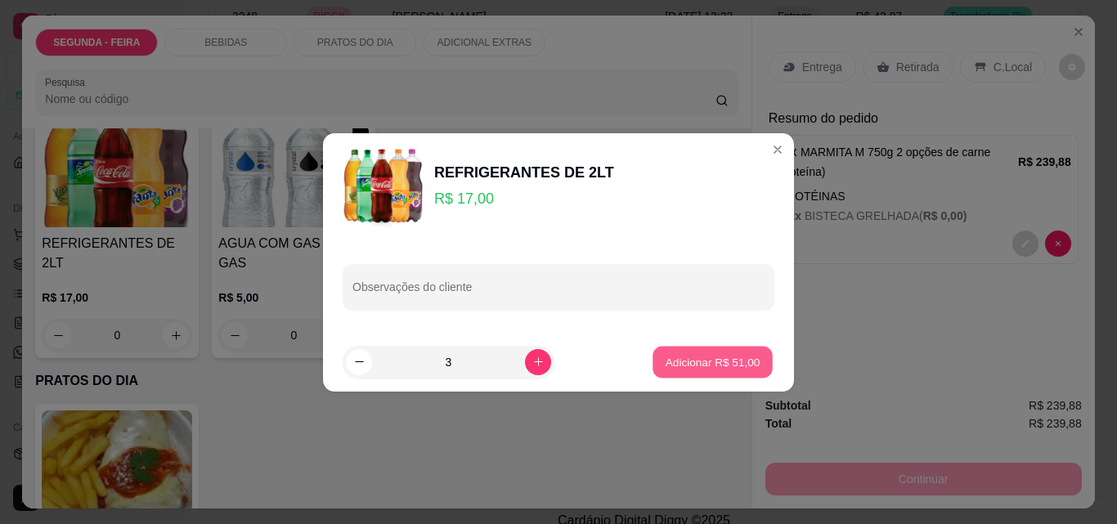
click at [735, 357] on p "Adicionar R$ 51,00" at bounding box center [713, 362] width 95 height 16
type input "3"
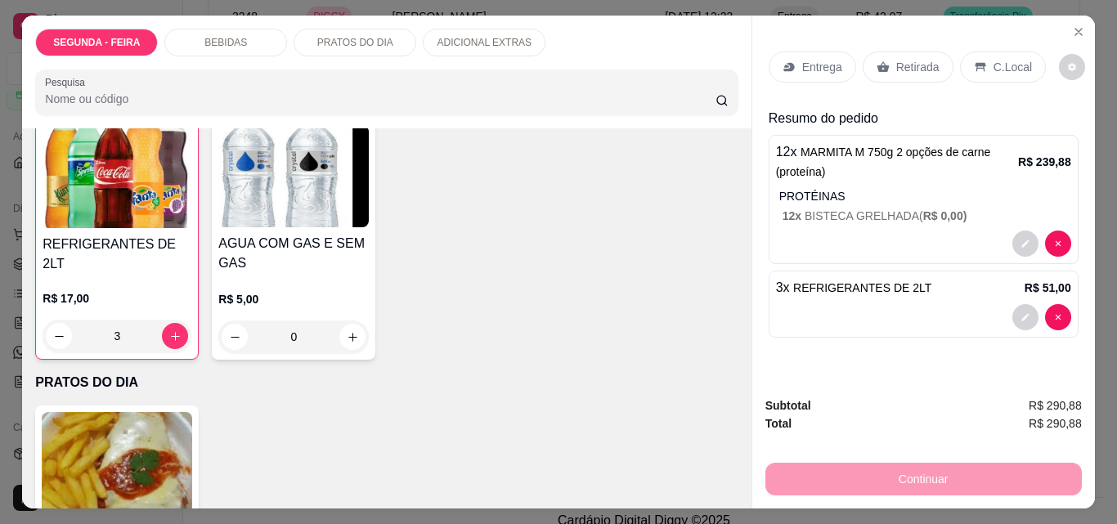
click at [809, 64] on p "Entrega" at bounding box center [822, 67] width 40 height 16
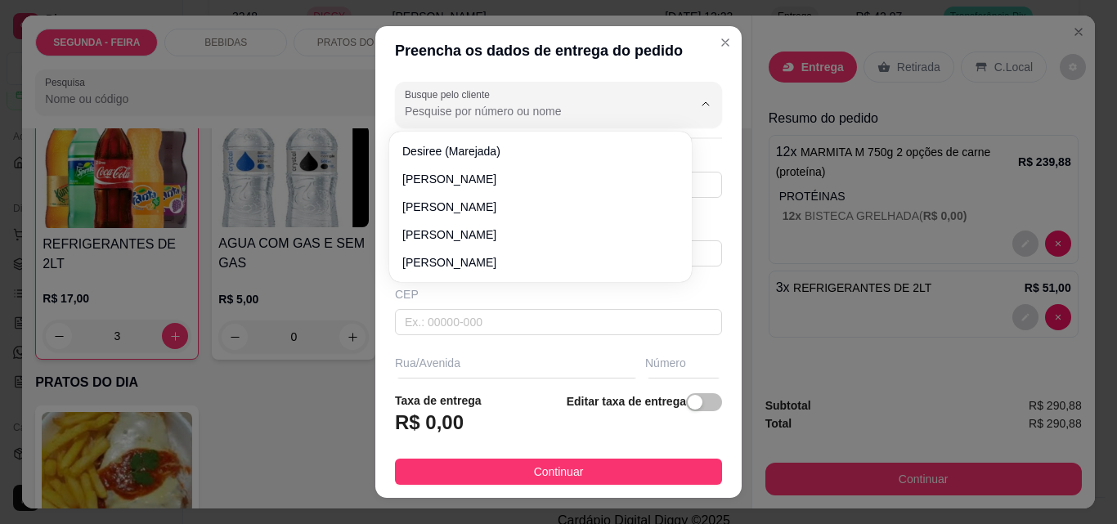
click at [523, 110] on input "Busque pelo cliente" at bounding box center [536, 111] width 262 height 16
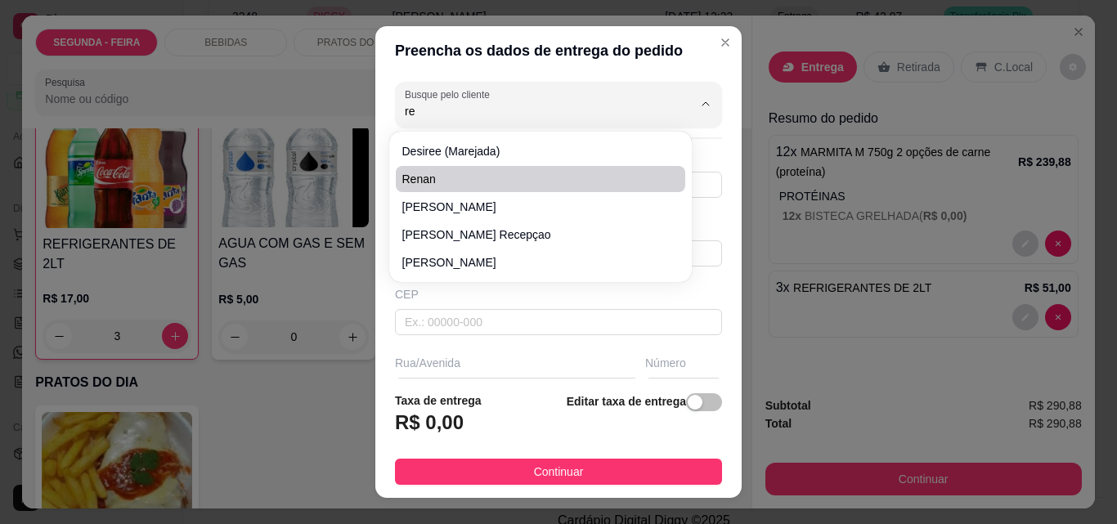
click at [424, 173] on span "Renan" at bounding box center [532, 179] width 260 height 16
type input "Renan"
type input "14981711349"
type input "Renan"
type input "Marejada"
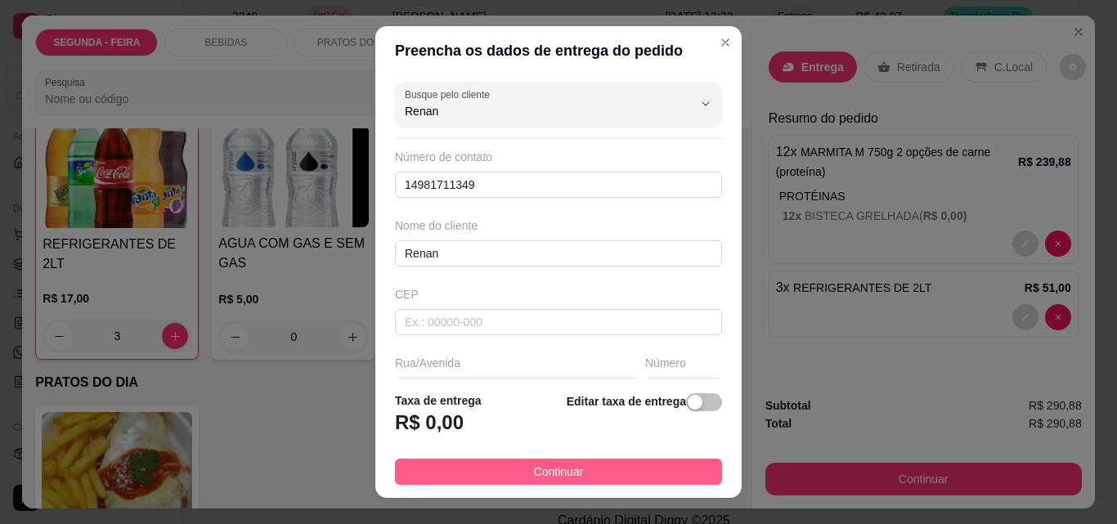
type input "Renan"
click at [534, 477] on span "Continuar" at bounding box center [559, 472] width 50 height 18
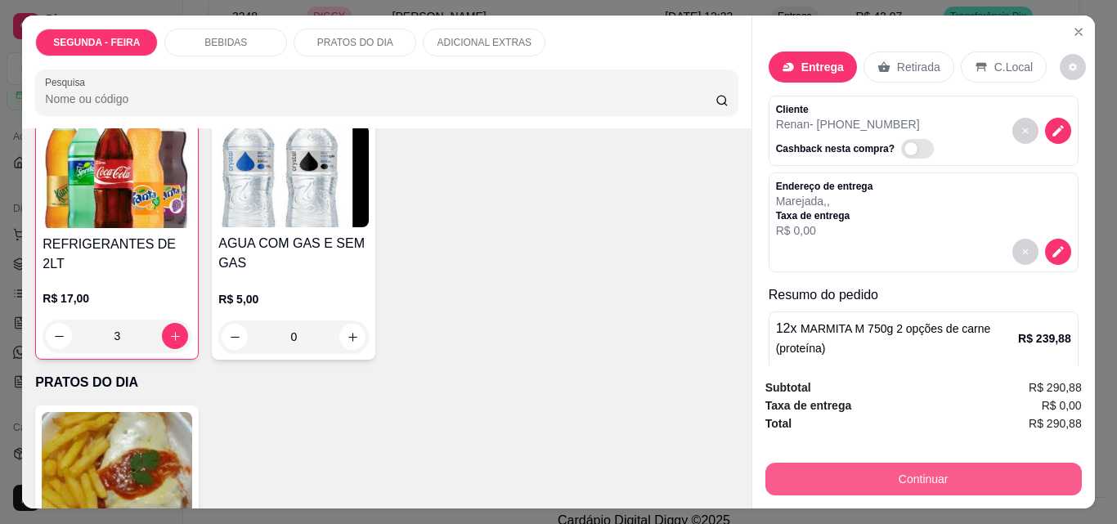
click at [867, 468] on button "Continuar" at bounding box center [923, 479] width 316 height 33
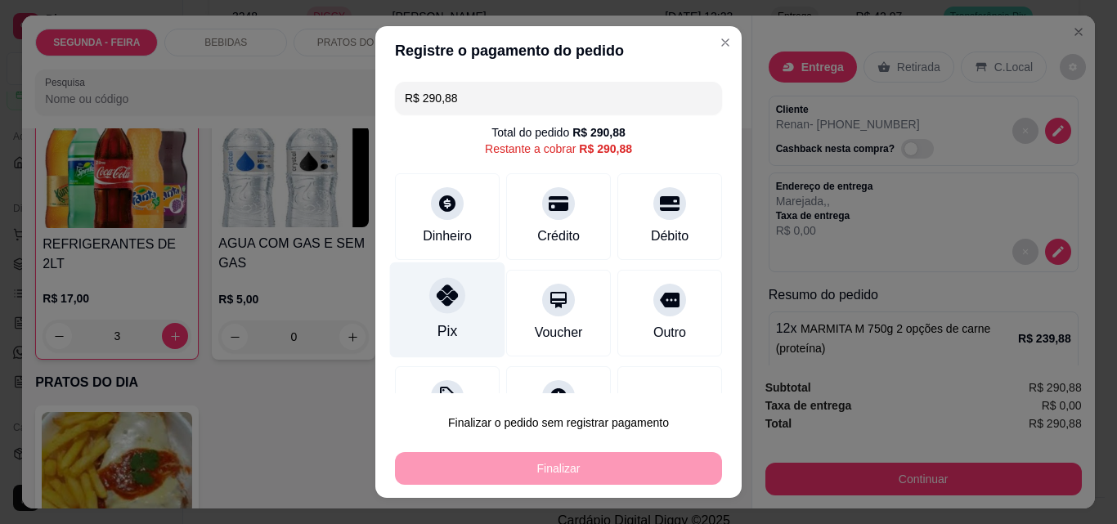
click at [448, 301] on icon at bounding box center [447, 295] width 21 height 21
type input "R$ 0,00"
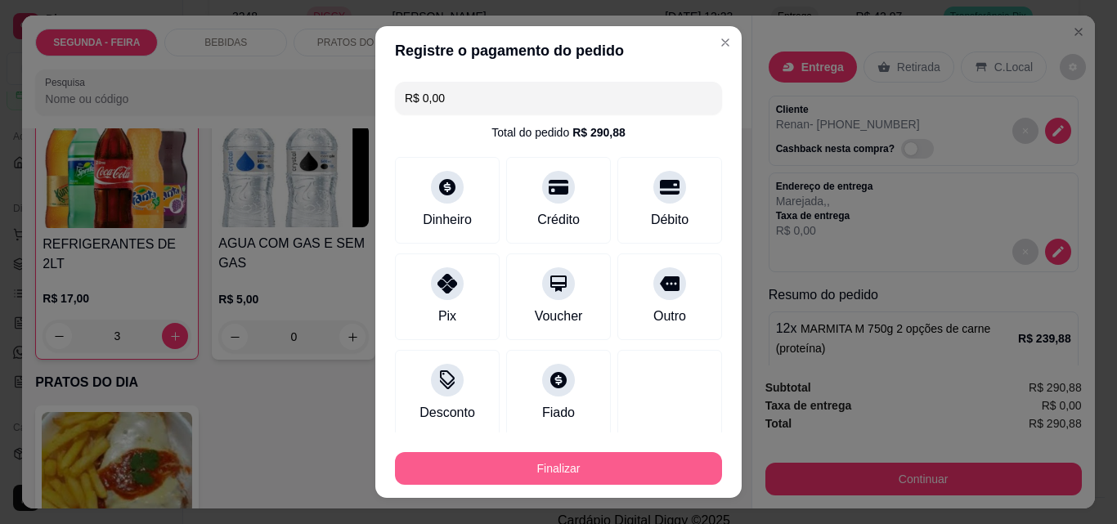
click at [549, 469] on button "Finalizar" at bounding box center [558, 468] width 327 height 33
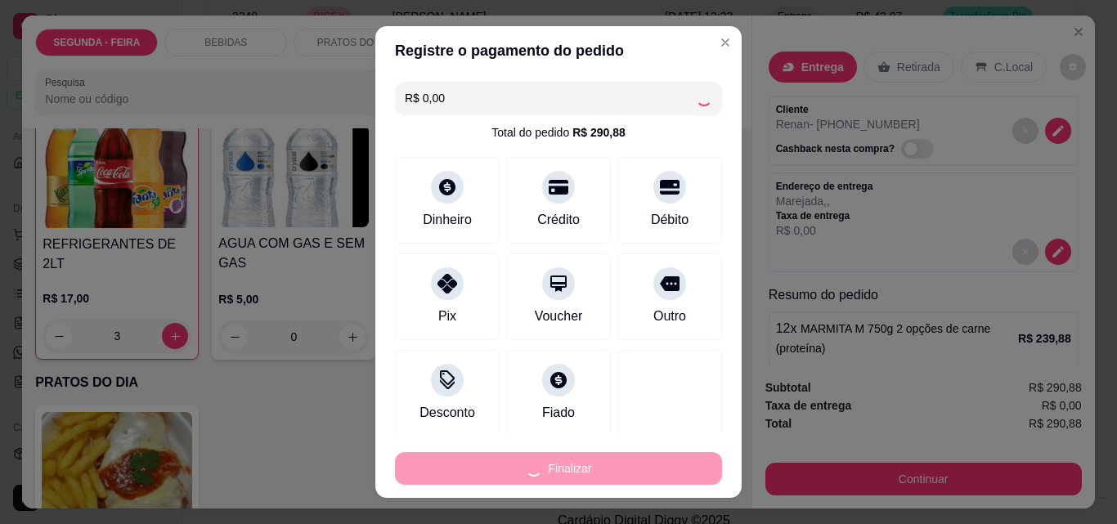
type input "0"
type input "-R$ 290,88"
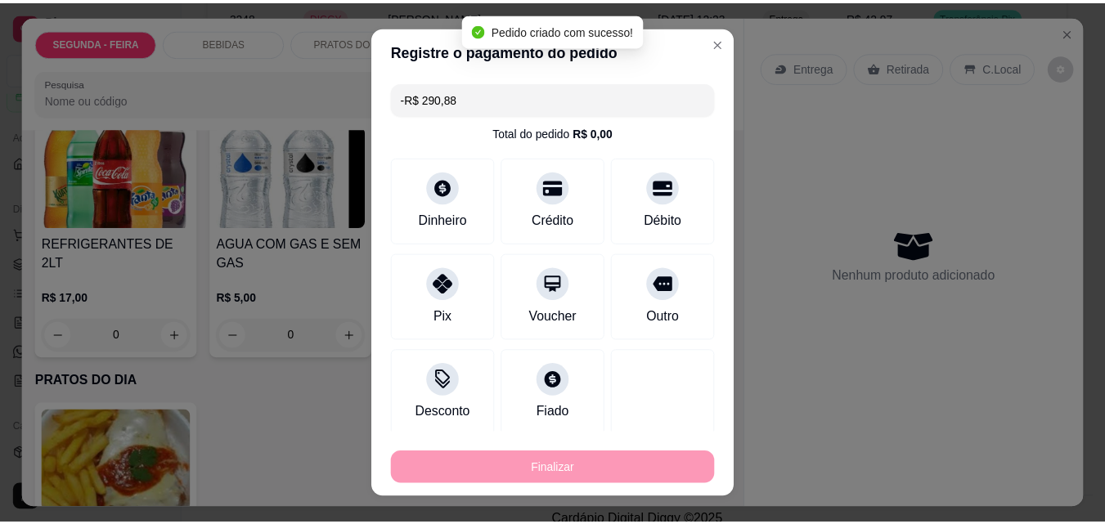
scroll to position [2346, 0]
